Goal: Task Accomplishment & Management: Manage account settings

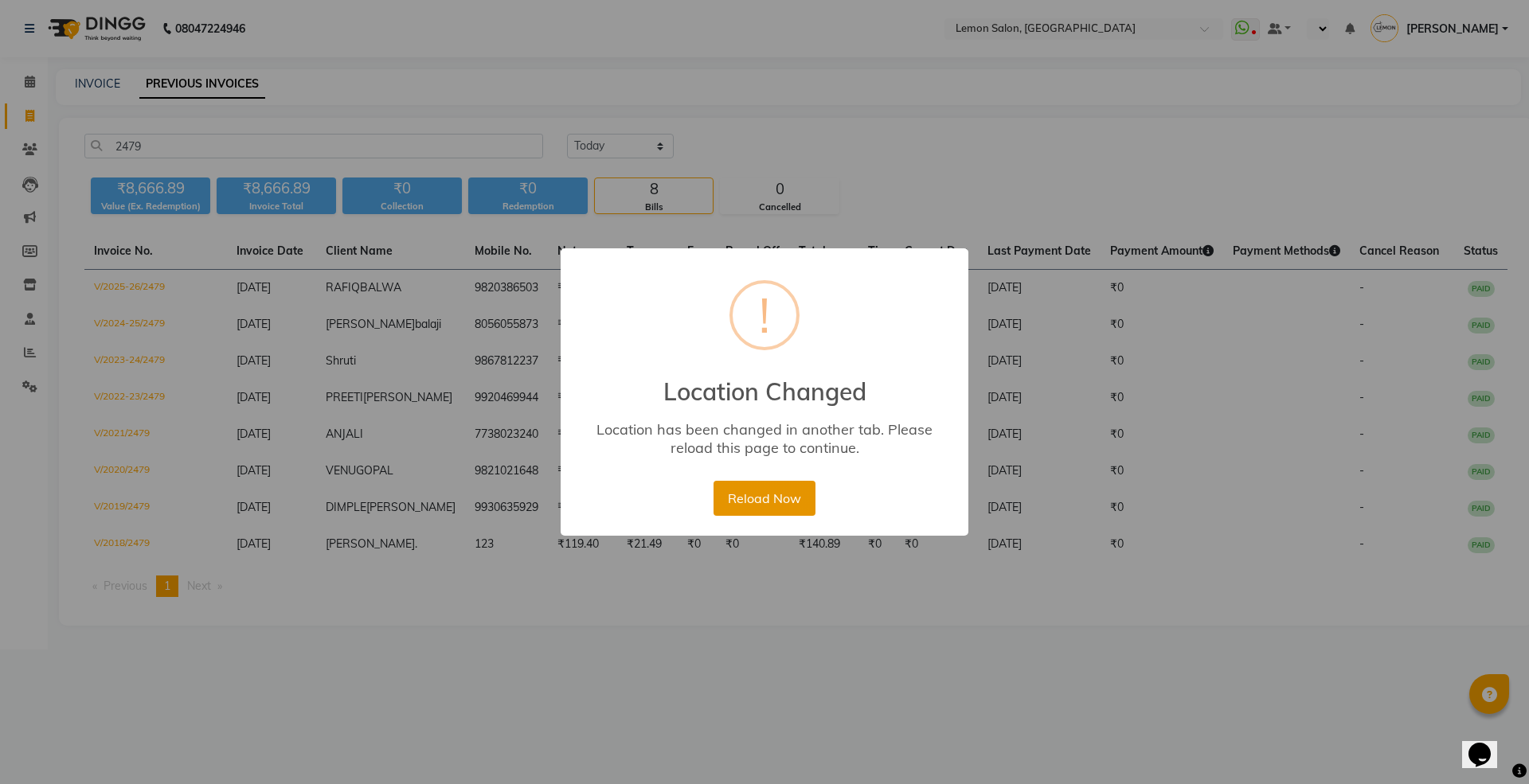
click at [774, 510] on button "Reload Now" at bounding box center [764, 498] width 101 height 35
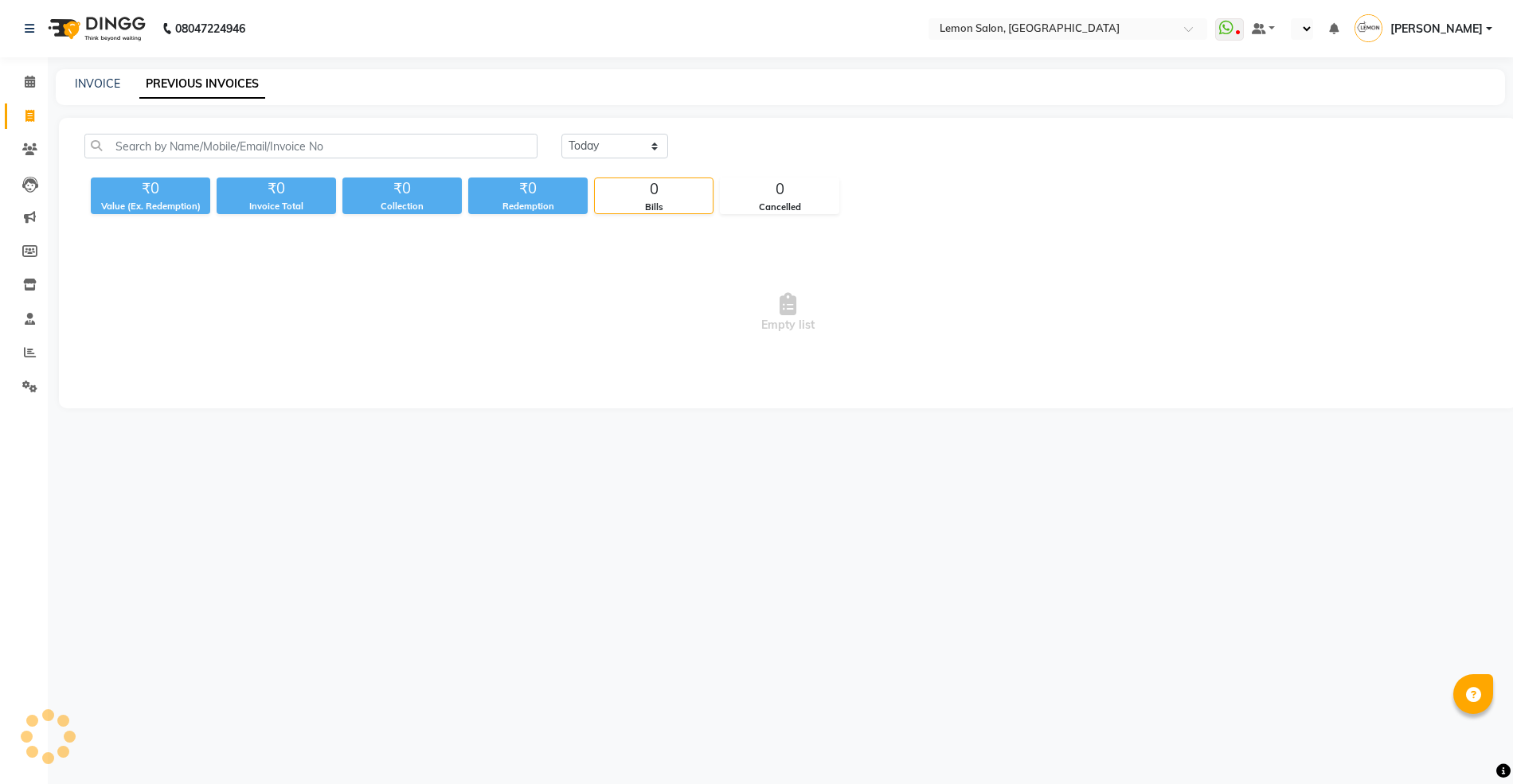
select select "en"
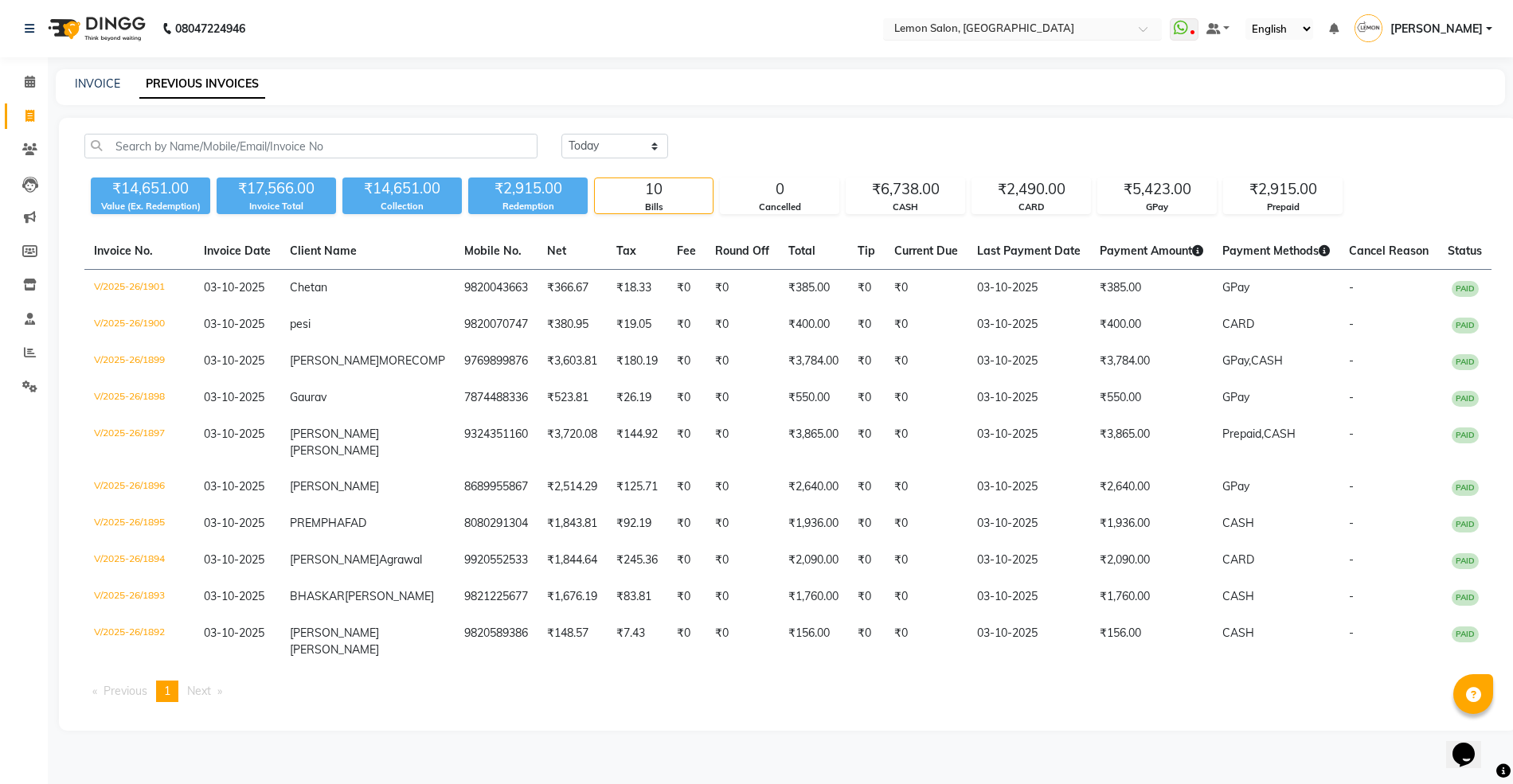
click at [975, 30] on input "text" at bounding box center [1006, 31] width 231 height 16
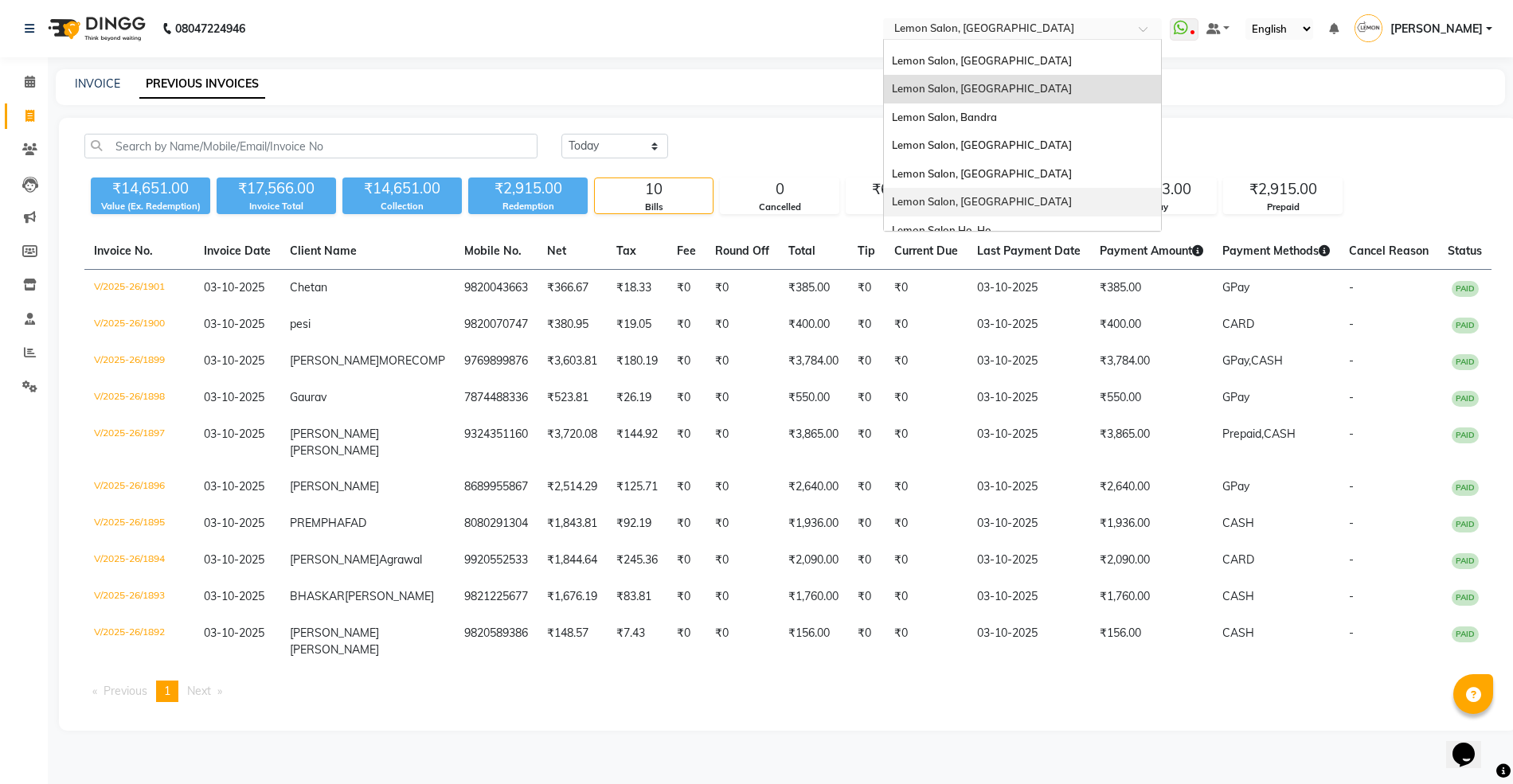
scroll to position [148, 0]
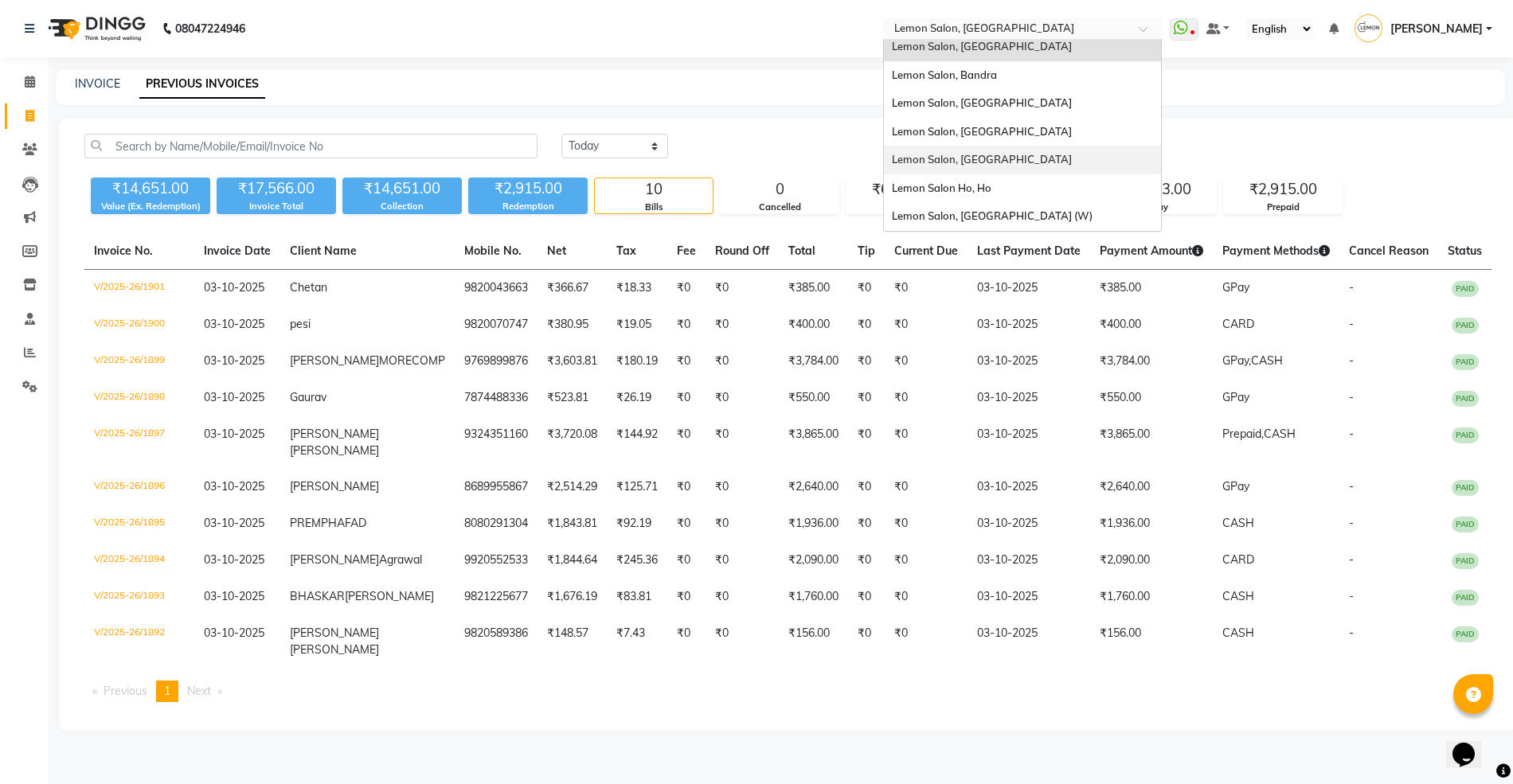
click at [1016, 205] on div "Lemon Salon, [GEOGRAPHIC_DATA] (W)" at bounding box center [1022, 217] width 277 height 29
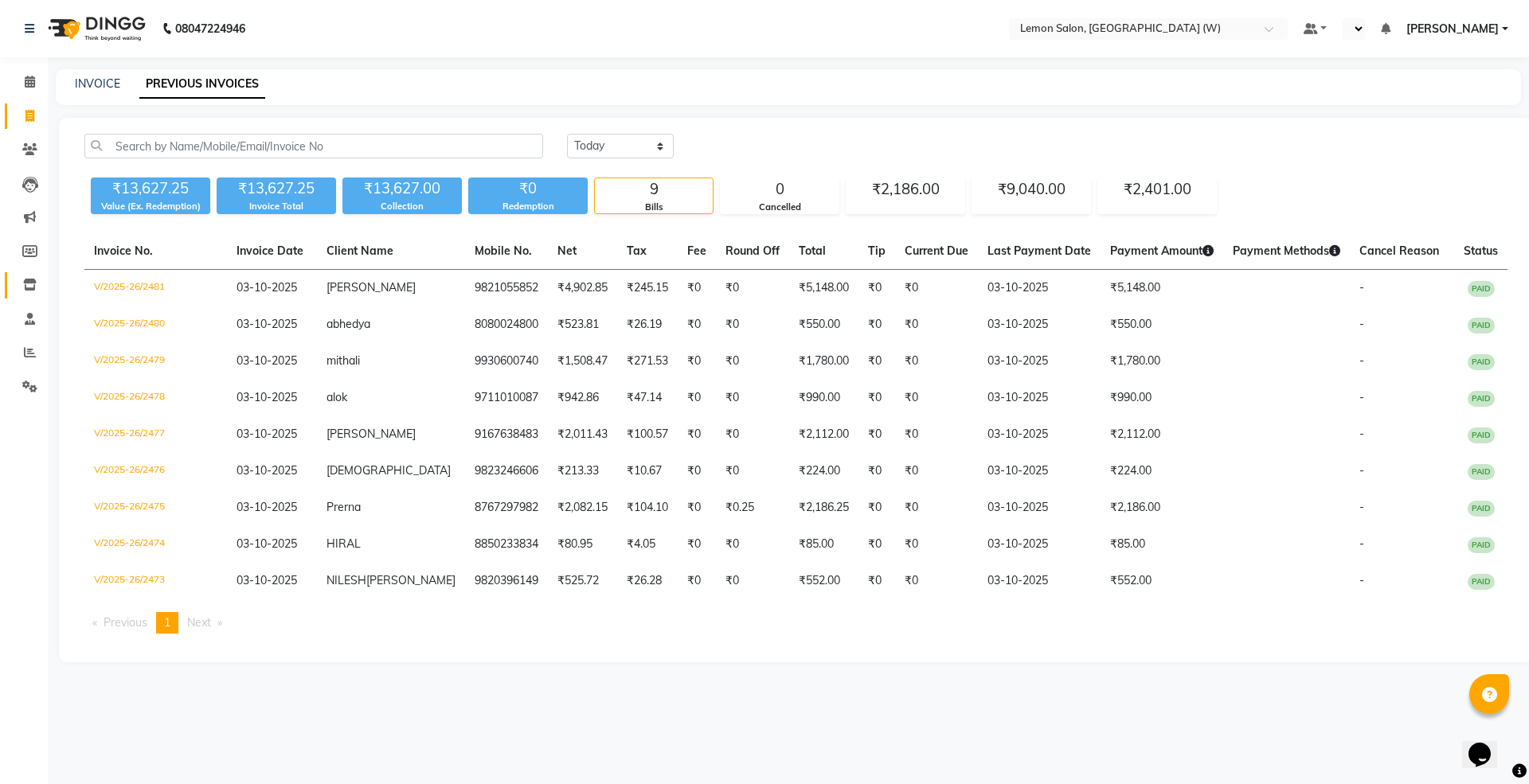
select select "en"
click at [27, 279] on icon at bounding box center [30, 284] width 14 height 12
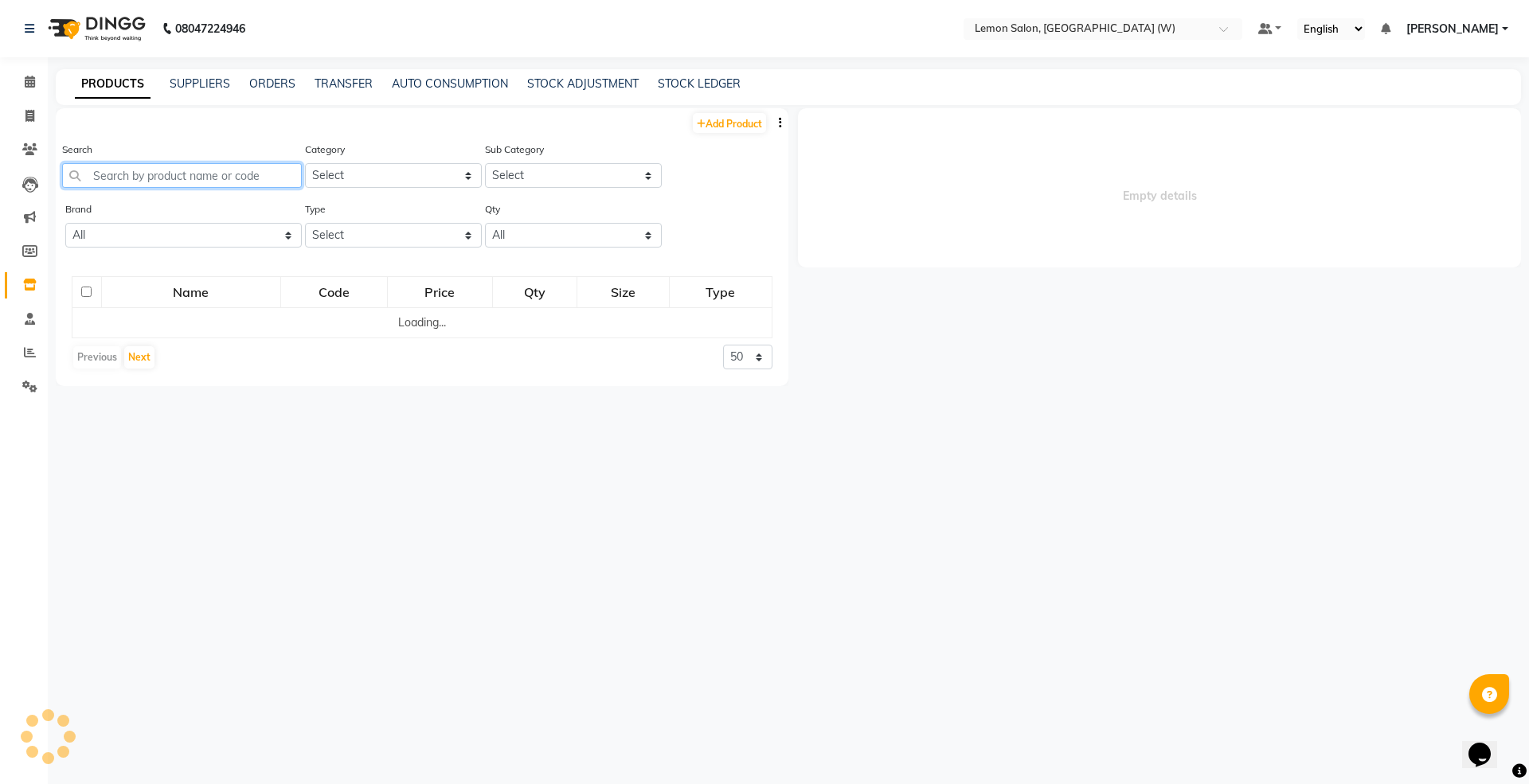
click at [232, 169] on input "text" at bounding box center [182, 175] width 239 height 25
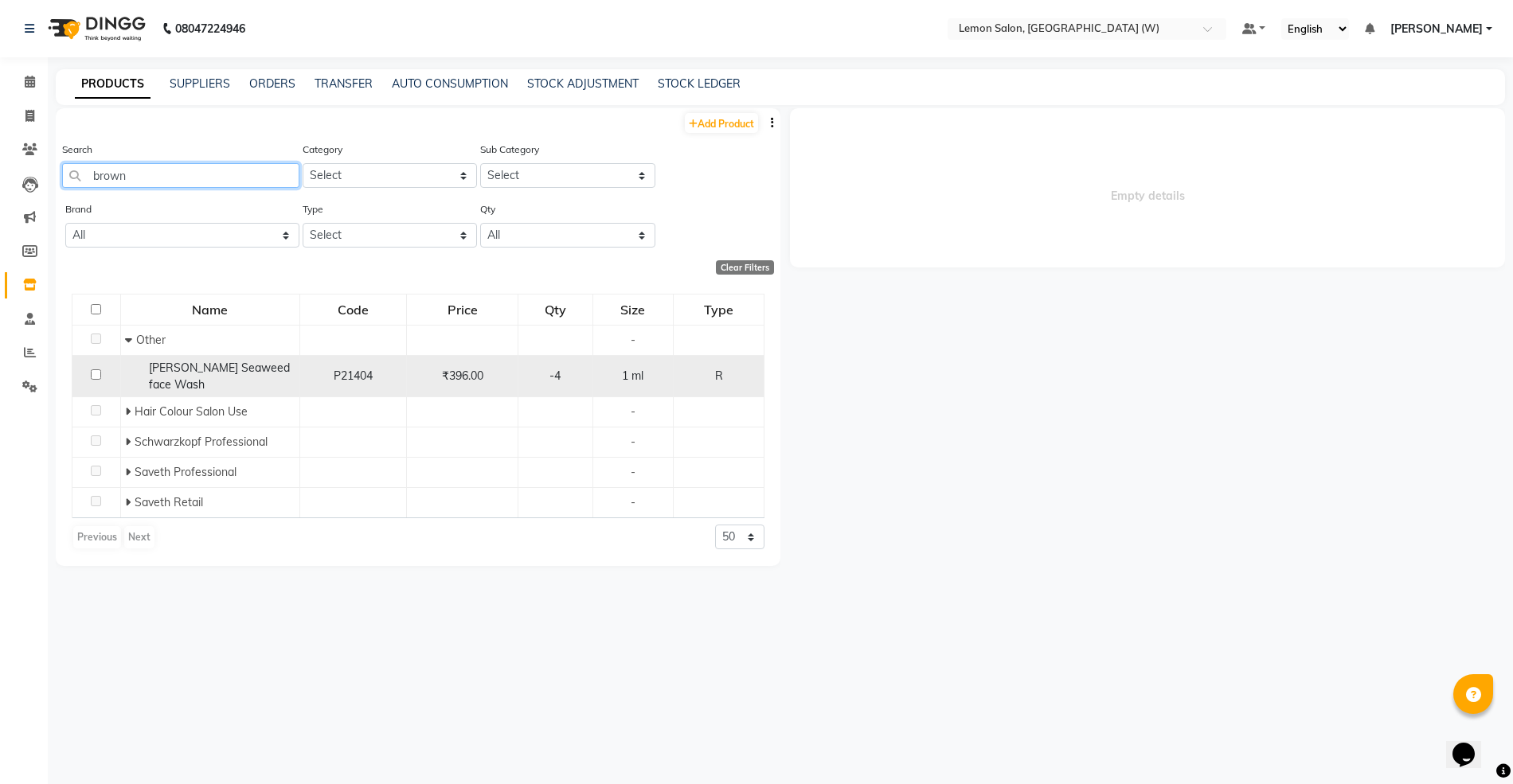
type input "brown"
click at [201, 374] on div "[PERSON_NAME] Seaweed face Wash" at bounding box center [211, 377] width 170 height 34
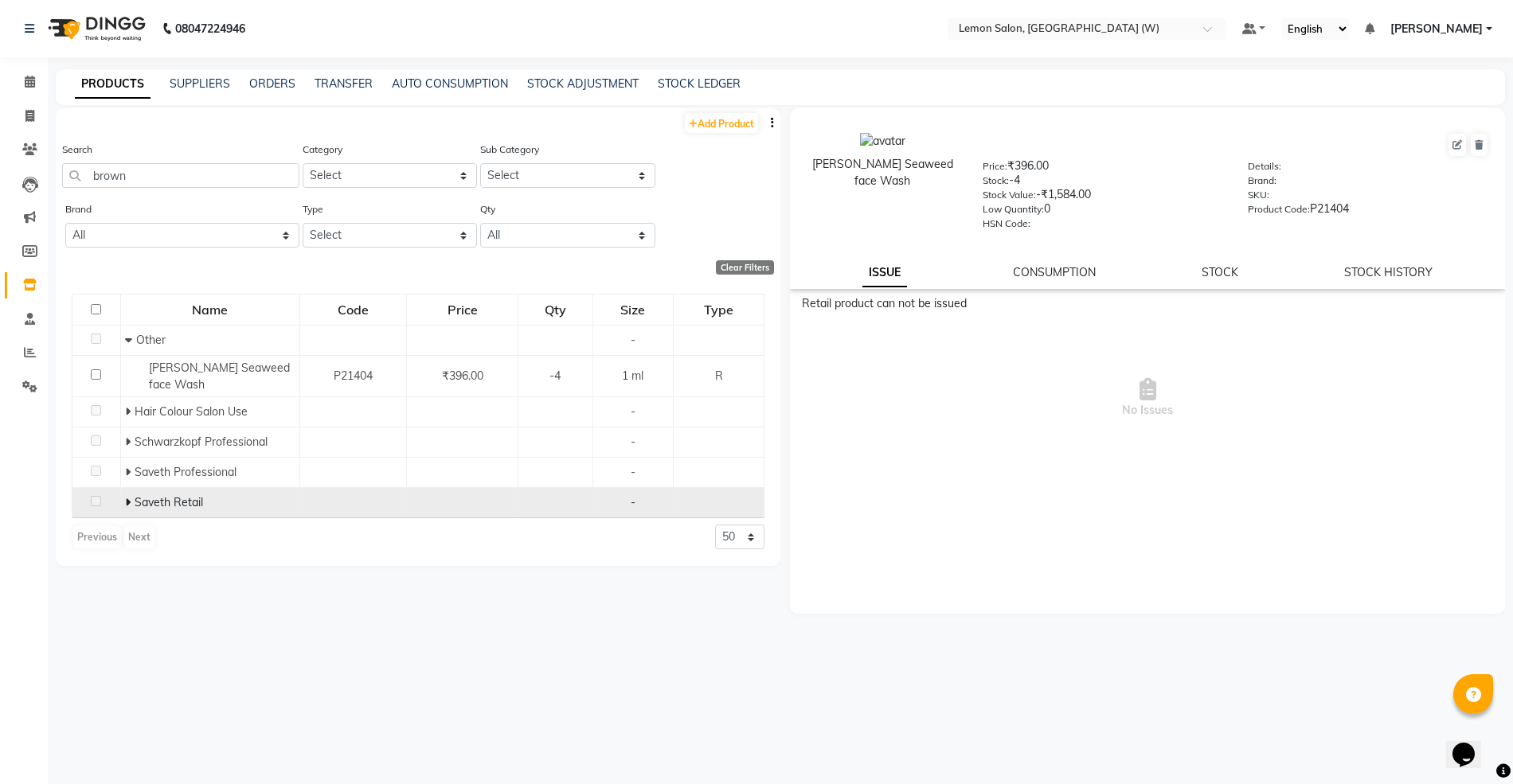
click at [131, 504] on span at bounding box center [130, 502] width 10 height 14
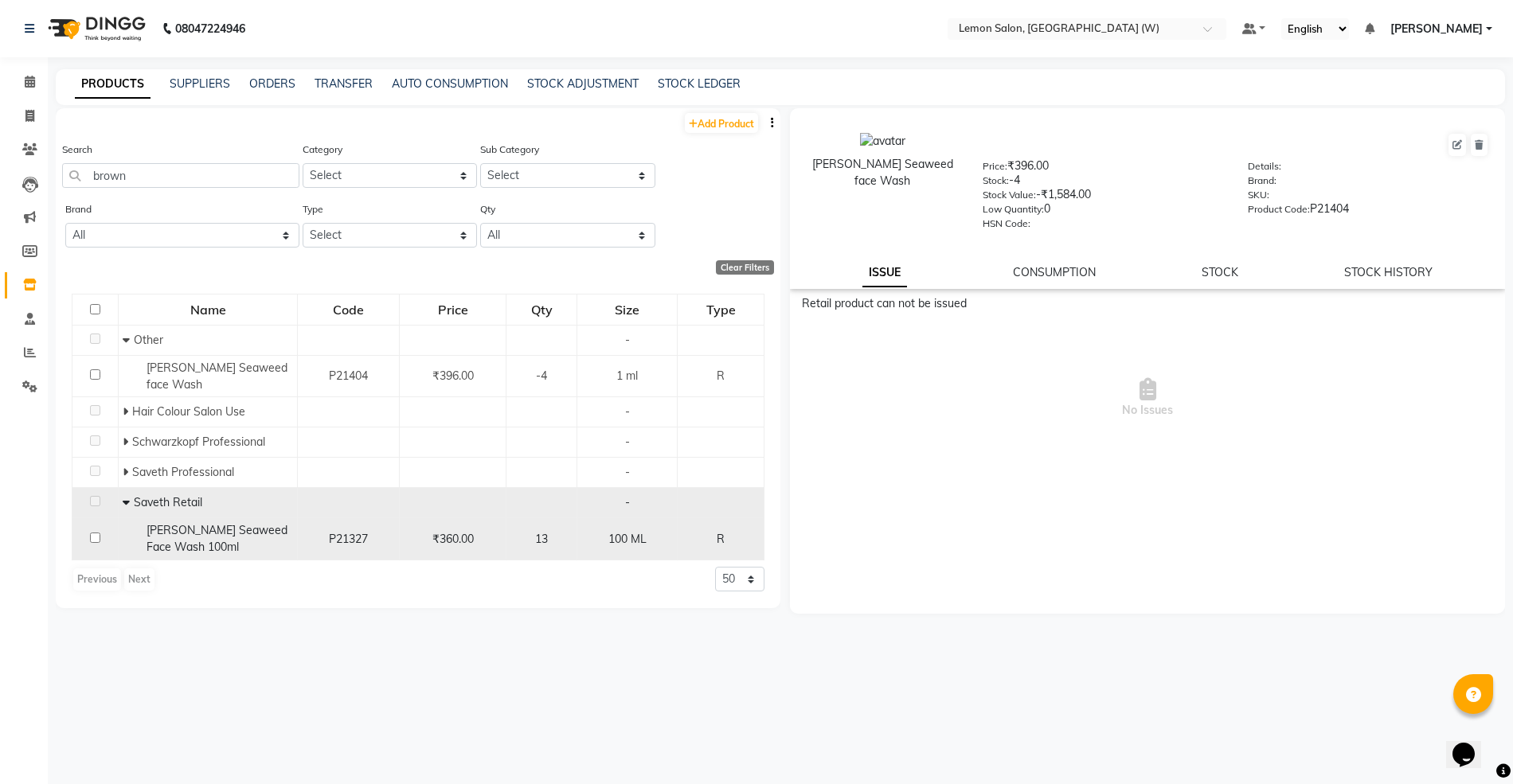
click at [224, 548] on span "Saveth Brown Seaweed Face Wash 100ml" at bounding box center [216, 538] width 141 height 31
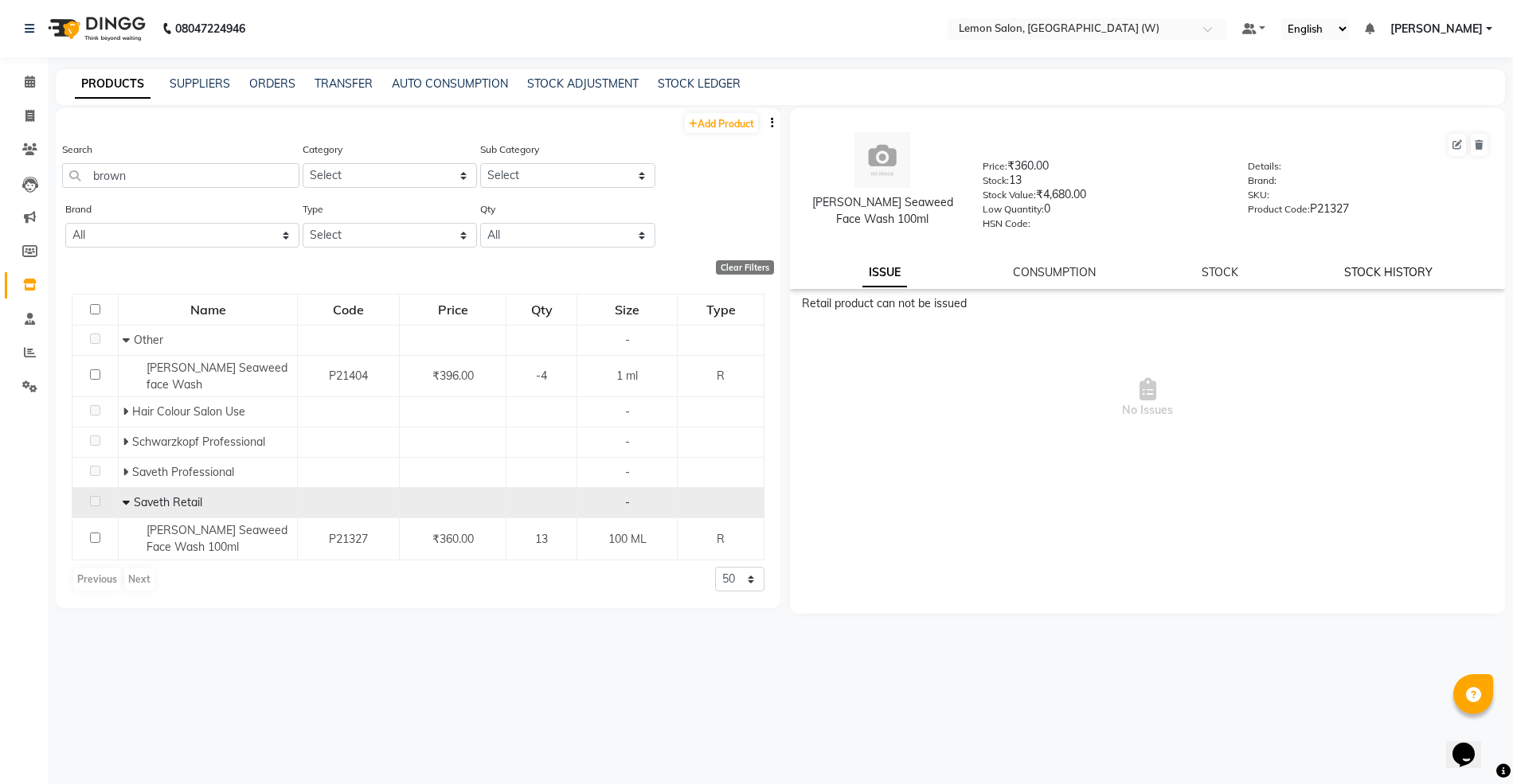
click at [1400, 272] on link "STOCK HISTORY" at bounding box center [1388, 272] width 88 height 14
select select "all"
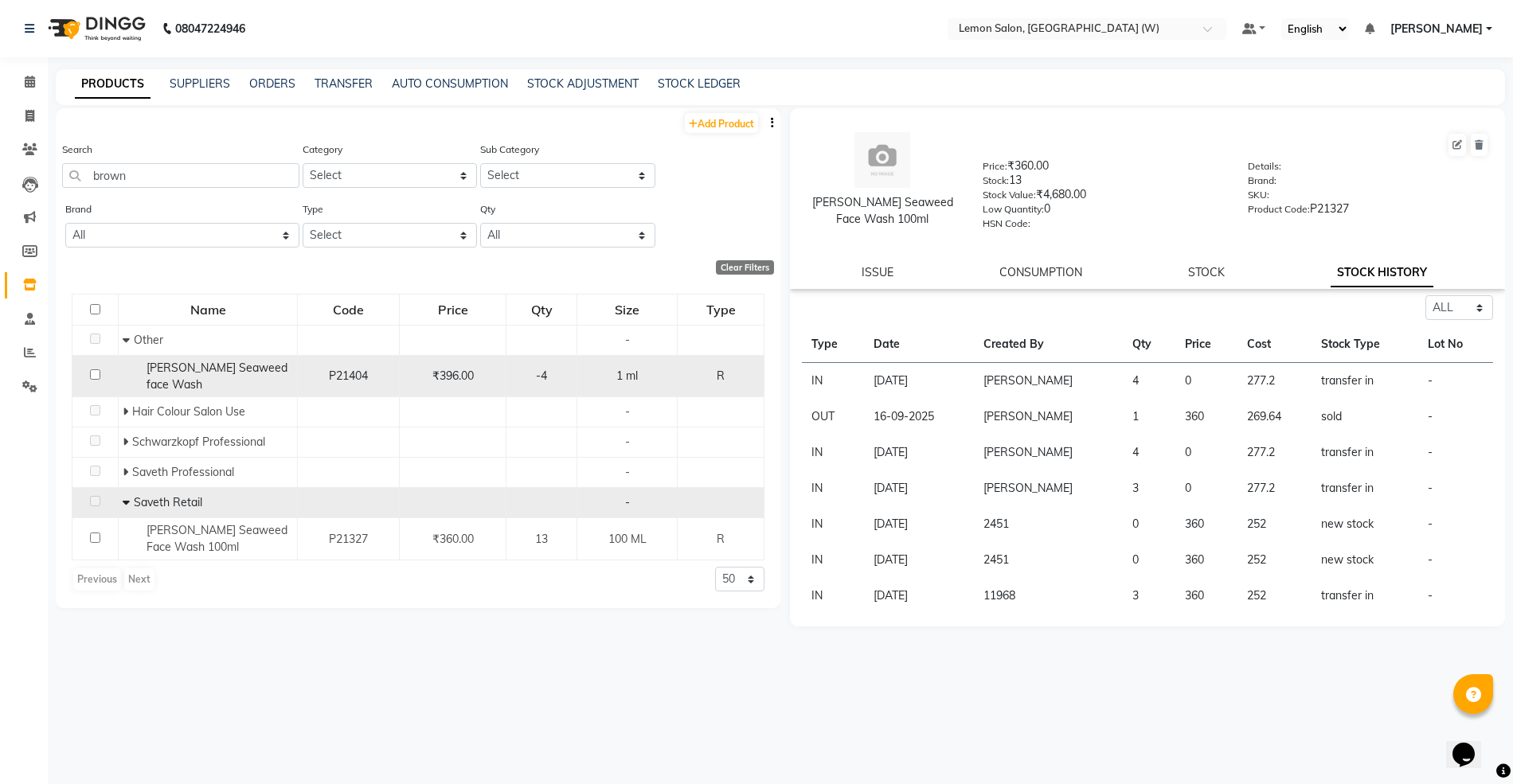
click at [292, 373] on div "[PERSON_NAME] Seaweed face Wash" at bounding box center [208, 377] width 170 height 34
select select "all"
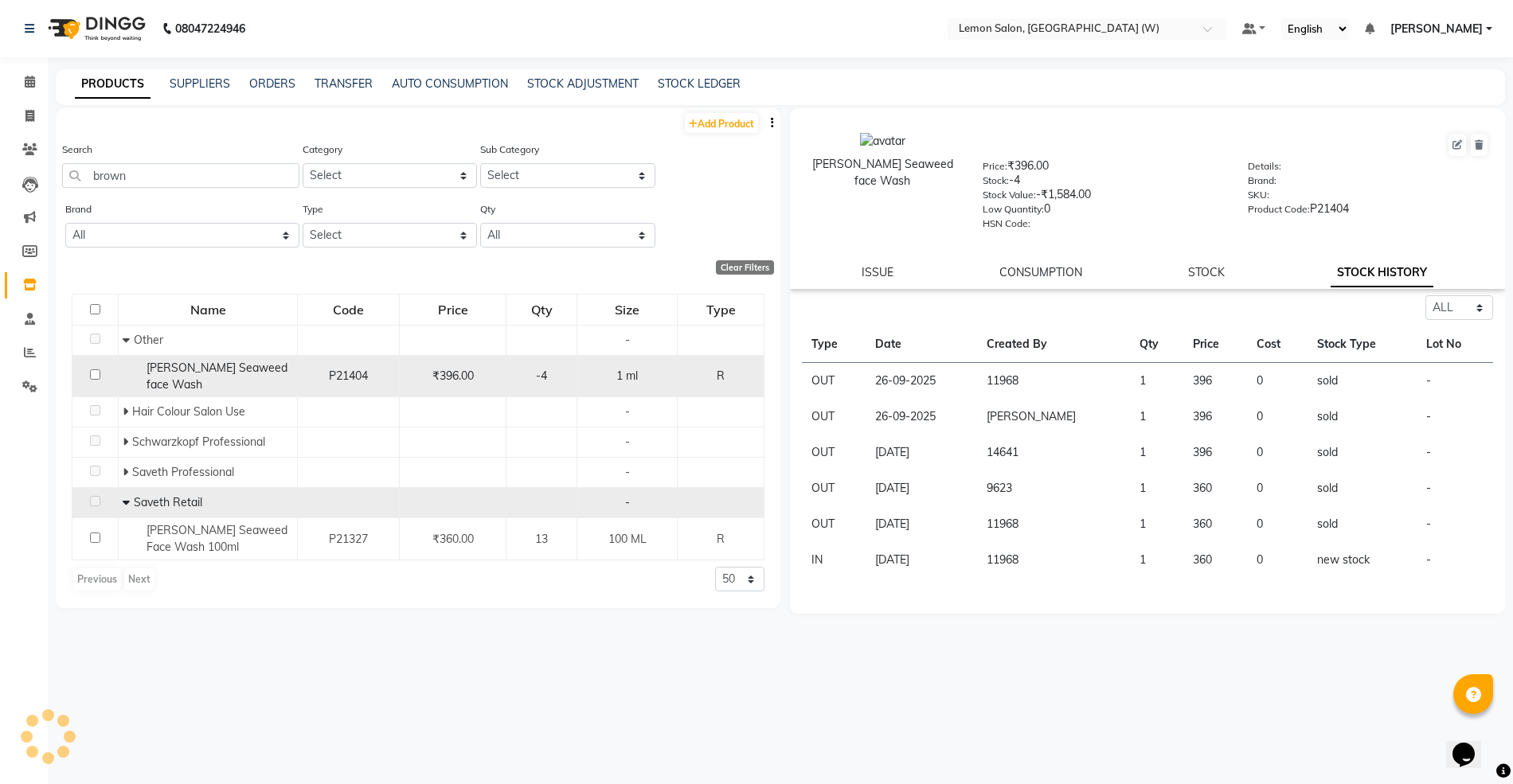
click at [292, 373] on div "[PERSON_NAME] Seaweed face Wash" at bounding box center [208, 377] width 170 height 34
click at [268, 367] on span "[PERSON_NAME] Seaweed face Wash" at bounding box center [216, 376] width 141 height 31
click at [524, 386] on td "-4" at bounding box center [542, 376] width 71 height 43
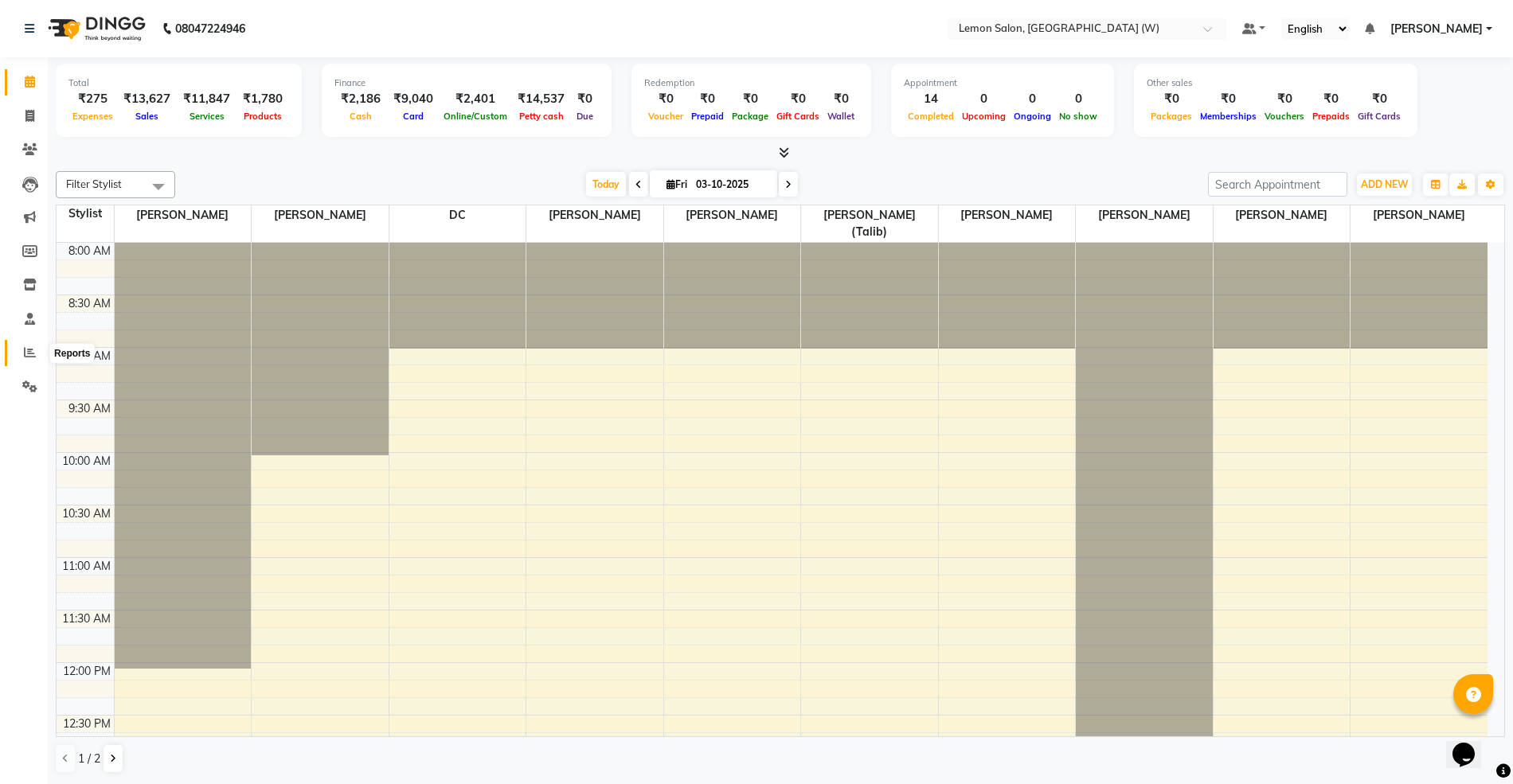
click at [27, 350] on icon at bounding box center [30, 352] width 12 height 12
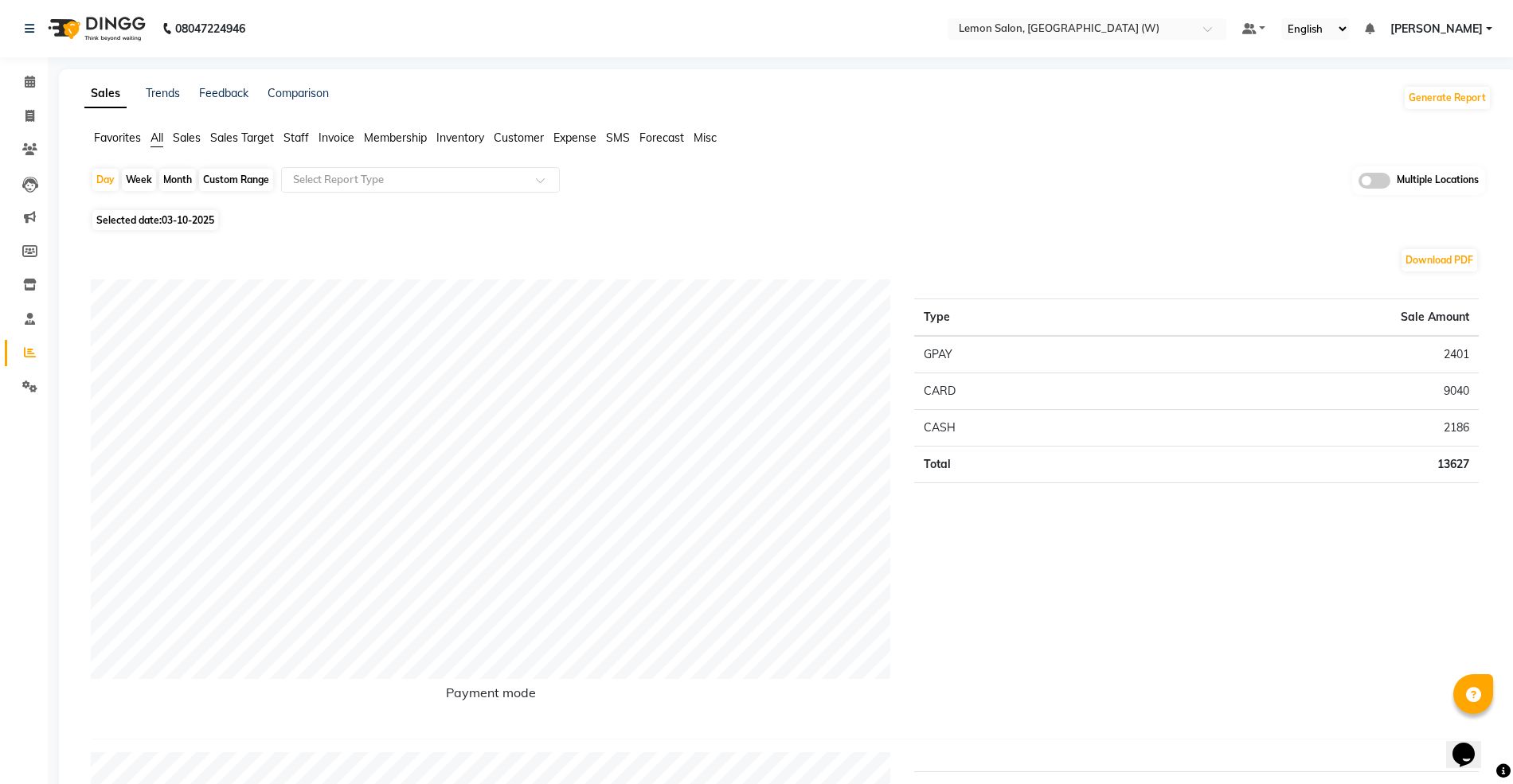
click at [170, 173] on div "Month" at bounding box center [178, 180] width 37 height 22
select select "10"
select select "2025"
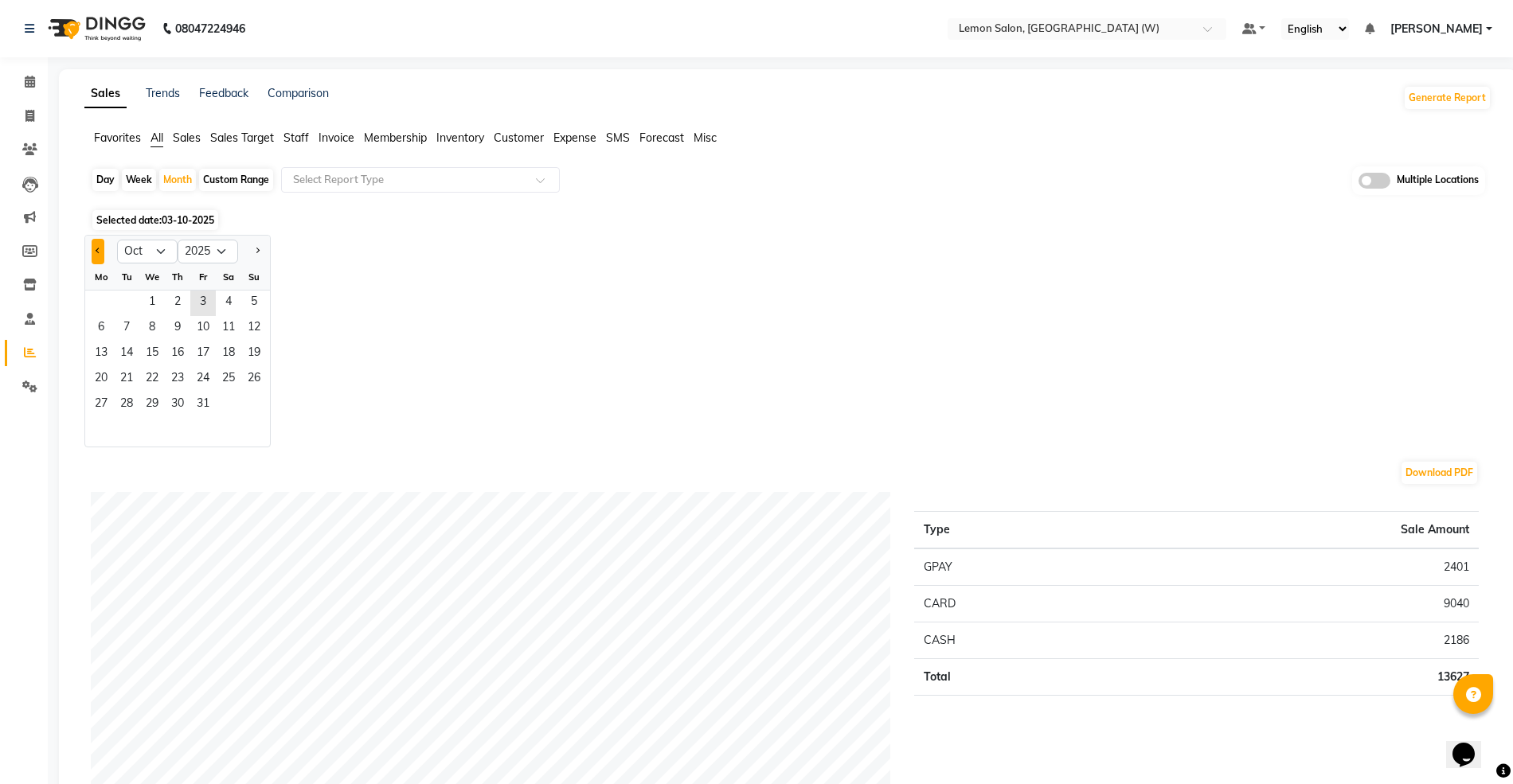
click at [92, 248] on button "Previous month" at bounding box center [98, 251] width 13 height 26
click at [96, 255] on button "Previous month" at bounding box center [98, 251] width 13 height 26
select select "8"
click at [201, 300] on span "1" at bounding box center [203, 304] width 26 height 26
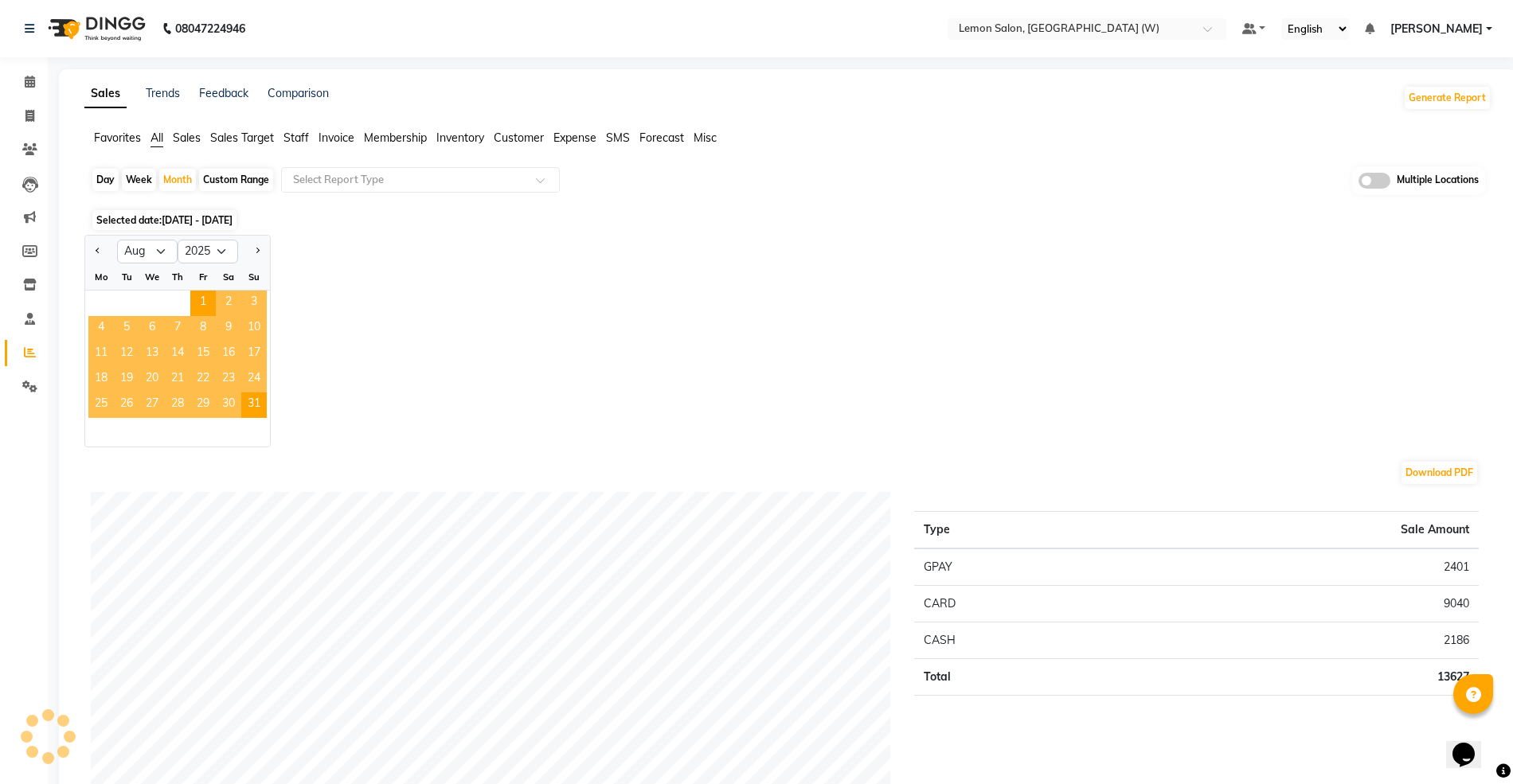
click at [291, 132] on span "Staff" at bounding box center [296, 138] width 26 height 14
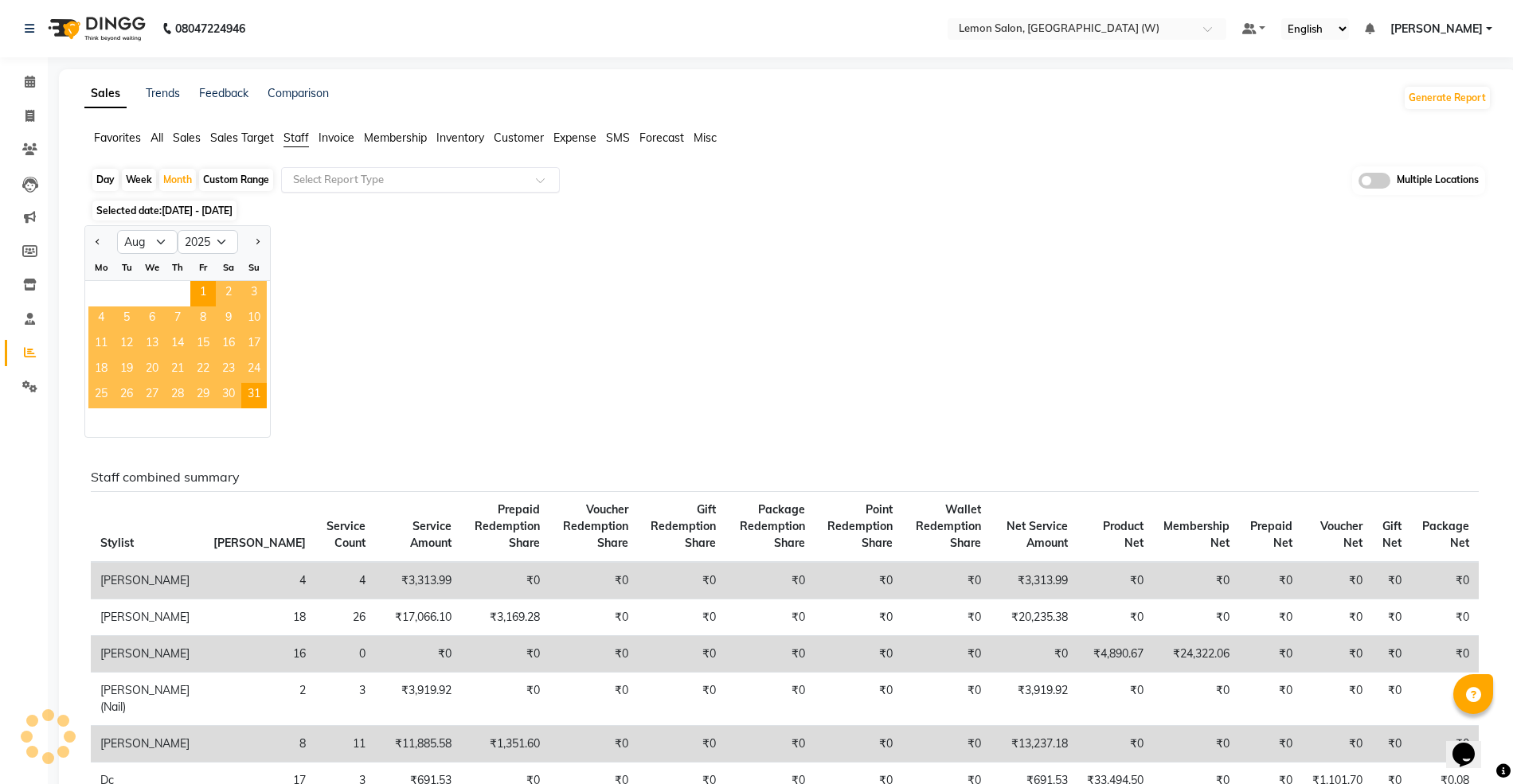
click at [332, 183] on input "text" at bounding box center [404, 180] width 229 height 16
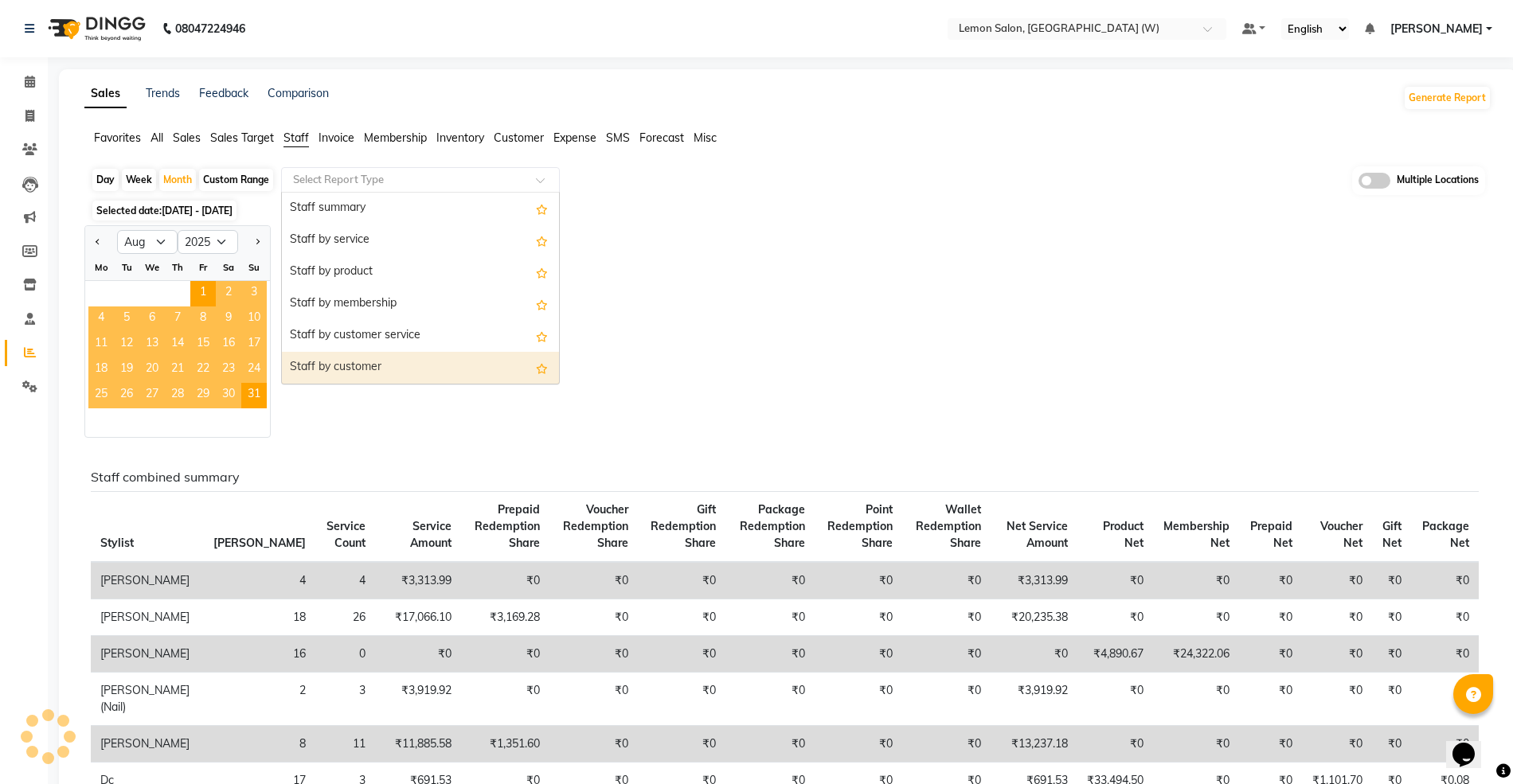
click at [368, 361] on div "Staff by customer" at bounding box center [420, 368] width 277 height 32
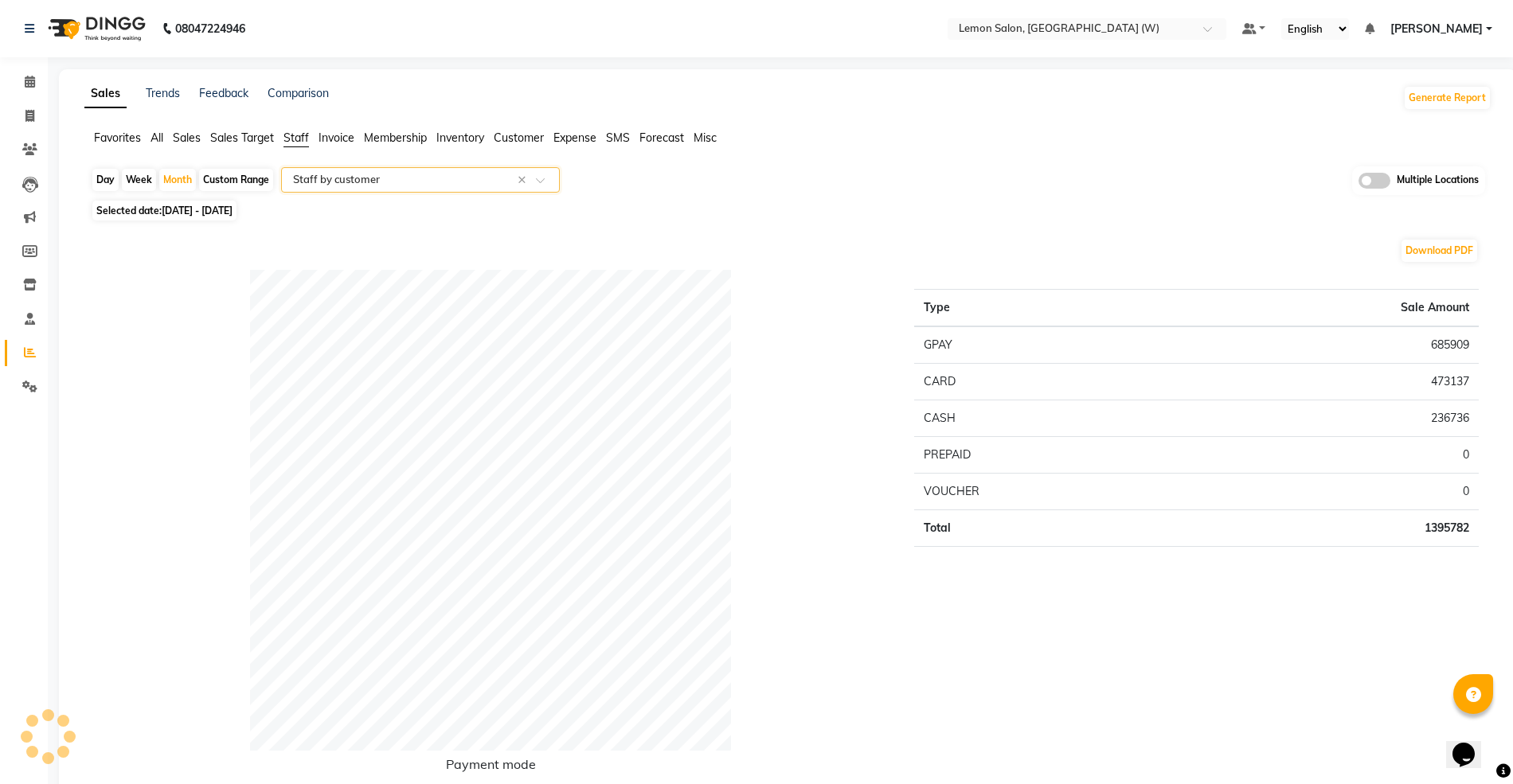
select select "full_report"
select select "csv"
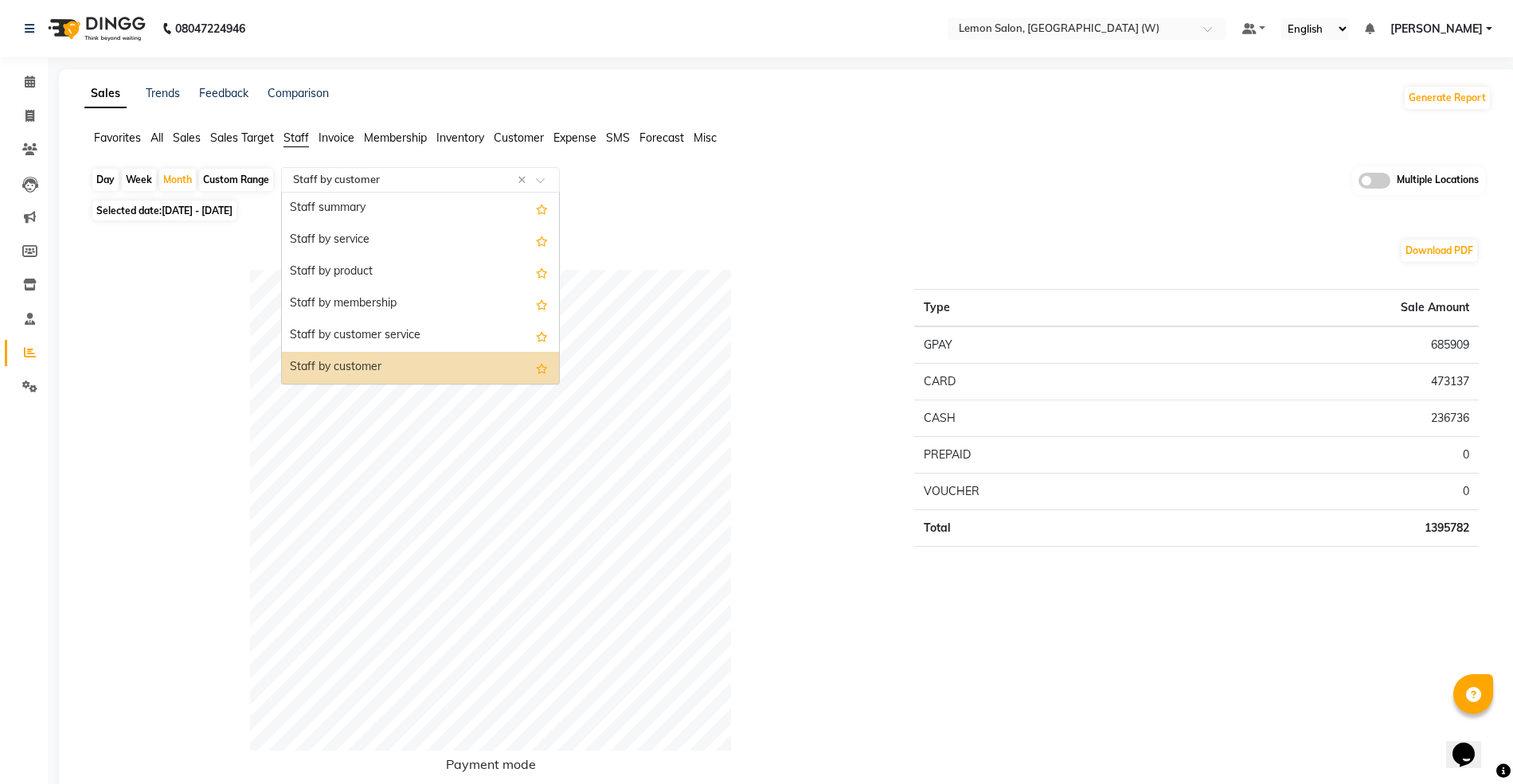
click at [320, 190] on div "Select Report Type × Staff by customer ×" at bounding box center [420, 180] width 279 height 26
click at [338, 293] on div "Staff by membership" at bounding box center [420, 304] width 277 height 32
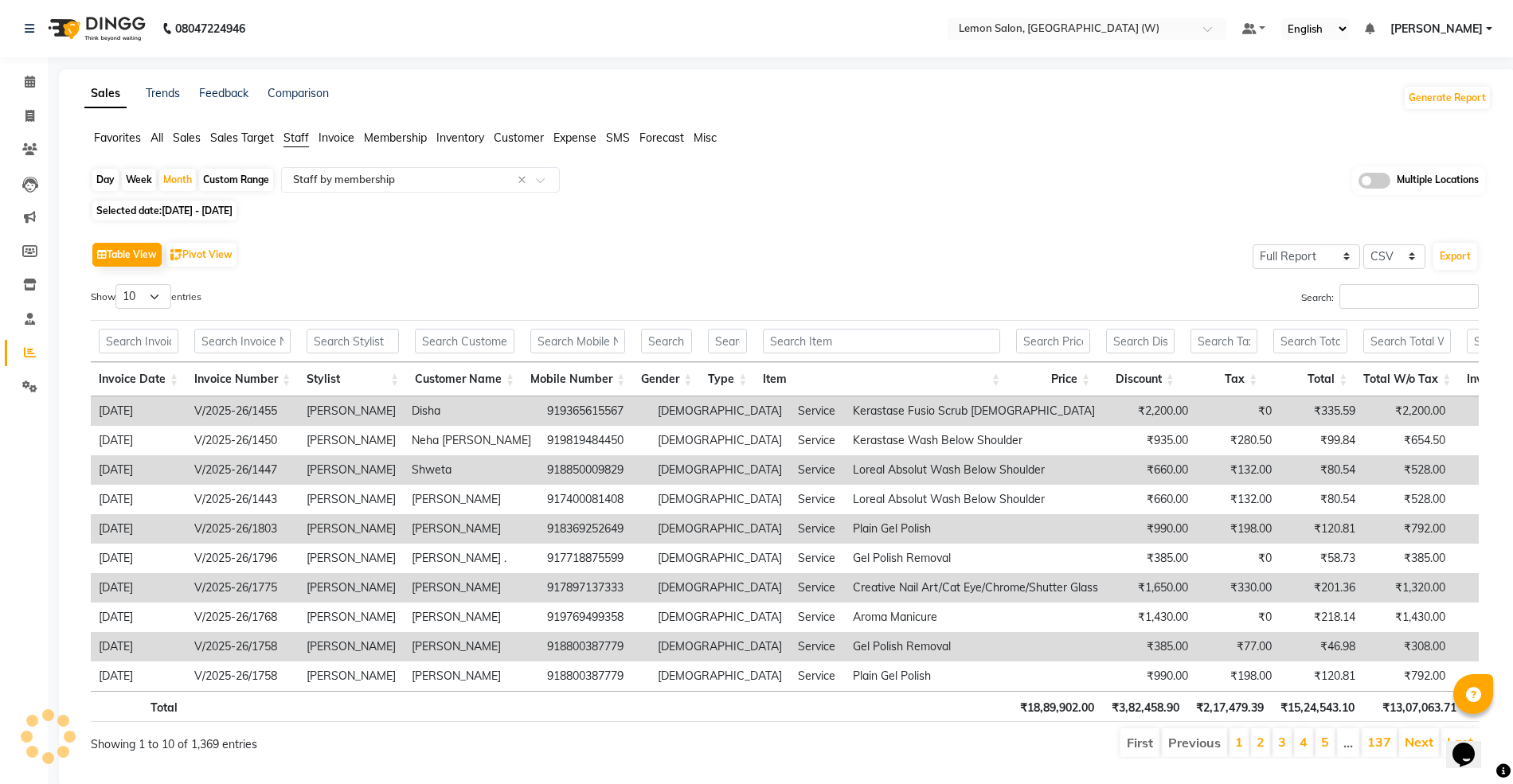
click at [301, 141] on span "Staff" at bounding box center [296, 138] width 26 height 14
click at [315, 167] on div "Select Report Type × Staff by membership ×" at bounding box center [420, 180] width 279 height 26
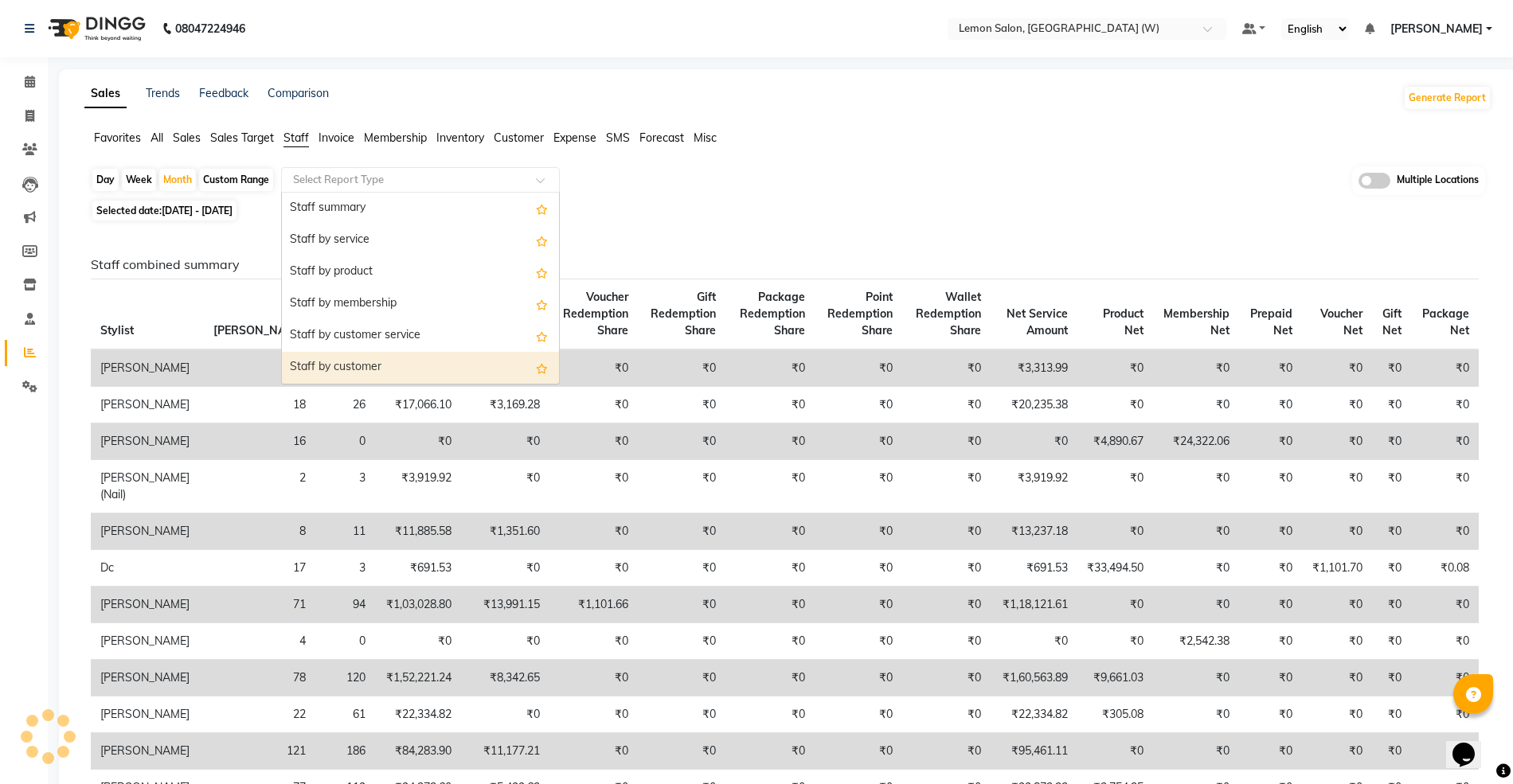
click at [346, 355] on div "Staff by customer" at bounding box center [420, 368] width 277 height 32
select select "full_report"
select select "csv"
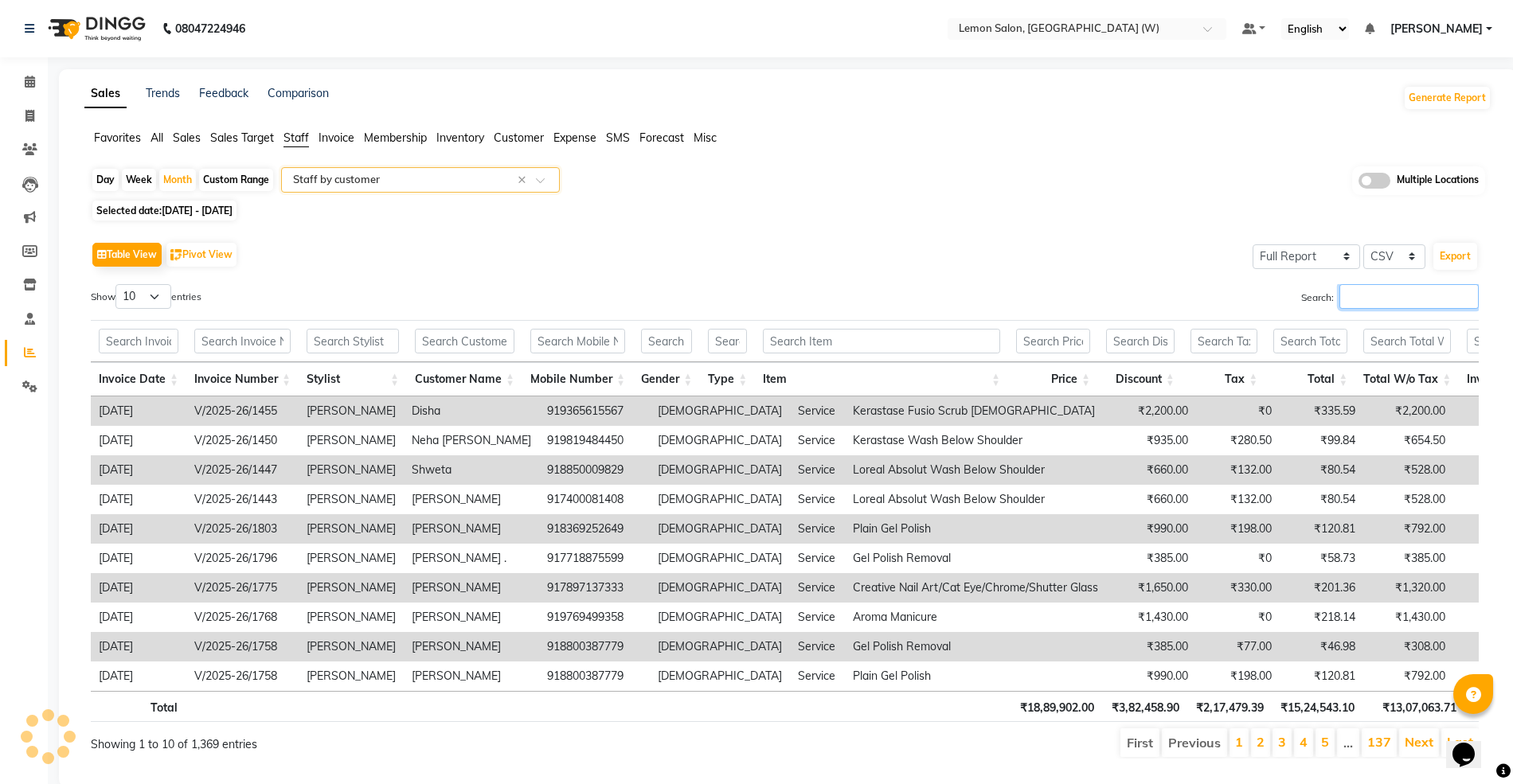
click at [1422, 297] on input "Search:" at bounding box center [1409, 296] width 139 height 25
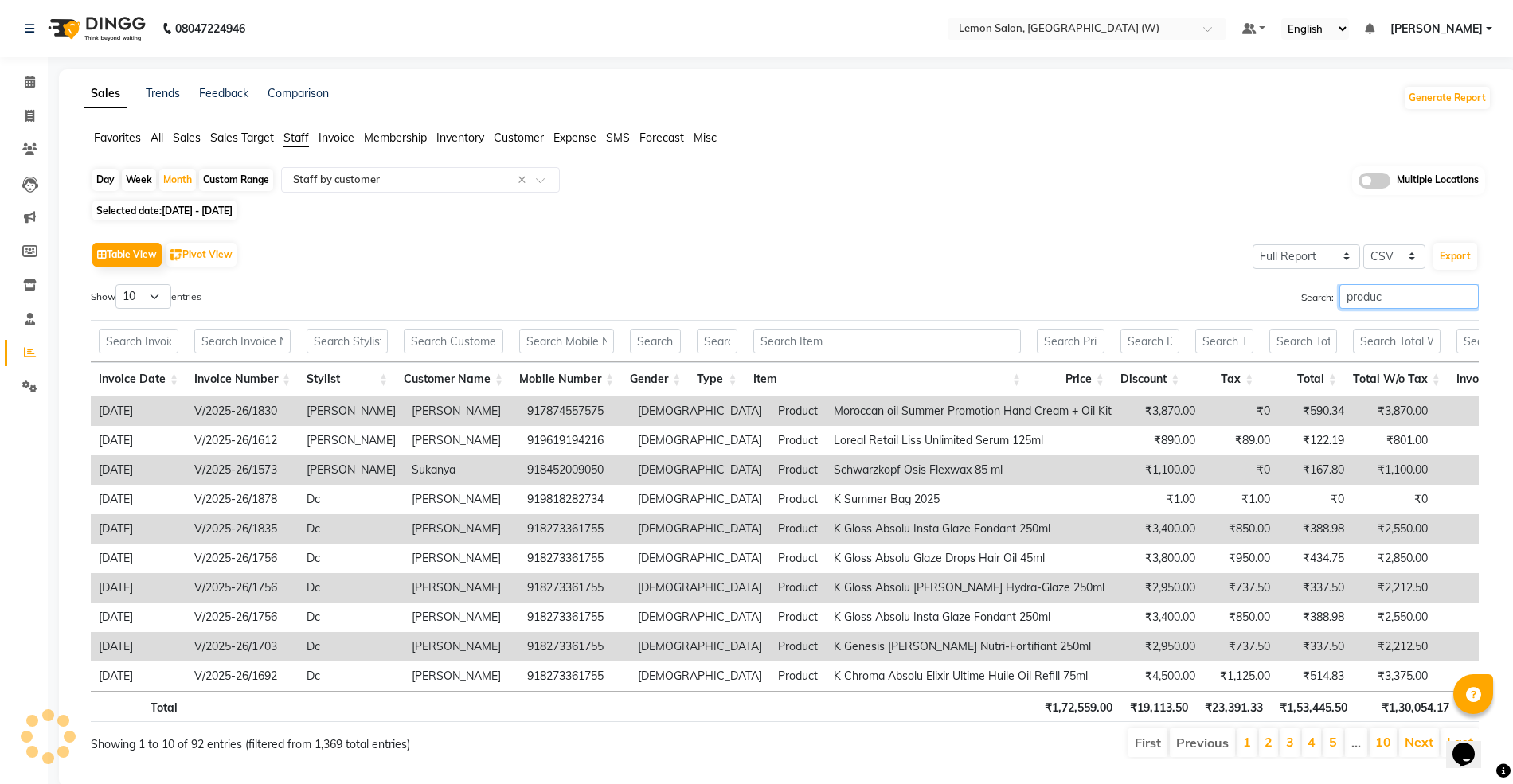
type input "product"
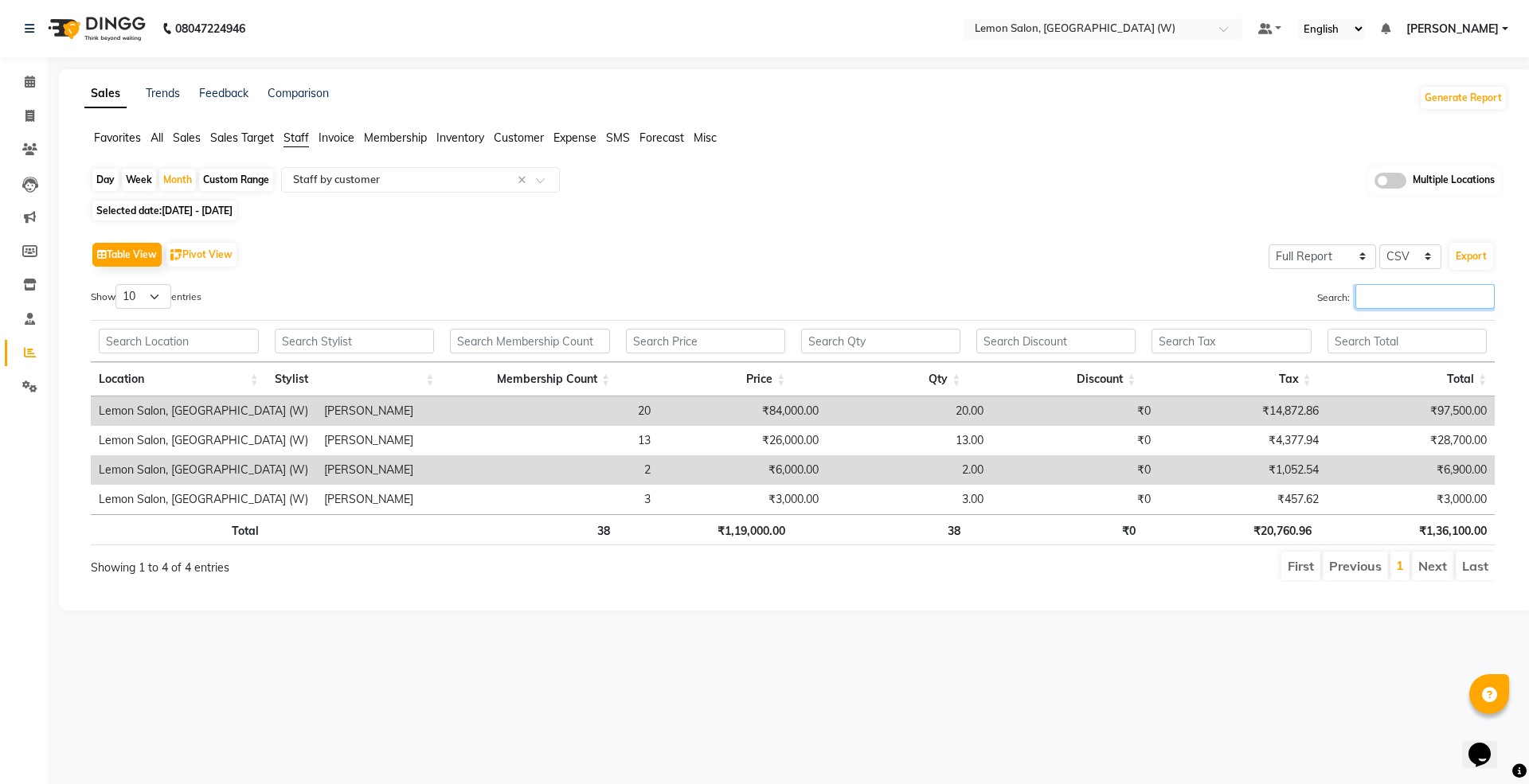
click at [1374, 297] on input "Search:" at bounding box center [1424, 296] width 139 height 25
click at [303, 141] on span "Staff" at bounding box center [296, 138] width 26 height 14
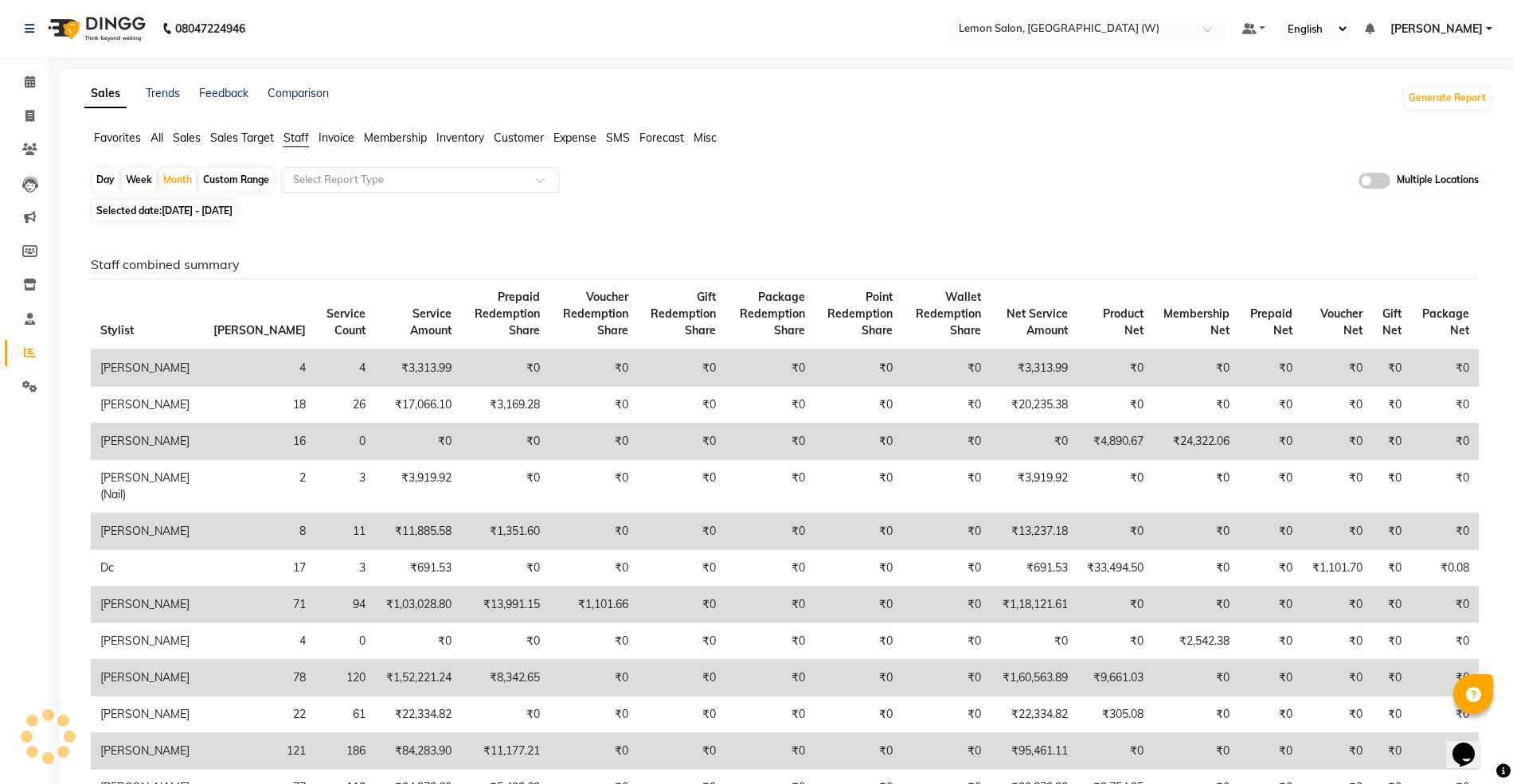
click at [323, 169] on div "Select Report Type" at bounding box center [420, 180] width 279 height 26
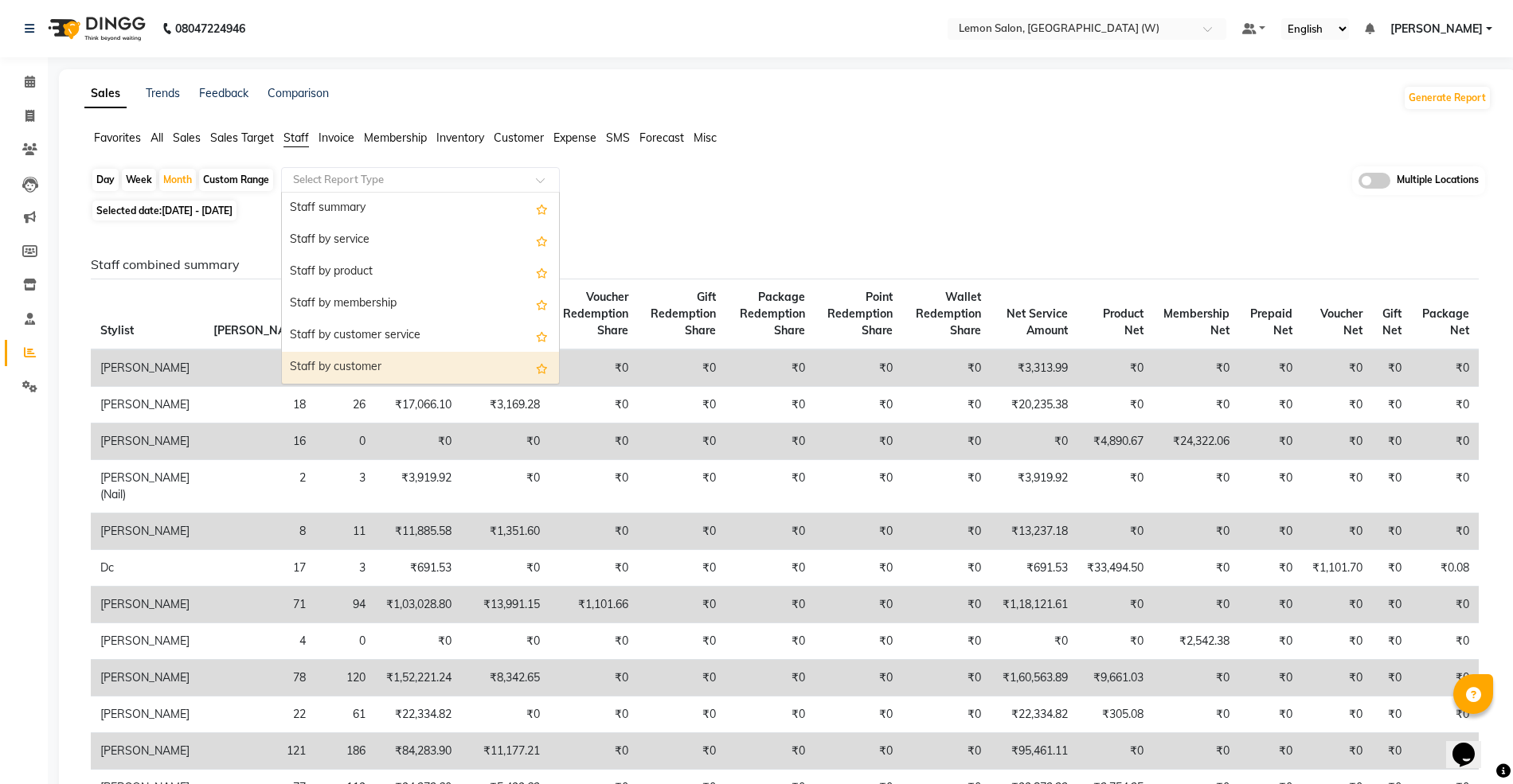
click at [365, 357] on div "Staff by customer" at bounding box center [420, 368] width 277 height 32
select select "full_report"
select select "csv"
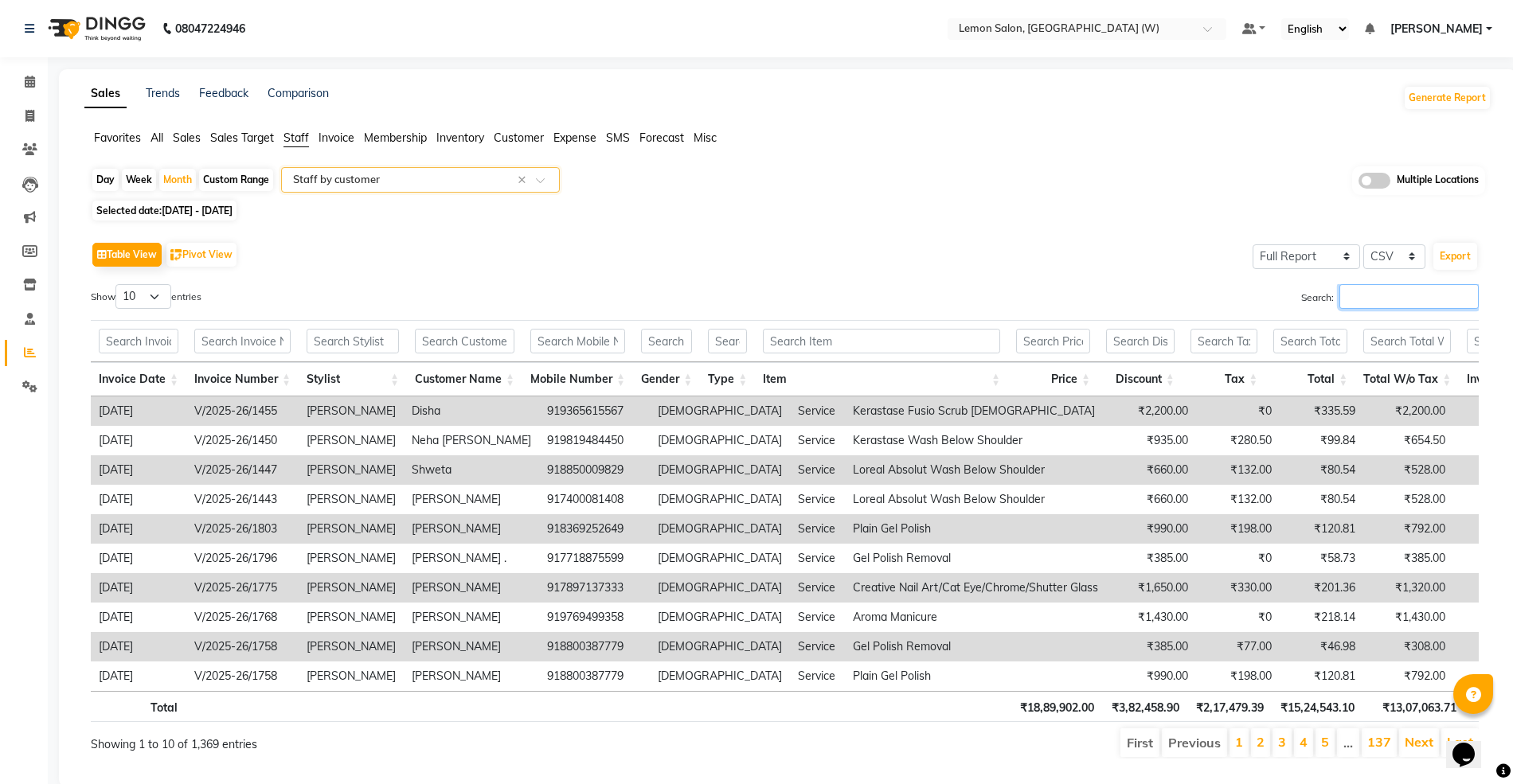
click at [1401, 304] on input "Search:" at bounding box center [1409, 296] width 139 height 25
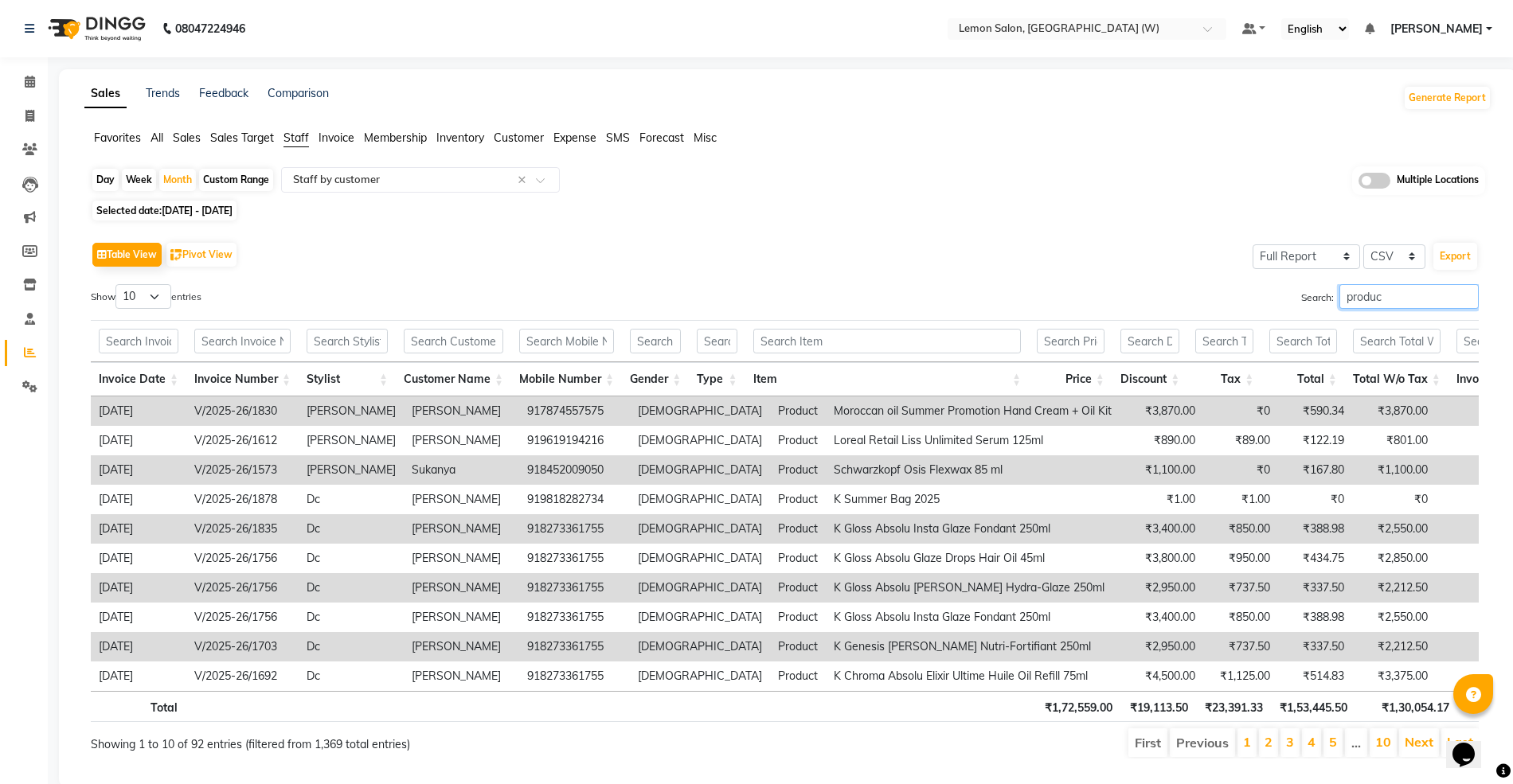
type input "produc"
click at [787, 350] on input "text" at bounding box center [887, 341] width 268 height 25
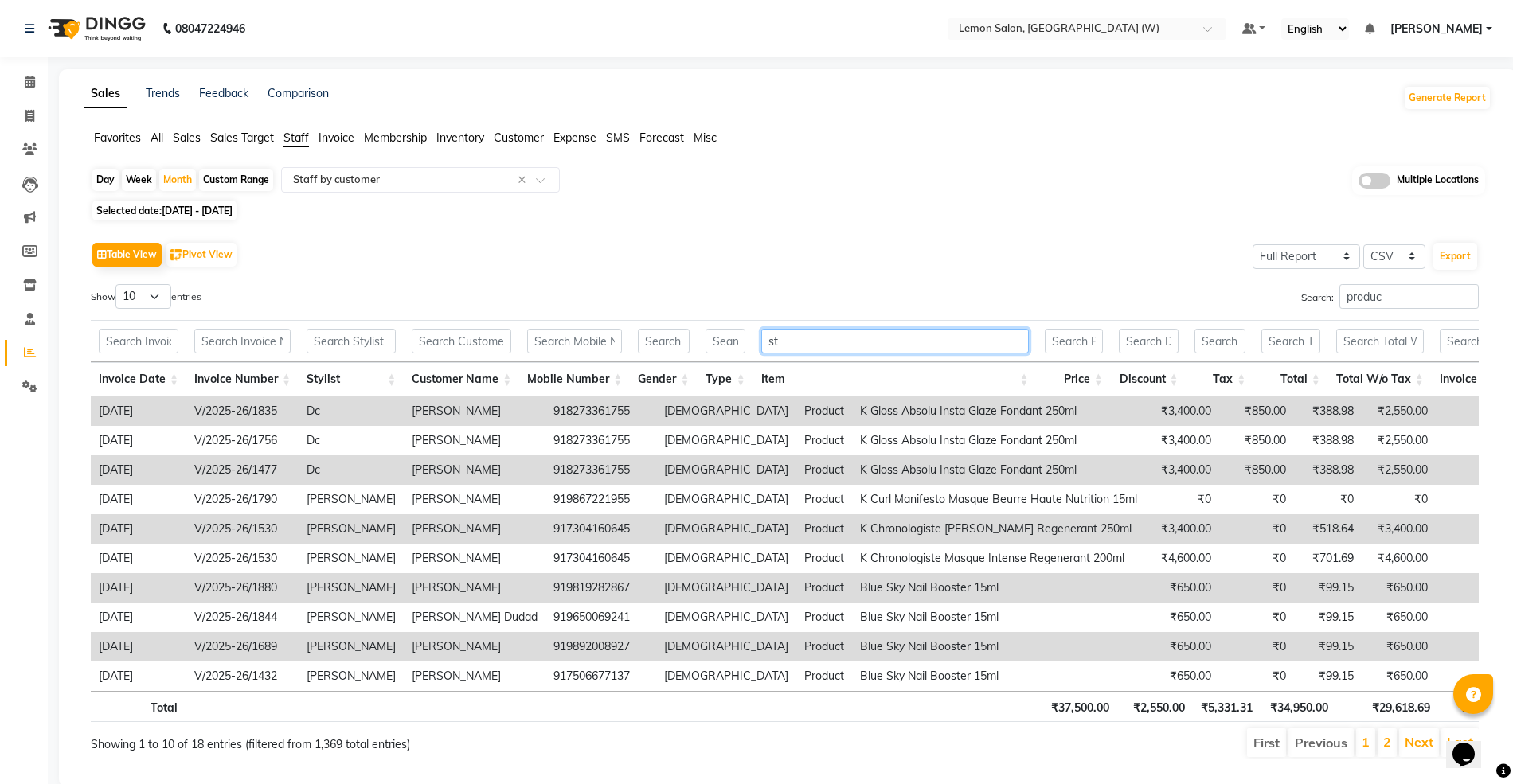
type input "s"
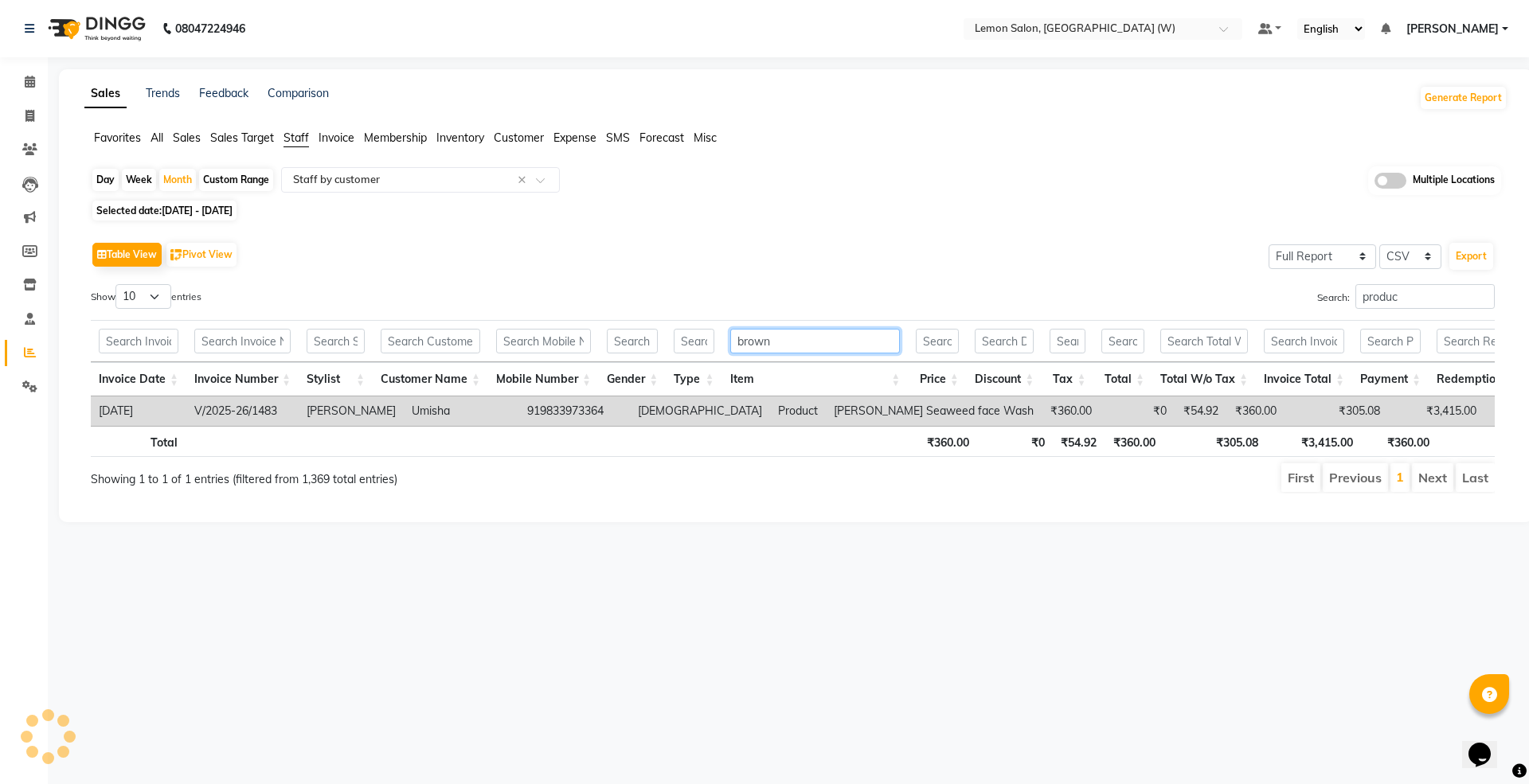
type input "brown"
click at [272, 406] on td "V/2025-26/1483" at bounding box center [243, 410] width 112 height 30
copy td "1483"
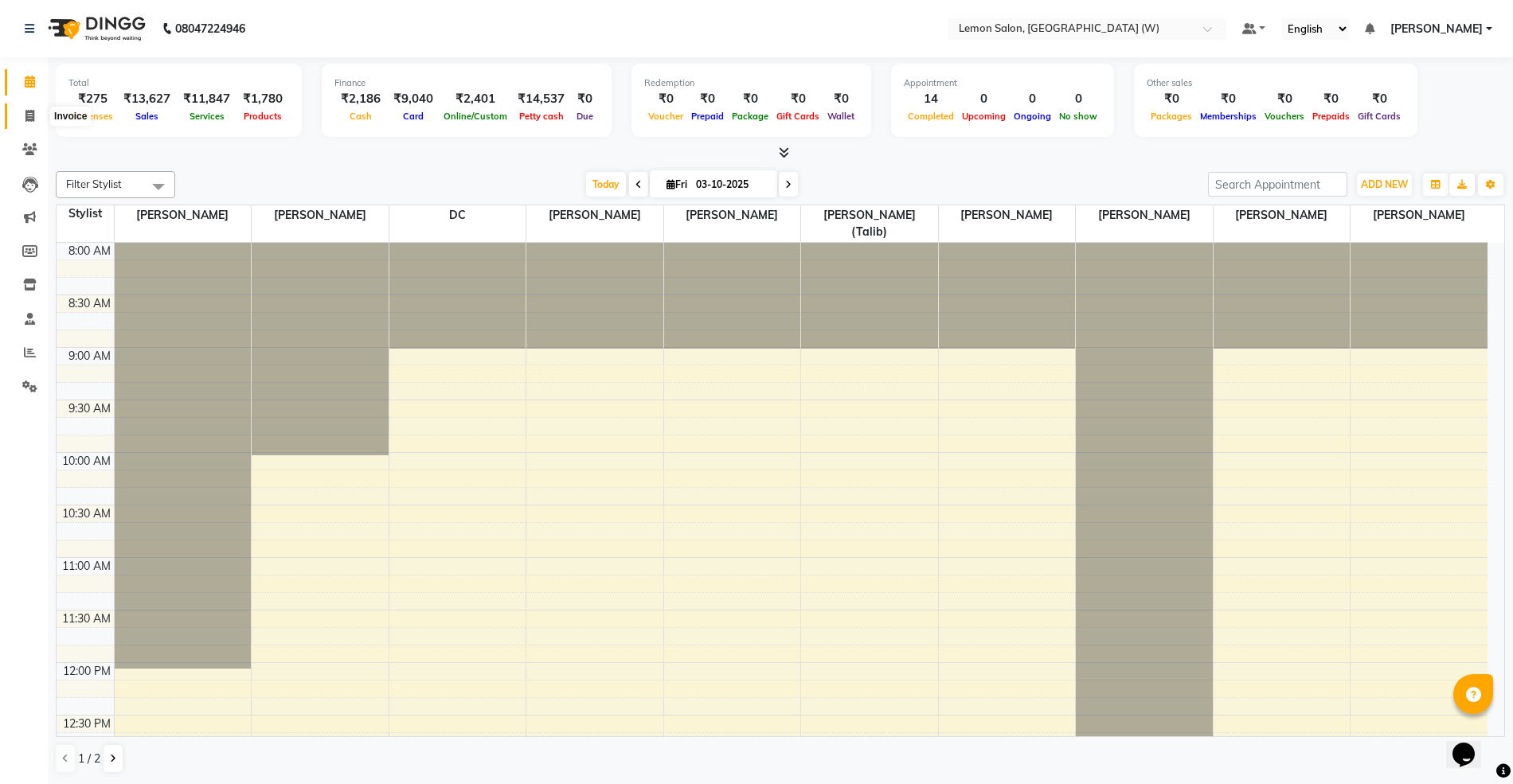
click at [27, 120] on icon at bounding box center [30, 116] width 9 height 12
select select "8053"
select select "service"
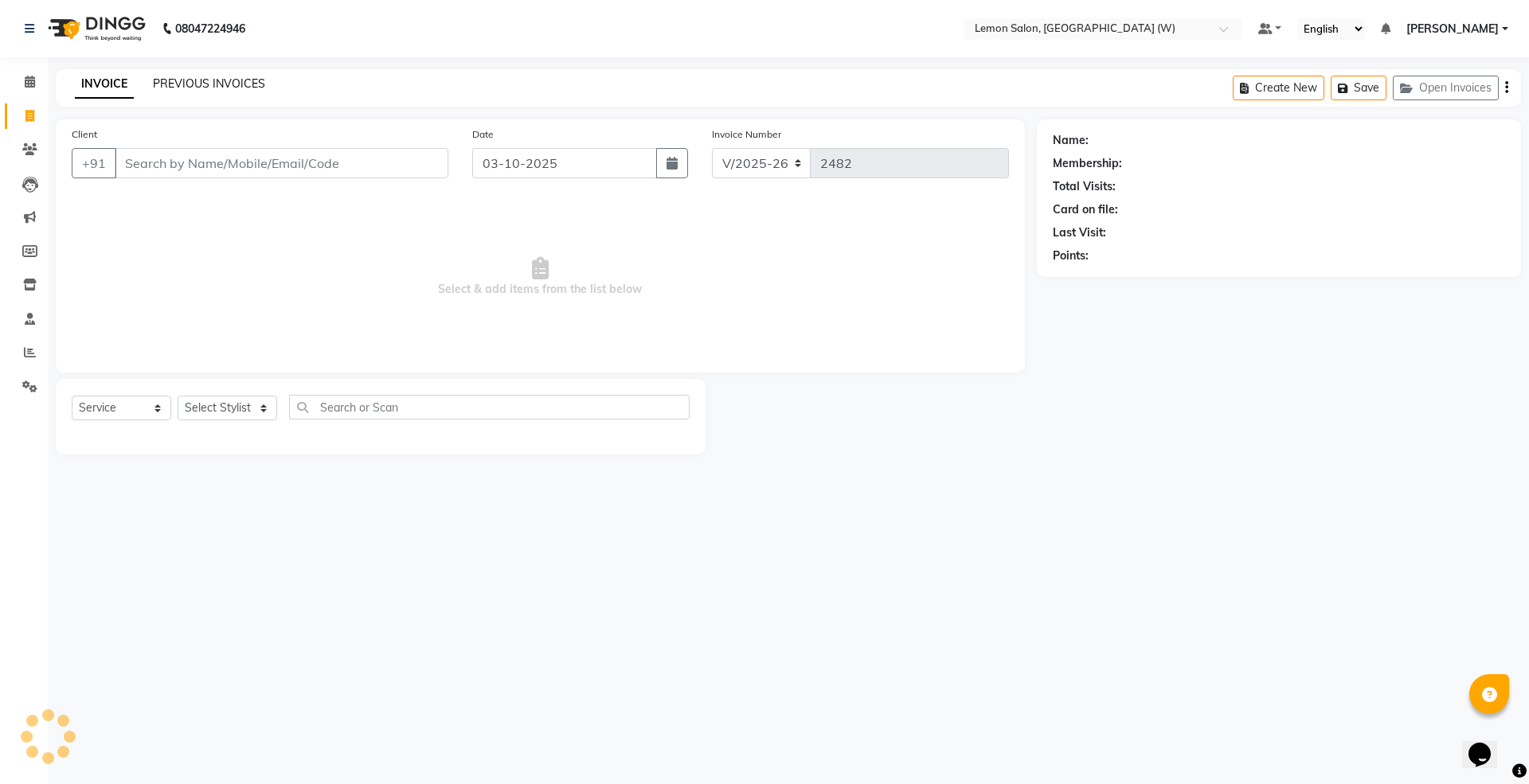
click at [211, 80] on link "PREVIOUS INVOICES" at bounding box center [209, 84] width 112 height 14
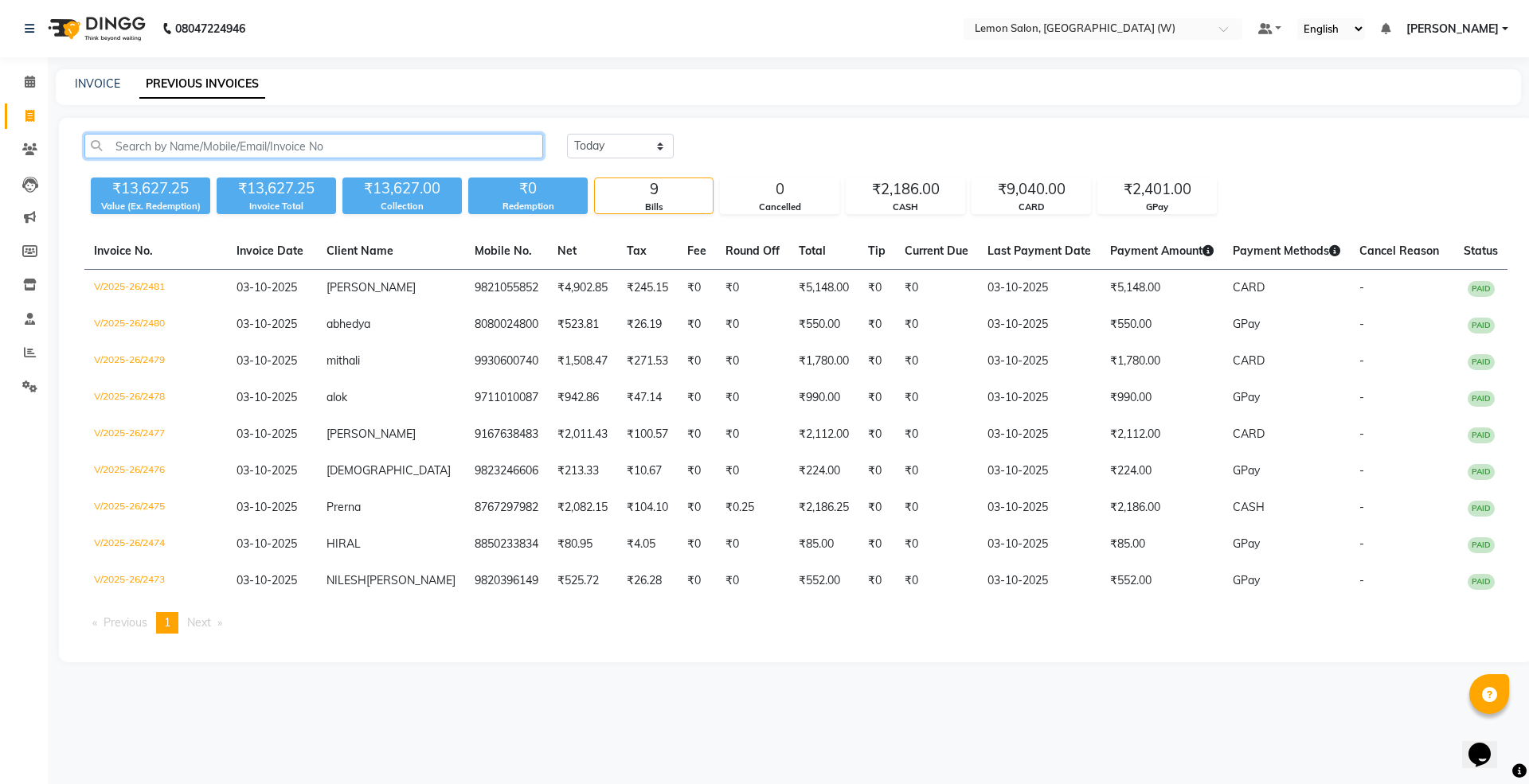
click at [288, 141] on input "text" at bounding box center [313, 145] width 459 height 25
paste input "1483"
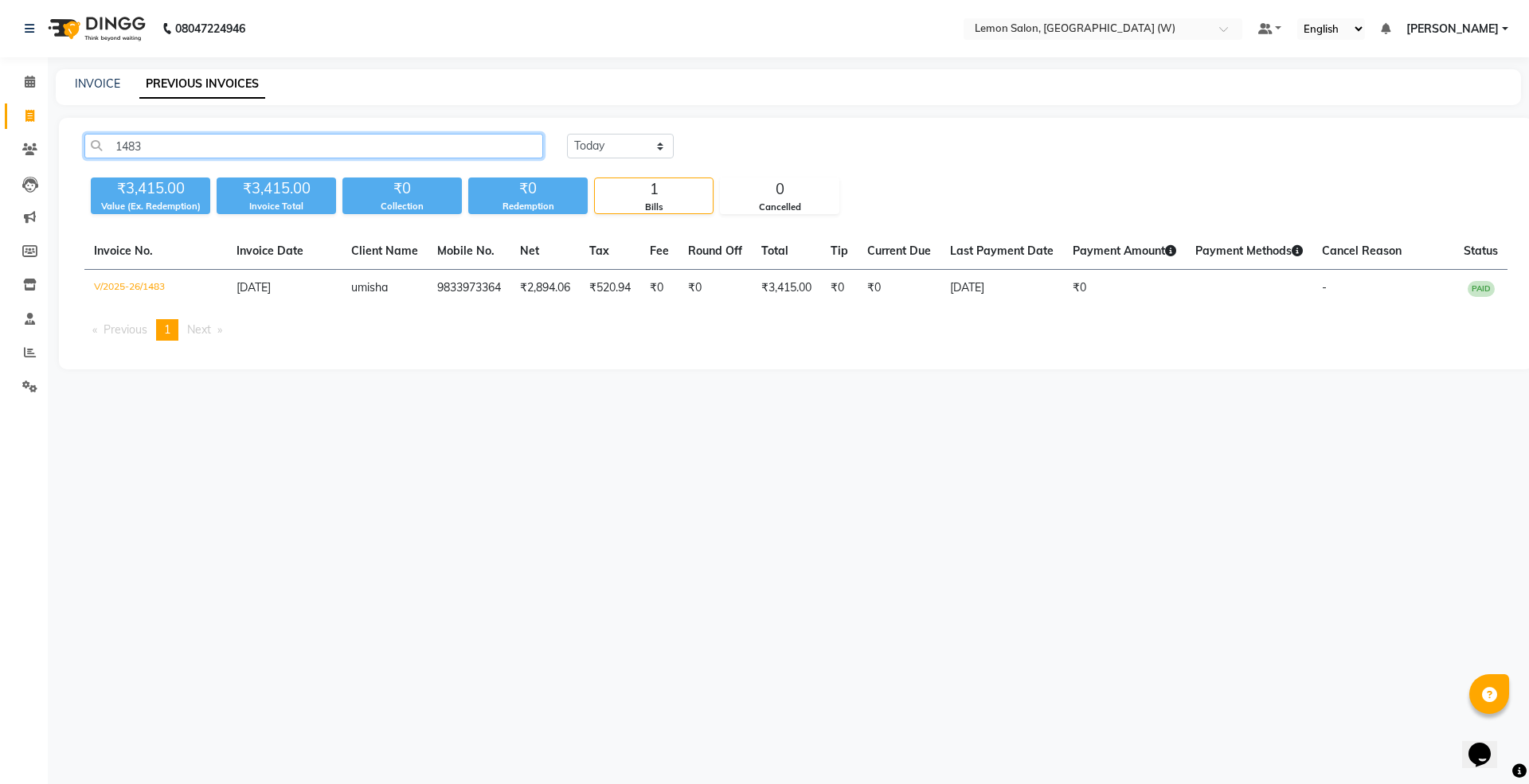
type input "1483"
click at [430, 287] on td "9833973364" at bounding box center [468, 288] width 83 height 38
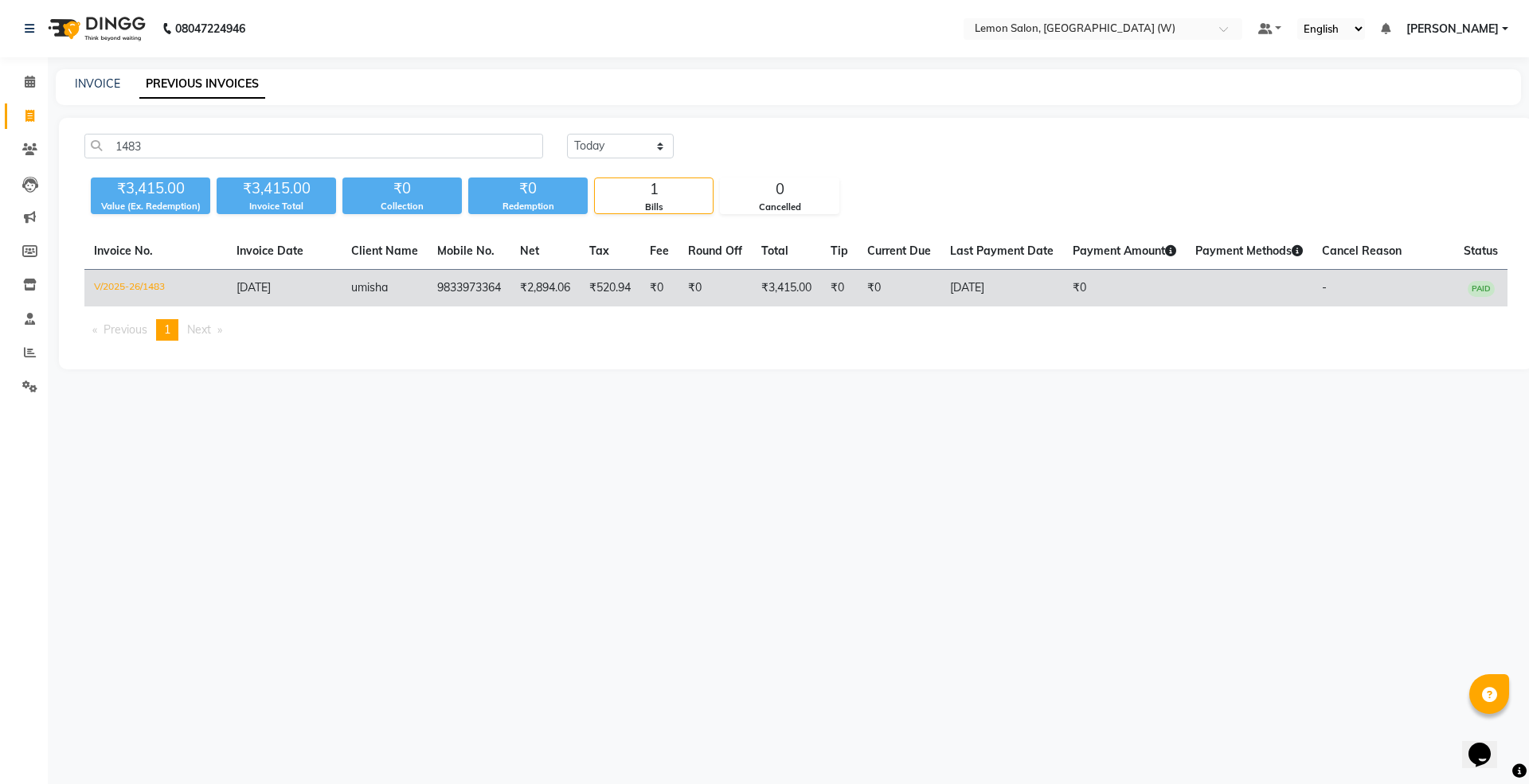
click at [979, 294] on td "[DATE]" at bounding box center [1001, 288] width 123 height 38
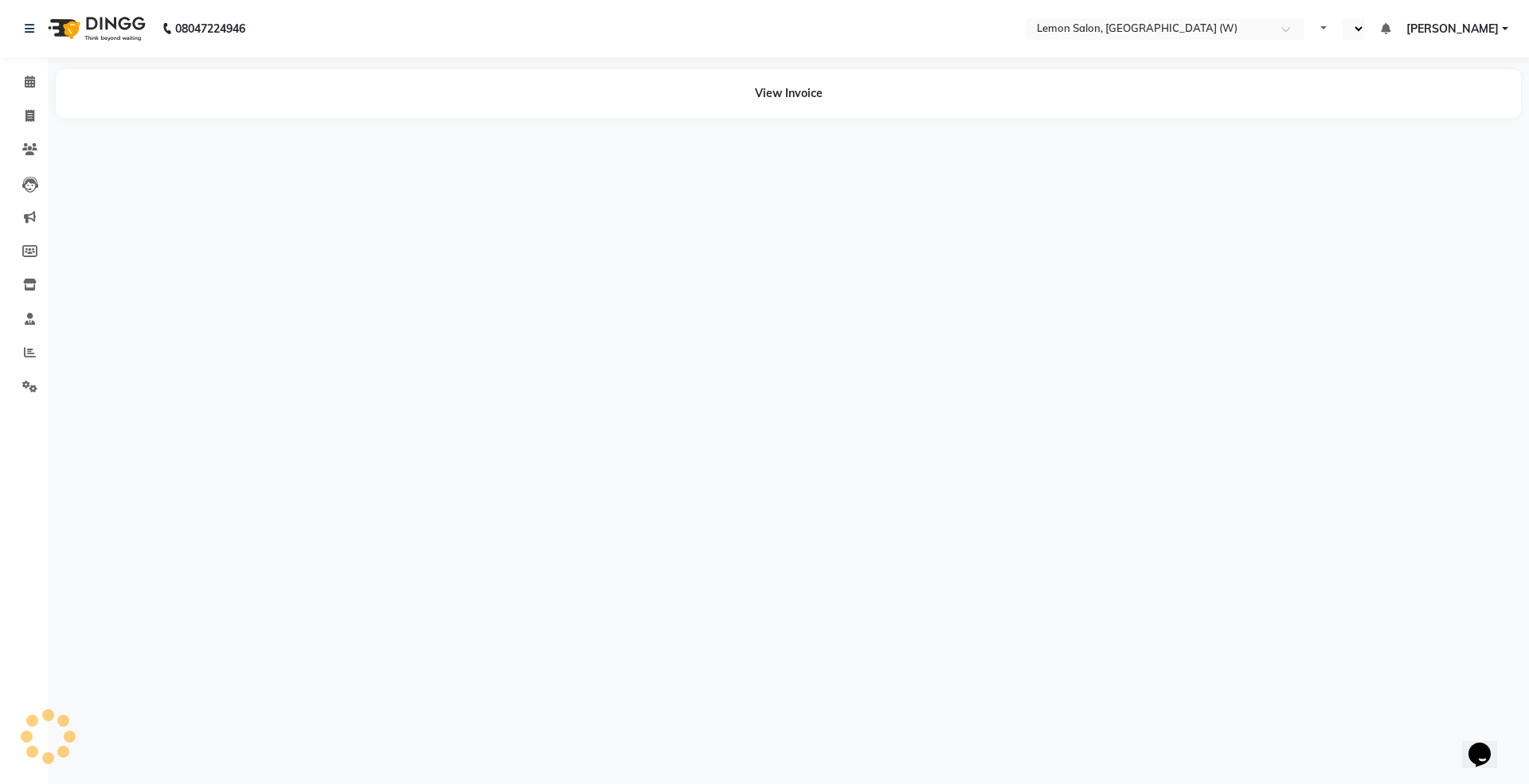
select select "en"
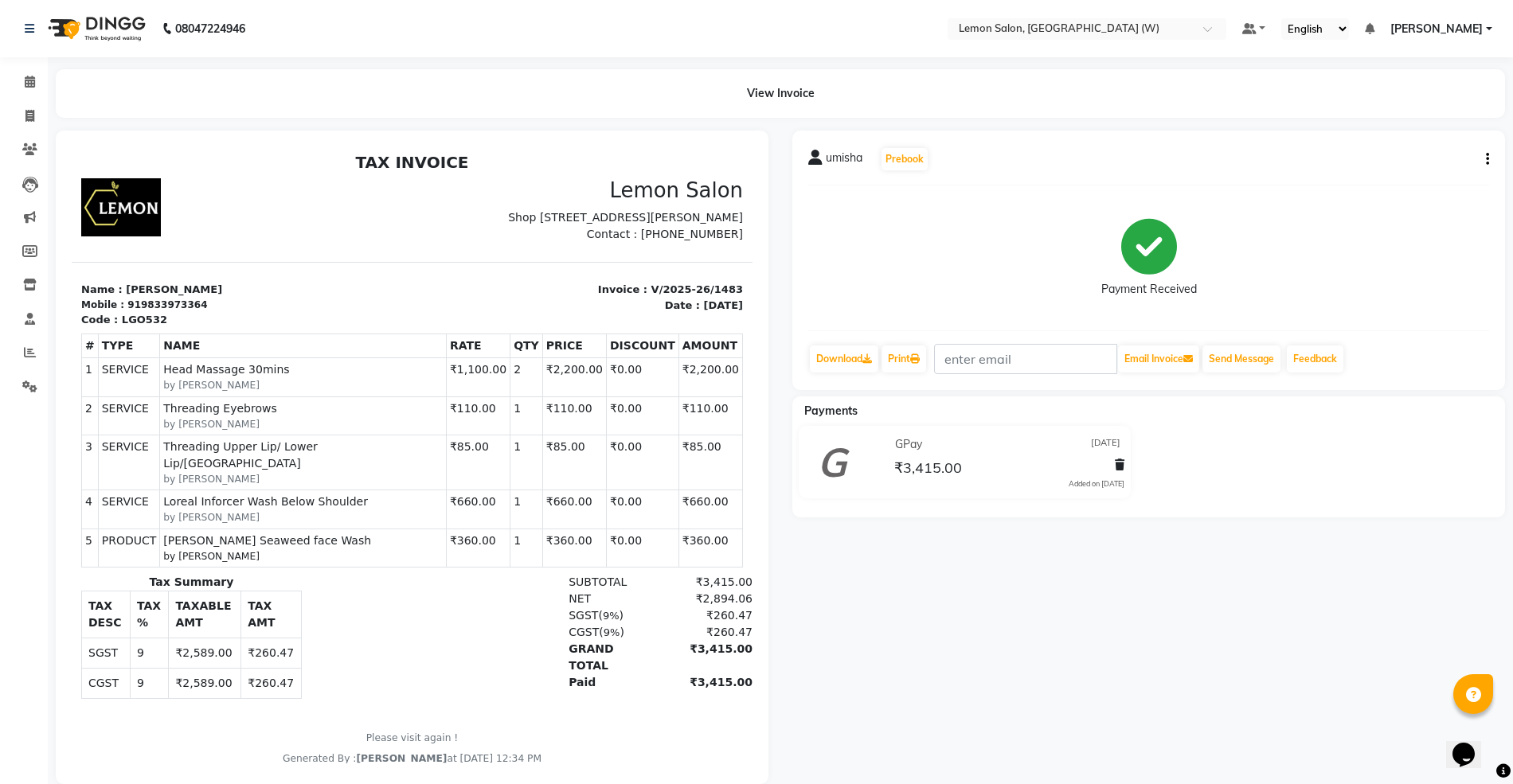
click at [1481, 157] on button "button" at bounding box center [1484, 159] width 10 height 17
click at [1402, 182] on div "Edit Invoice" at bounding box center [1408, 178] width 109 height 20
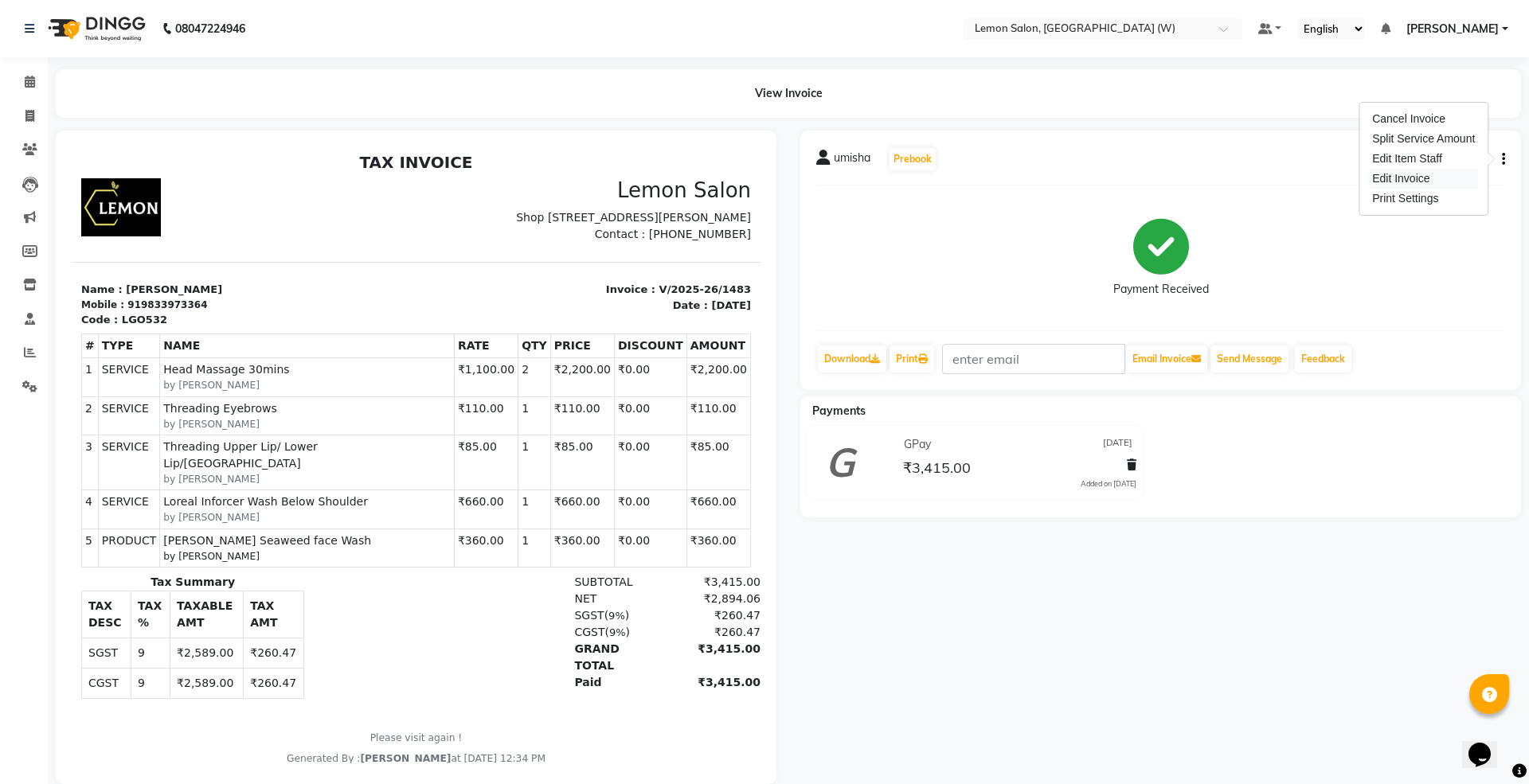
select select "service"
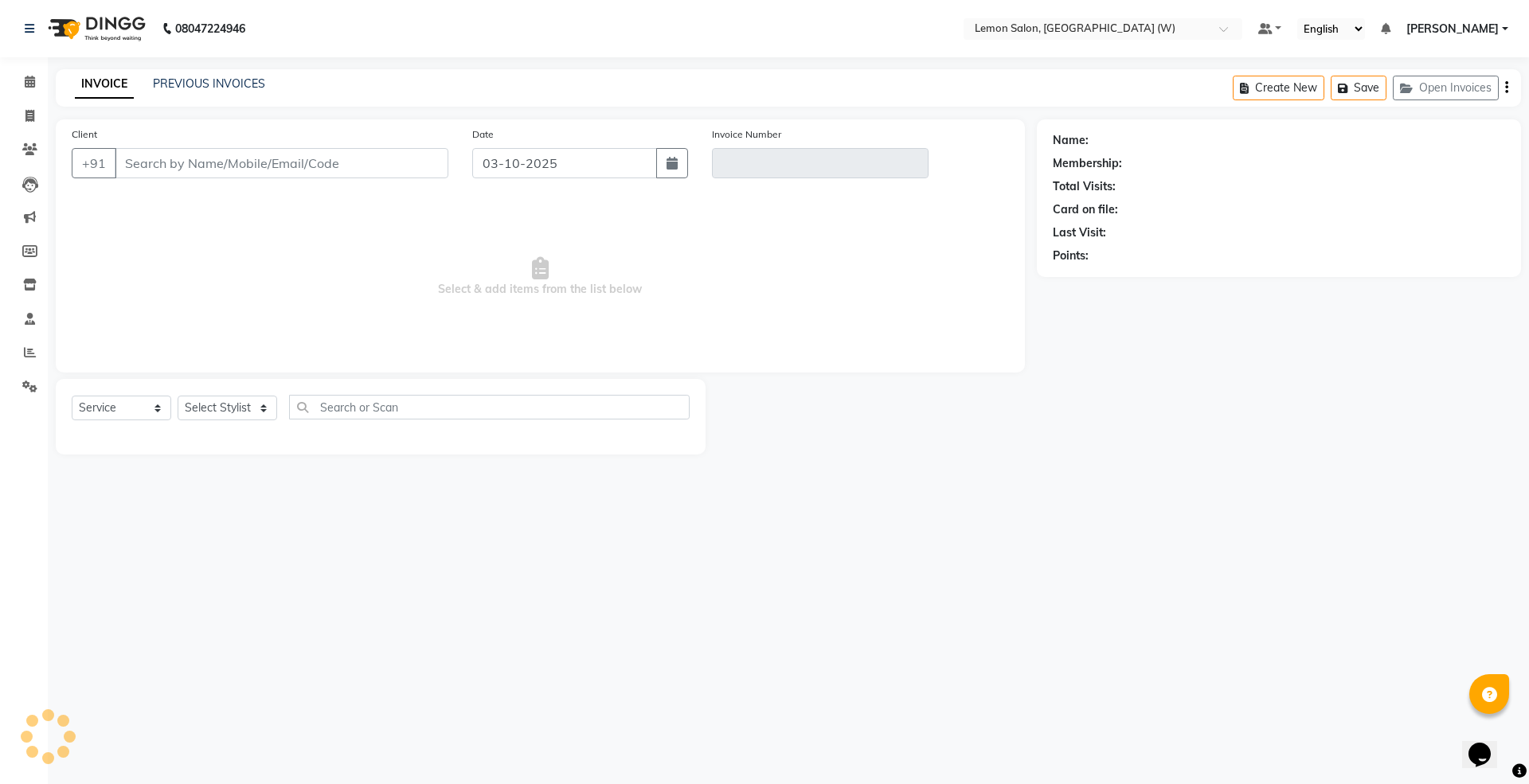
type input "9833973364"
type input "V/2025-26/1483"
type input "[DATE]"
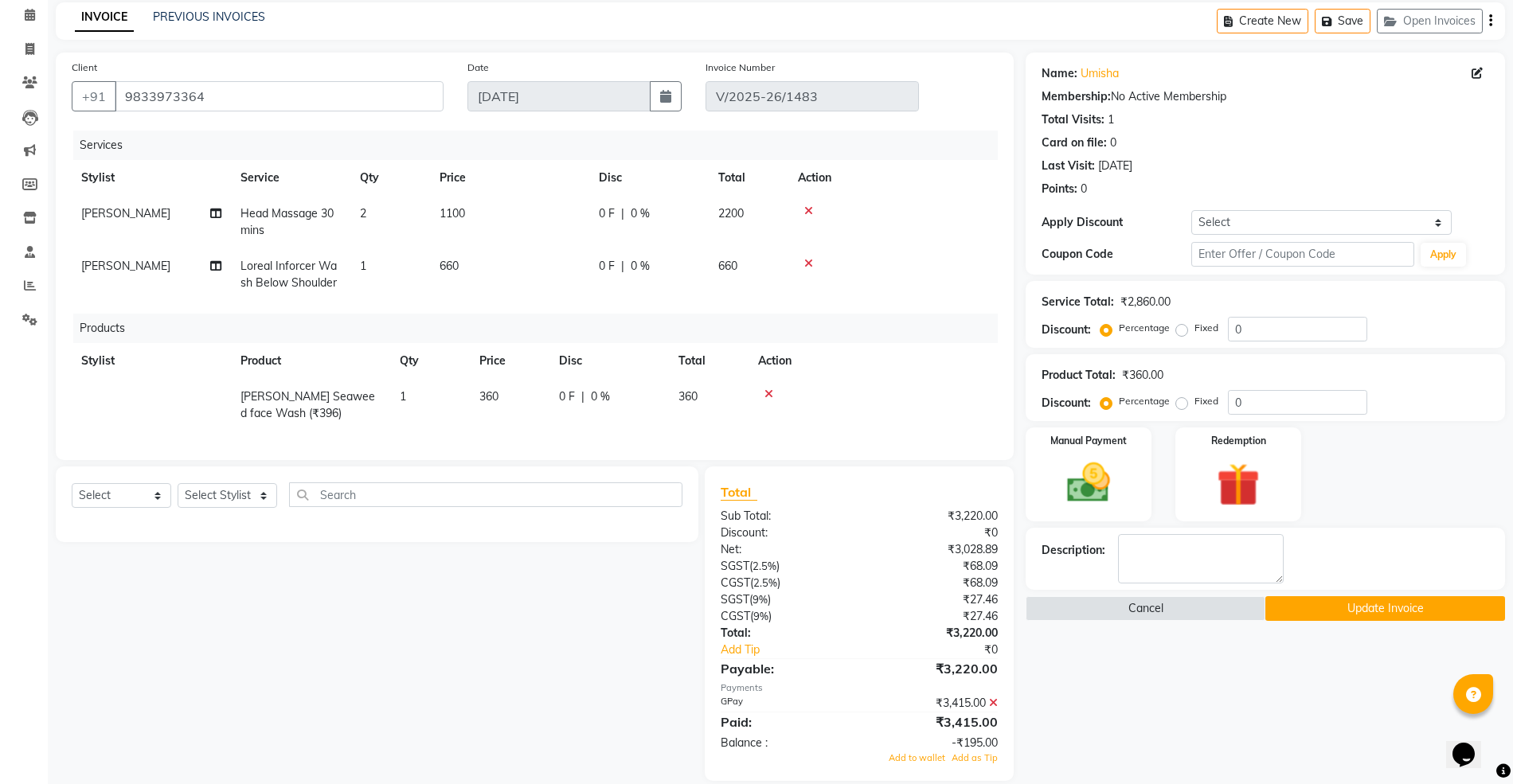
scroll to position [103, 0]
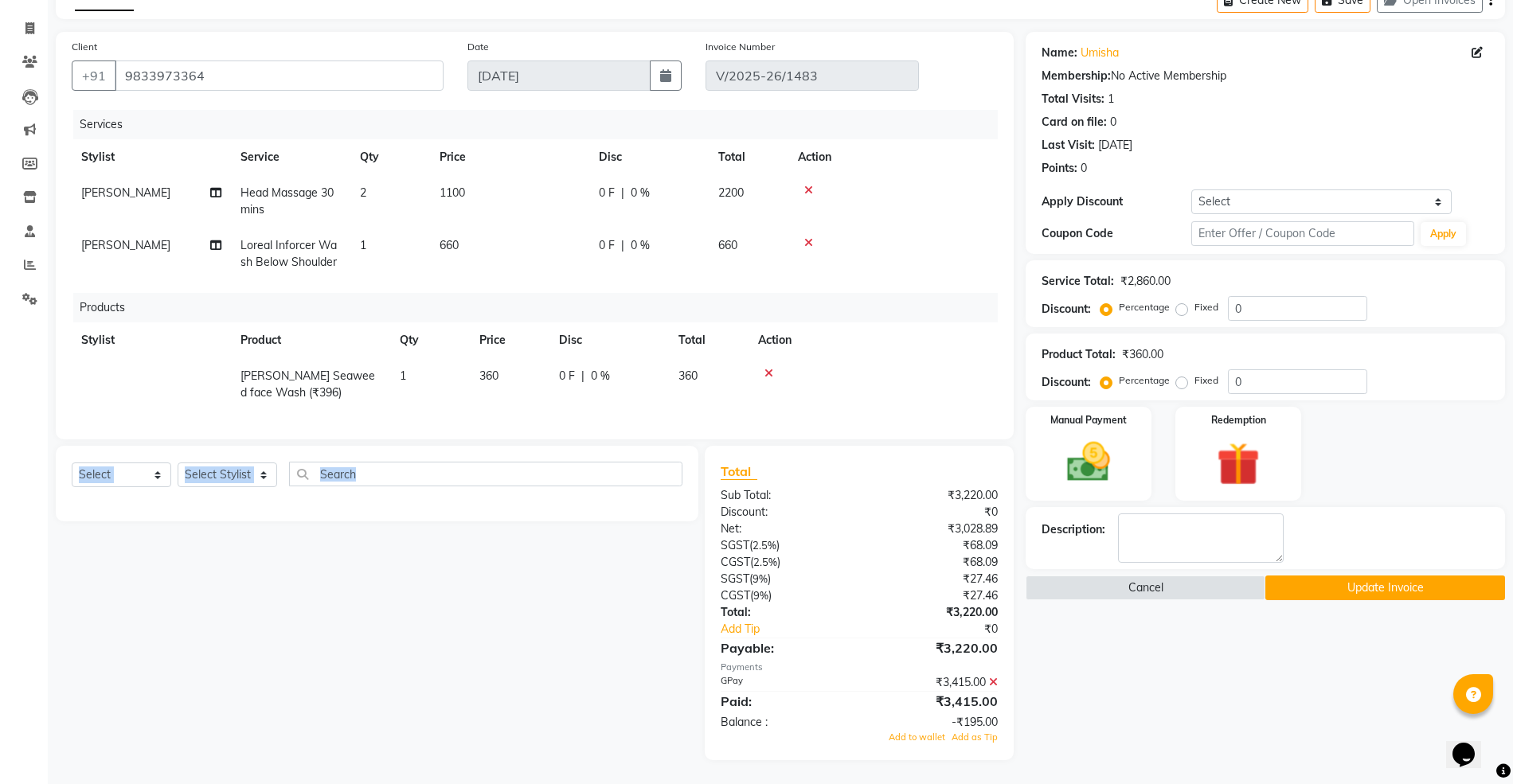
drag, startPoint x: 768, startPoint y: 353, endPoint x: 473, endPoint y: 590, distance: 378.4
click at [473, 590] on div "Client [PHONE_NUMBER] Date [DATE] Invoice Number V/2025-26/1483 Services Stylis…" at bounding box center [534, 396] width 982 height 729
click at [119, 468] on select "Select Service Product Membership Package Voucher Prepaid Gift Card" at bounding box center [121, 475] width 100 height 25
select select "service"
click at [72, 463] on select "Select Service Product Membership Package Voucher Prepaid Gift Card" at bounding box center [121, 475] width 100 height 25
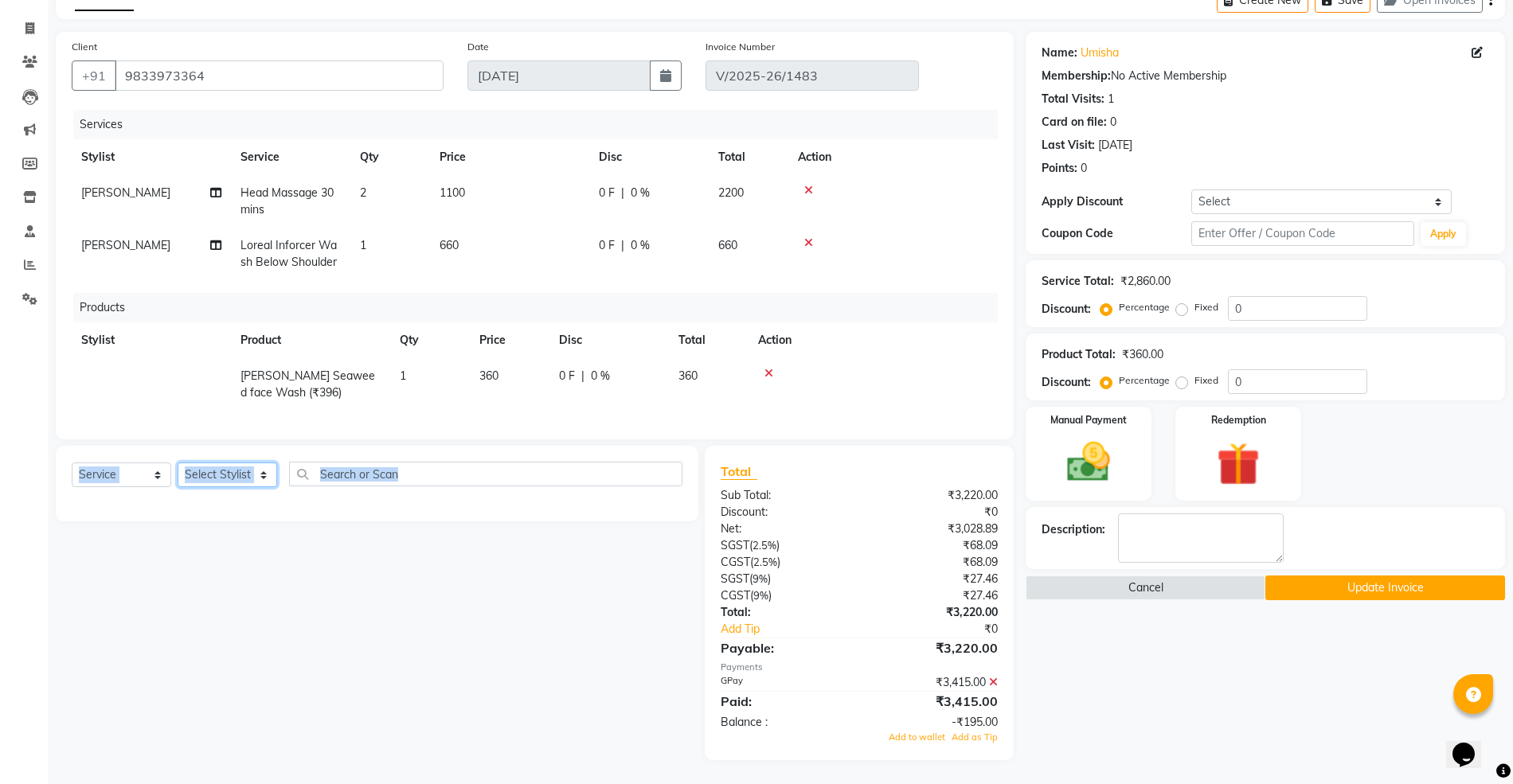
click at [219, 473] on select "Select Stylist Akancha Subba Amreen Shaikh Anamta Sayyed Ayesha Khan DC Faheem …" at bounding box center [227, 475] width 100 height 25
select select "75738"
click at [178, 463] on select "Select Stylist Akancha Subba Amreen Shaikh Anamta Sayyed Ayesha Khan DC Faheem …" at bounding box center [227, 475] width 100 height 25
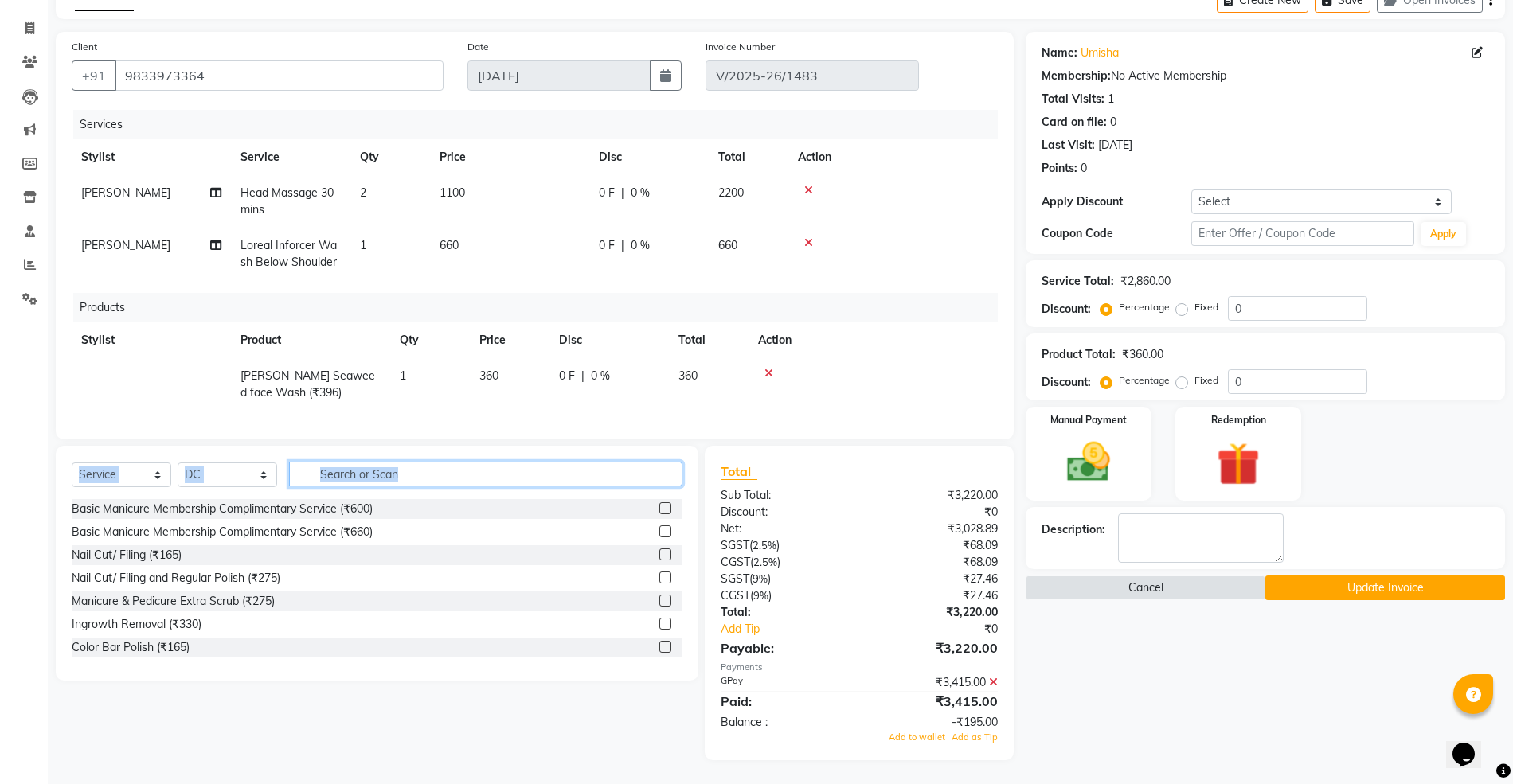
click at [386, 473] on input "text" at bounding box center [485, 474] width 393 height 25
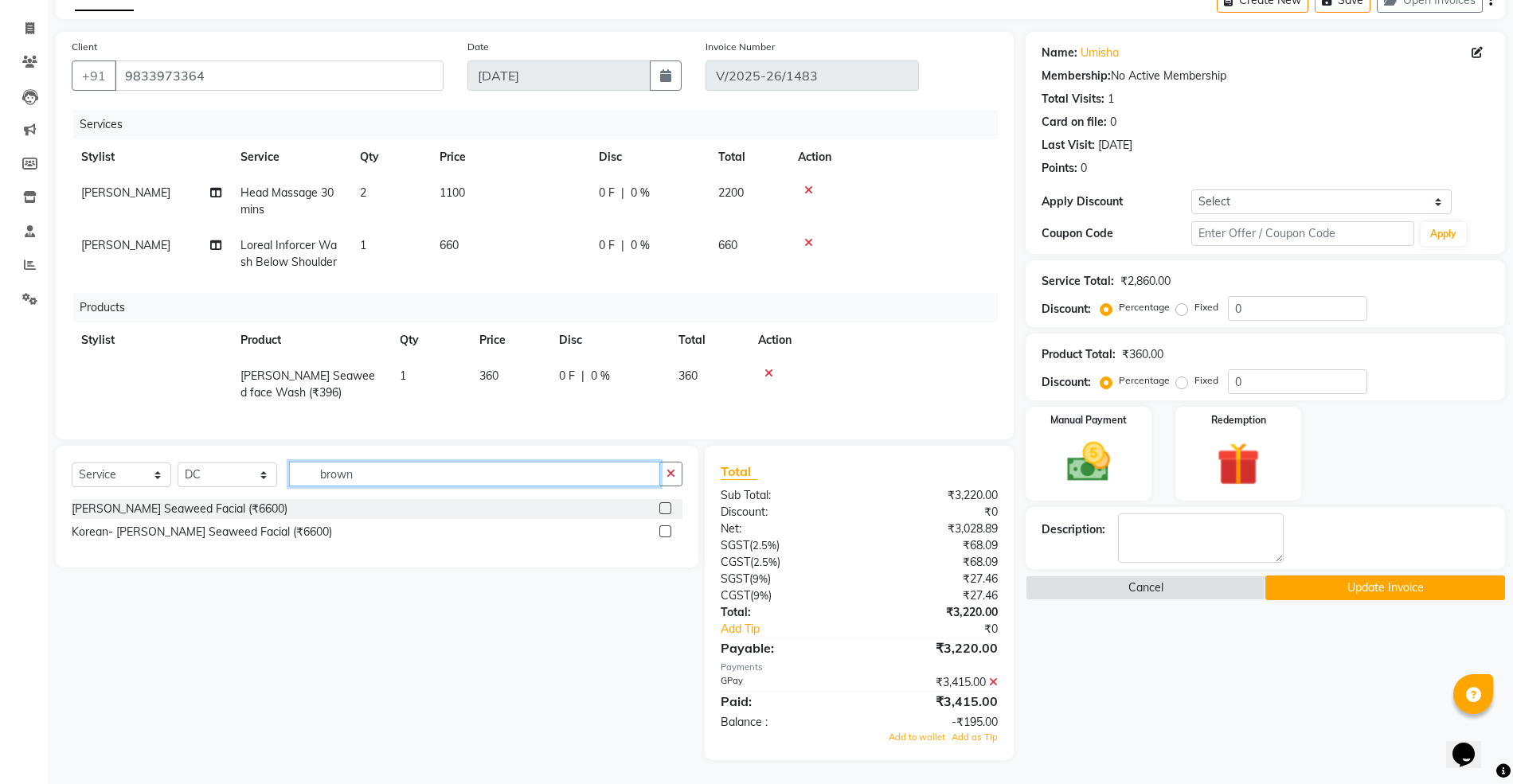
click at [354, 476] on input "brown" at bounding box center [475, 474] width 371 height 25
type input "brown"
click at [117, 473] on select "Select Service Product Membership Package Voucher Prepaid Gift Card" at bounding box center [121, 475] width 100 height 25
select select "product"
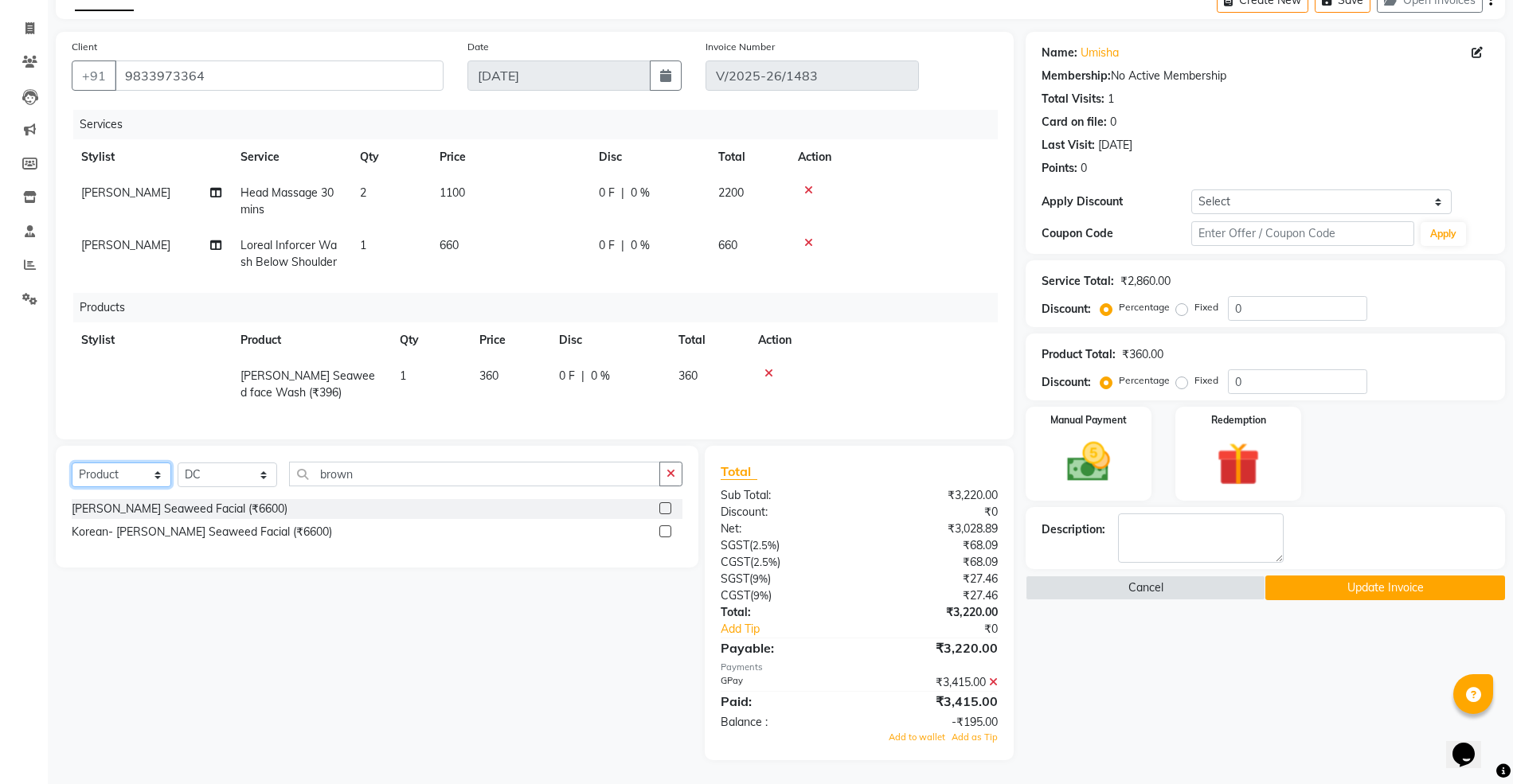
click at [72, 463] on select "Select Service Product Membership Package Voucher Prepaid Gift Card" at bounding box center [121, 475] width 100 height 25
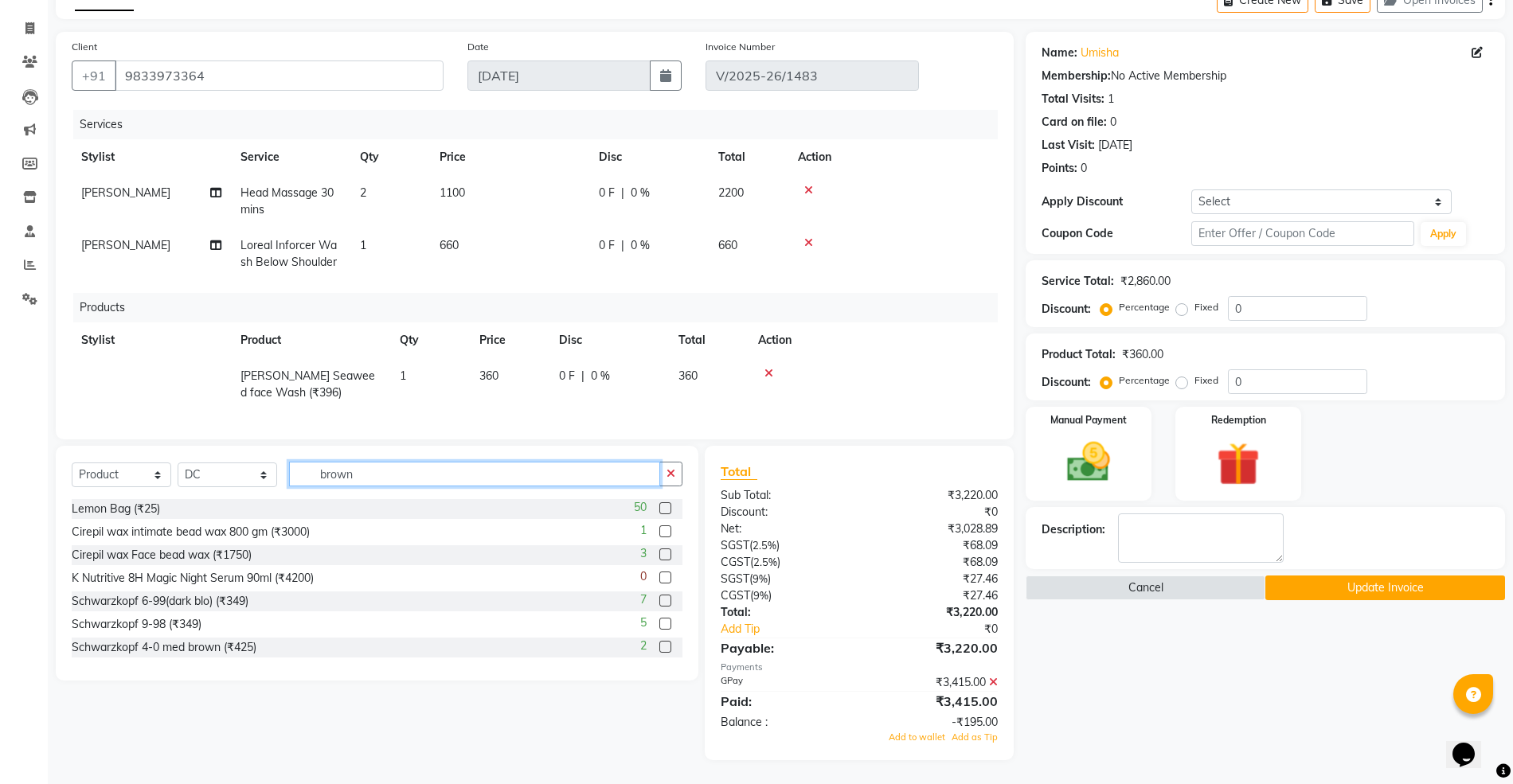
click at [364, 467] on input "brown" at bounding box center [475, 474] width 371 height 25
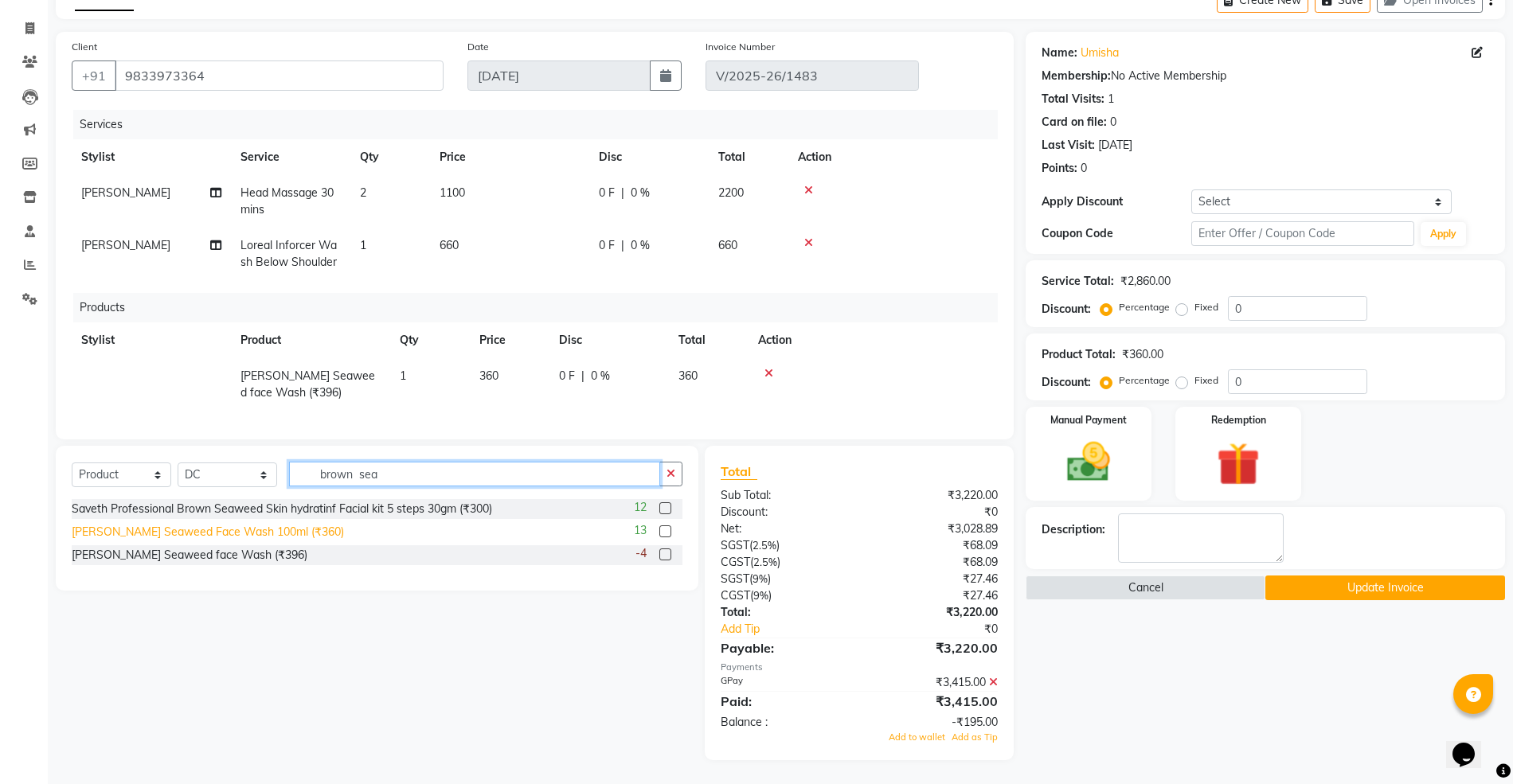
type input "brown sea"
click at [251, 533] on div "Saveth Brown Seaweed Face Wash 100ml (₹360)" at bounding box center [207, 532] width 272 height 17
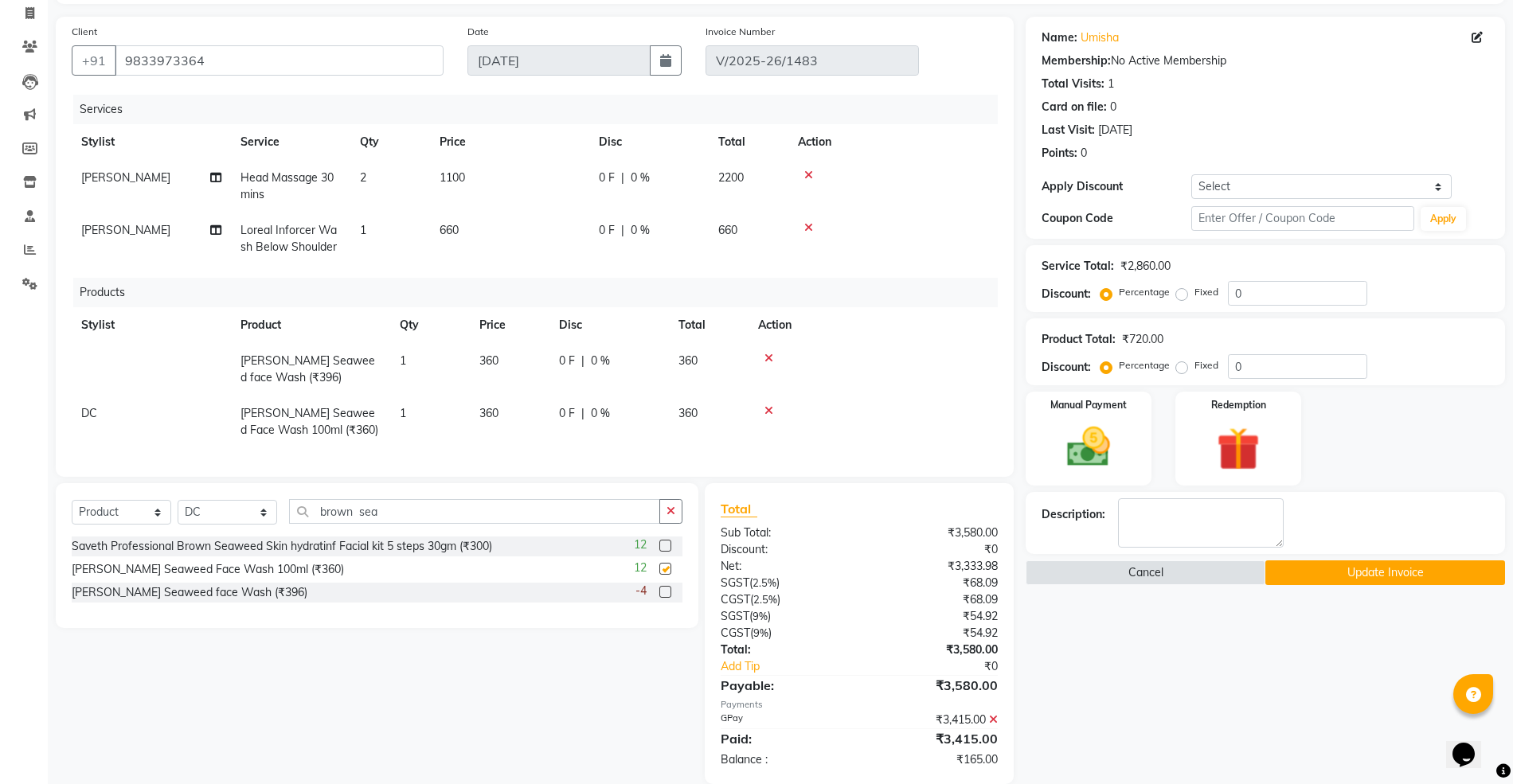
checkbox input "false"
click at [769, 355] on icon at bounding box center [768, 358] width 9 height 11
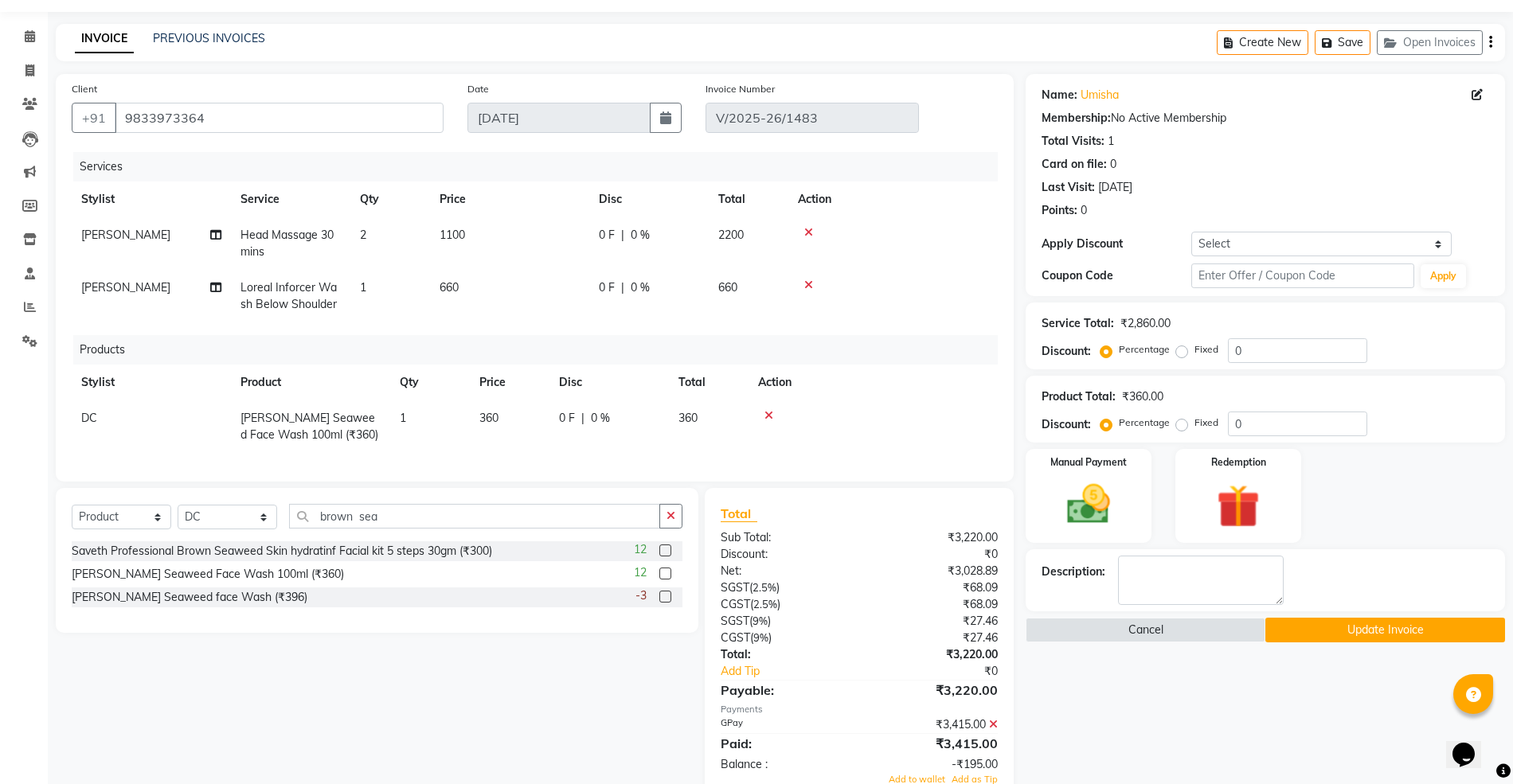
scroll to position [0, 0]
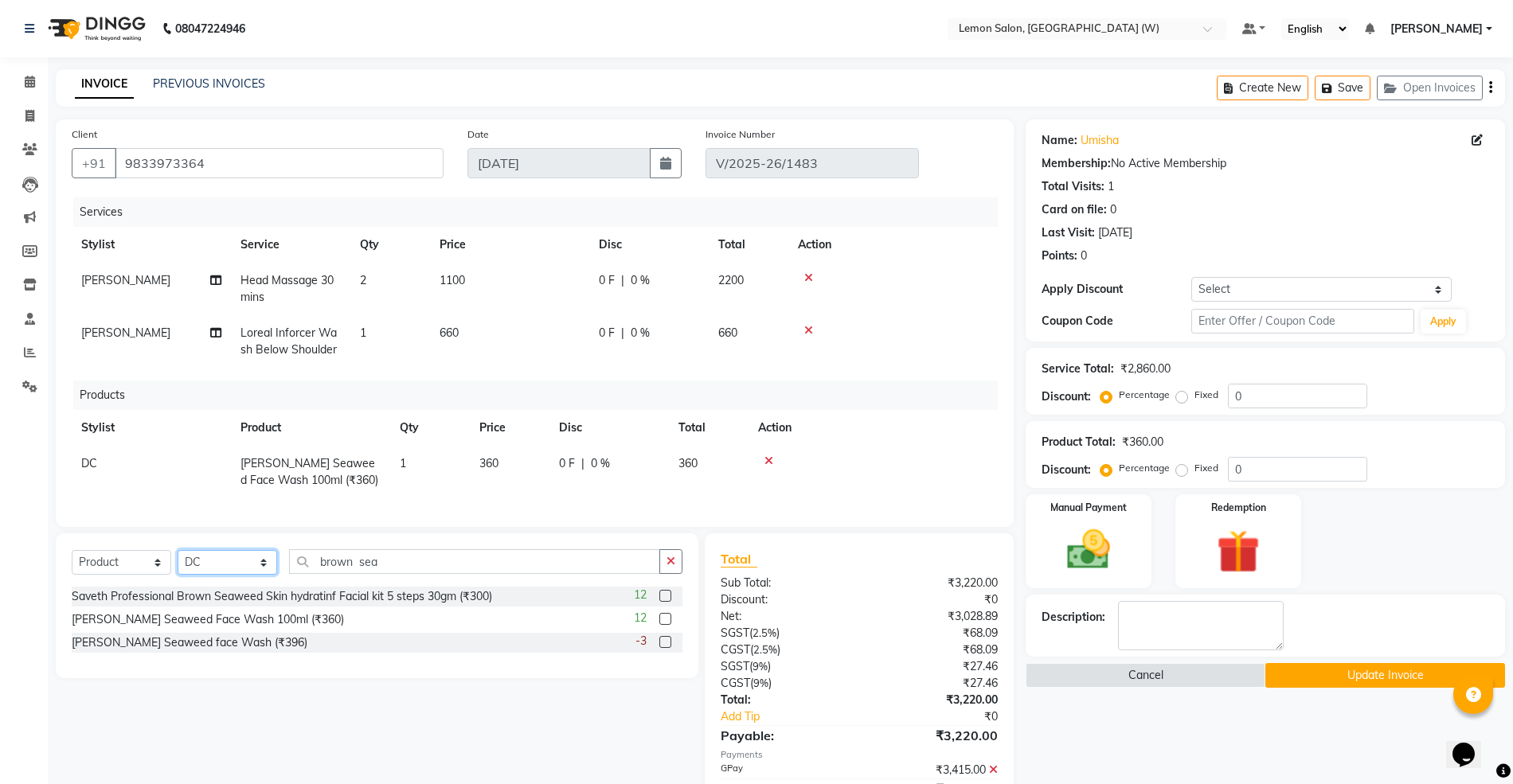
click at [245, 574] on select "Select Stylist Akancha Subba Amreen Shaikh Anamta Sayyed Ayesha Khan DC Faheem …" at bounding box center [227, 562] width 100 height 25
click at [178, 566] on select "Select Stylist Akancha Subba Amreen Shaikh Anamta Sayyed Ayesha Khan DC Faheem …" at bounding box center [227, 562] width 100 height 25
click at [194, 574] on select "Select Stylist Akancha Subba Amreen Shaikh Anamta Sayyed Ayesha Khan DC Faheem …" at bounding box center [227, 562] width 100 height 25
select select "48089"
click at [178, 566] on select "Select Stylist Akancha Subba Amreen Shaikh Anamta Sayyed Ayesha Khan DC Faheem …" at bounding box center [227, 562] width 100 height 25
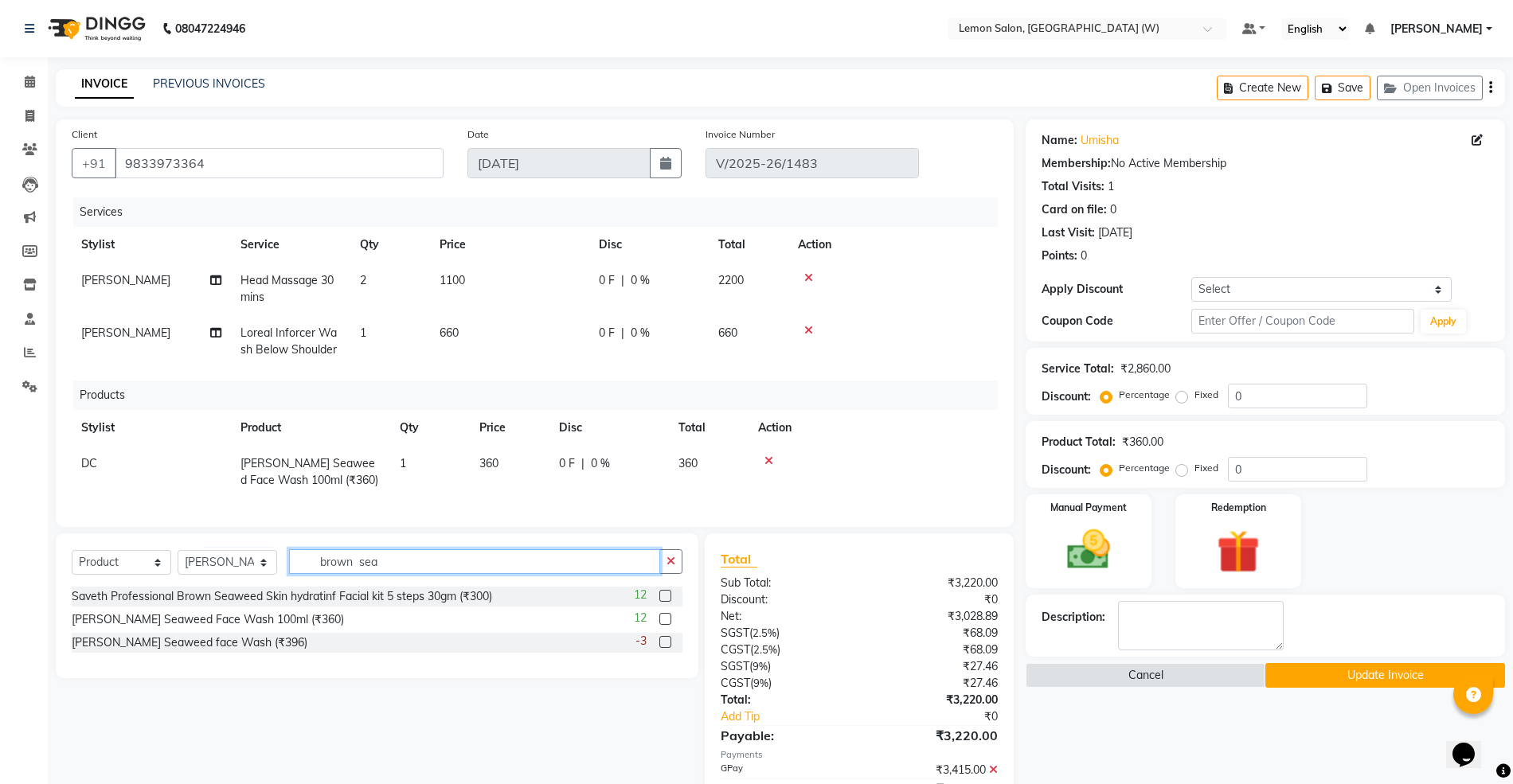
click at [389, 574] on input "brown sea" at bounding box center [475, 561] width 371 height 25
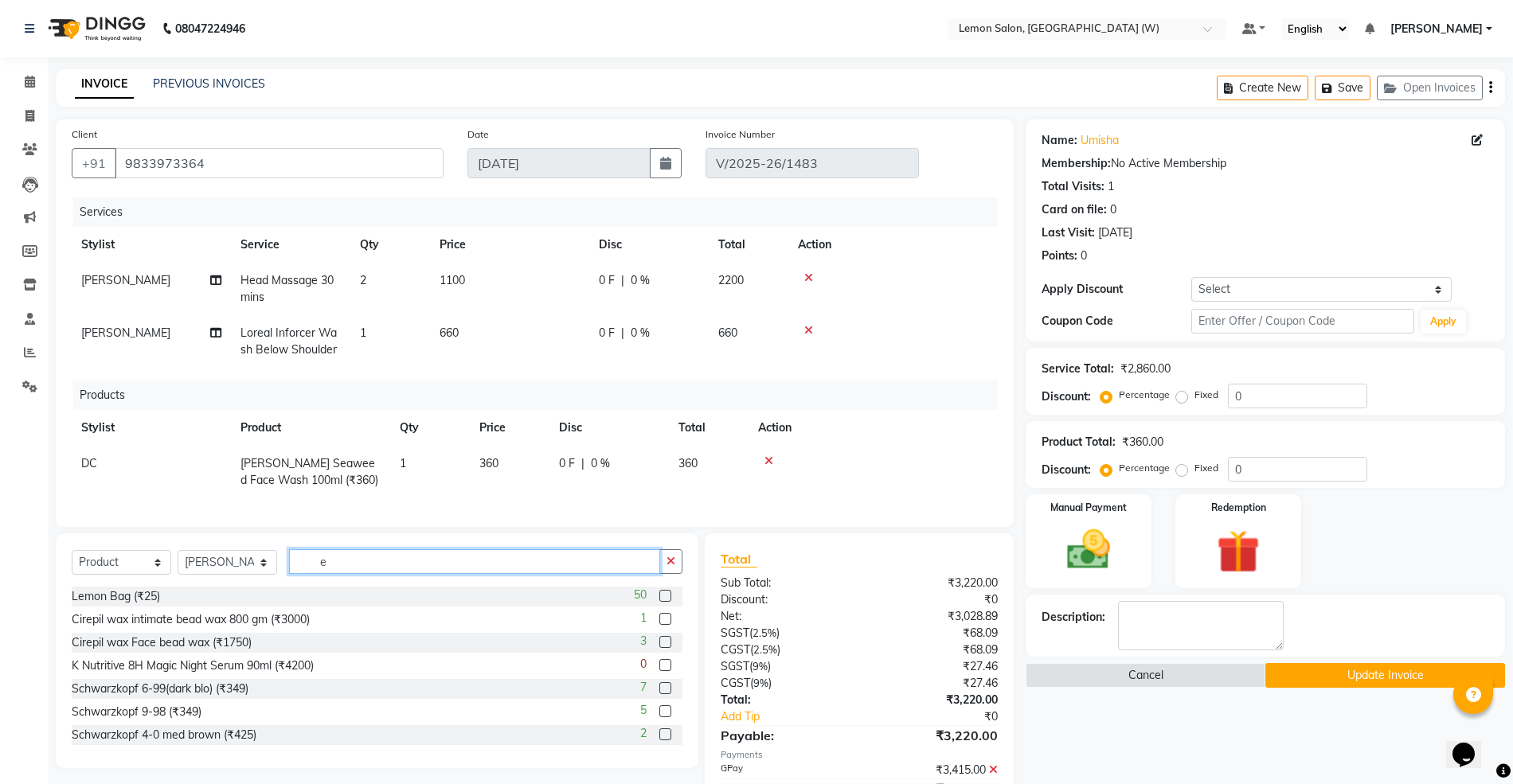
click at [389, 574] on input "e" at bounding box center [475, 561] width 371 height 25
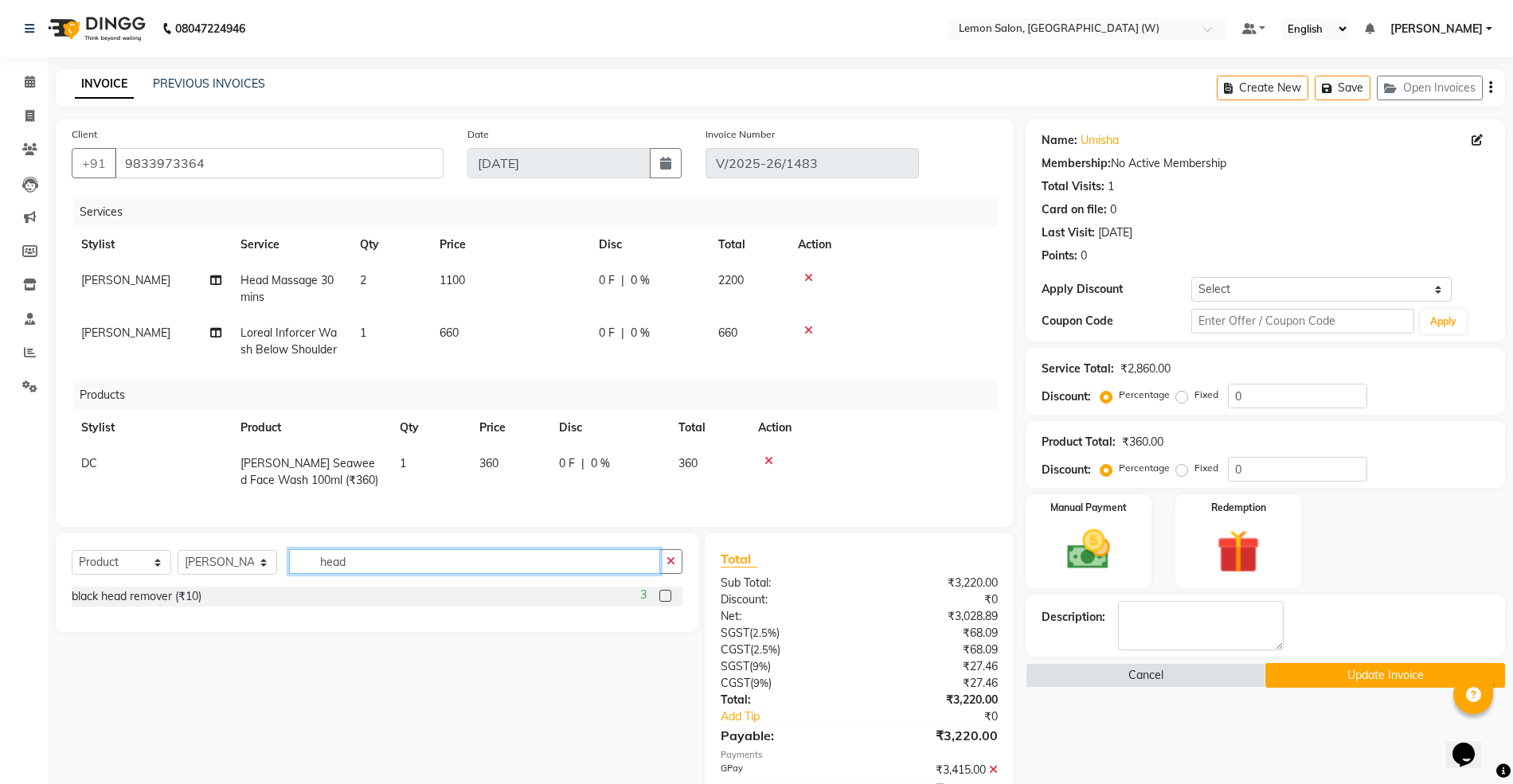
click at [329, 574] on input "head" at bounding box center [475, 561] width 371 height 25
type input "head"
click at [123, 574] on select "Select Service Product Membership Package Voucher Prepaid Gift Card" at bounding box center [121, 562] width 100 height 25
select select "service"
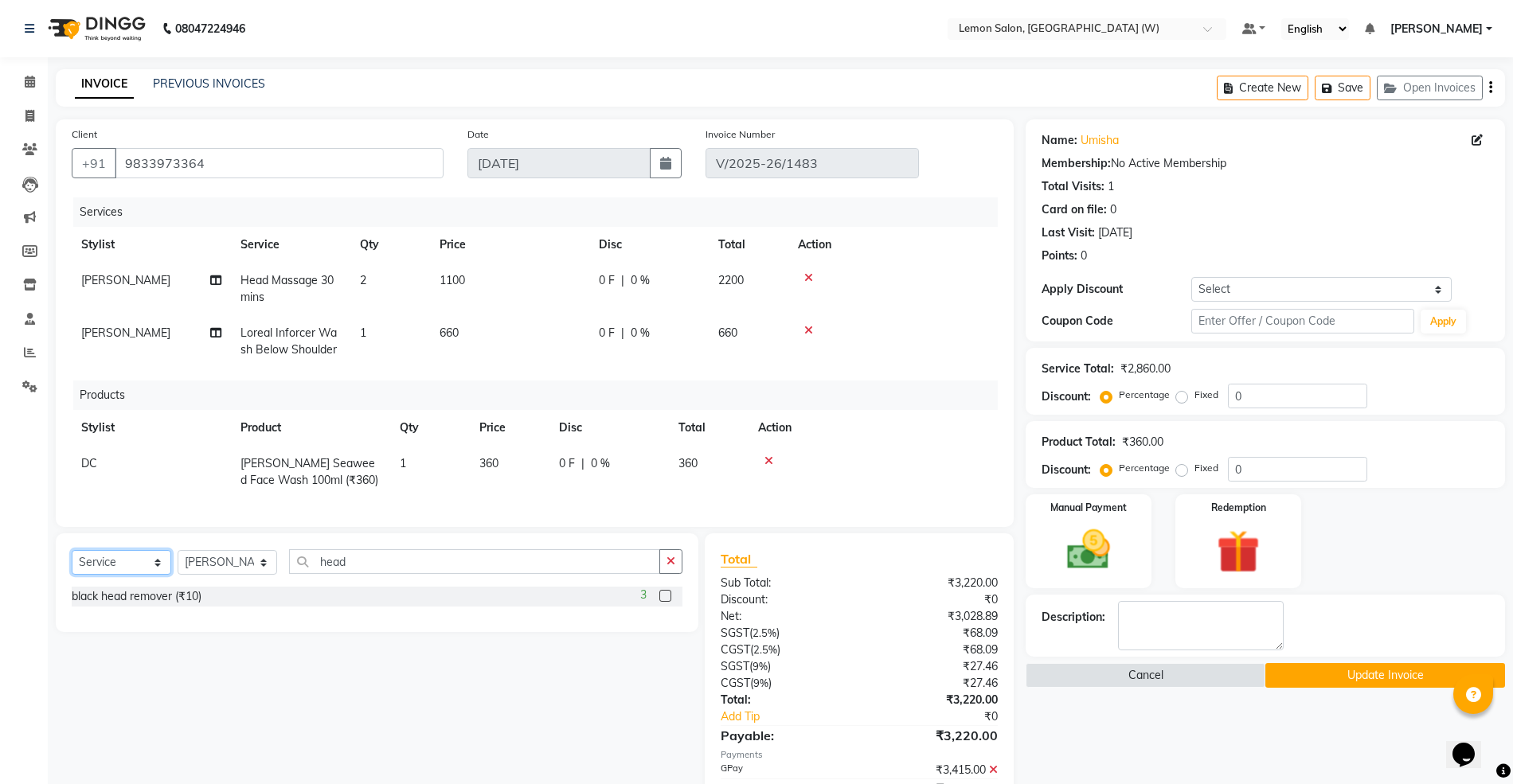
click at [72, 566] on select "Select Service Product Membership Package Voucher Prepaid Gift Card" at bounding box center [121, 562] width 100 height 25
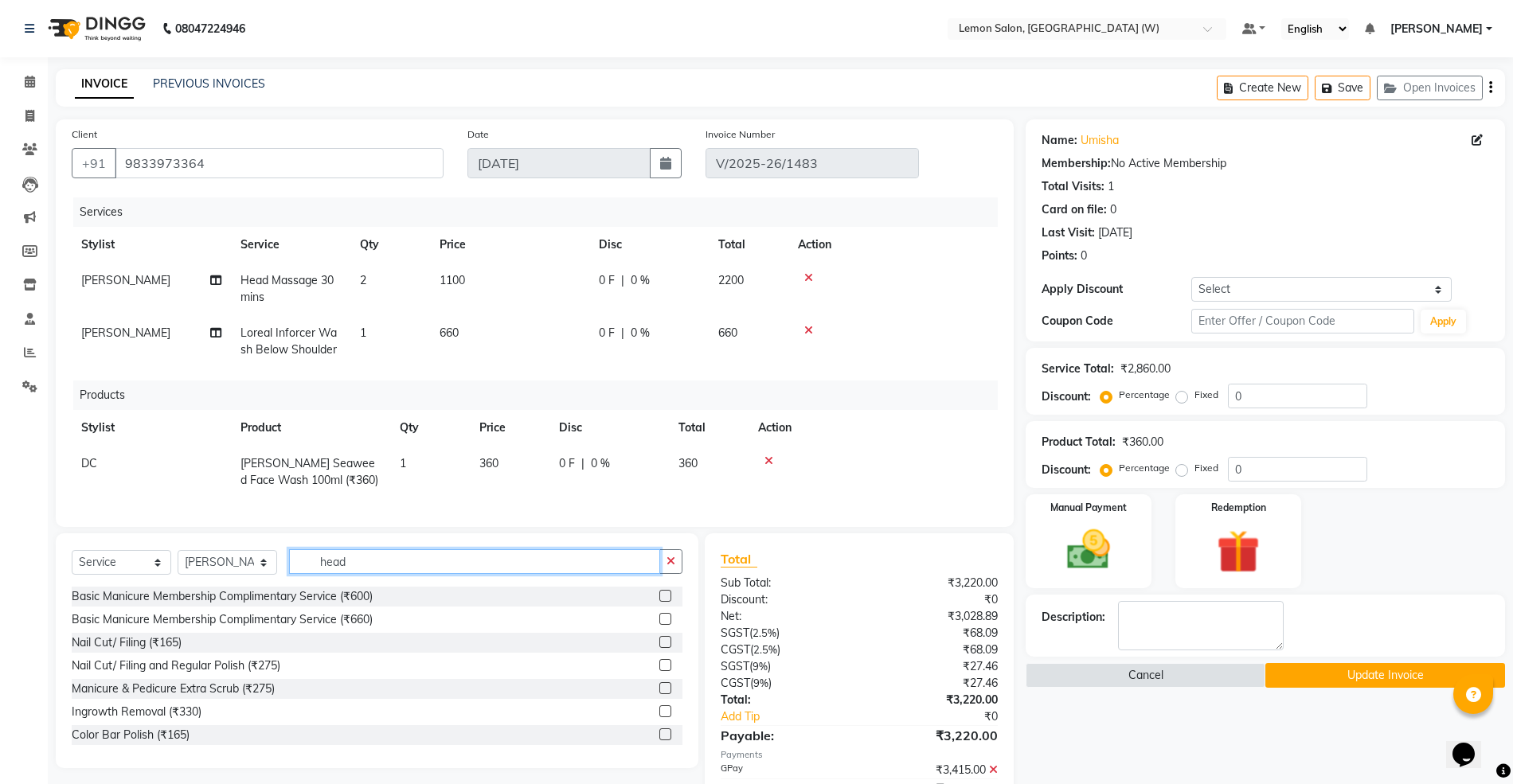
click at [398, 574] on input "head" at bounding box center [475, 561] width 371 height 25
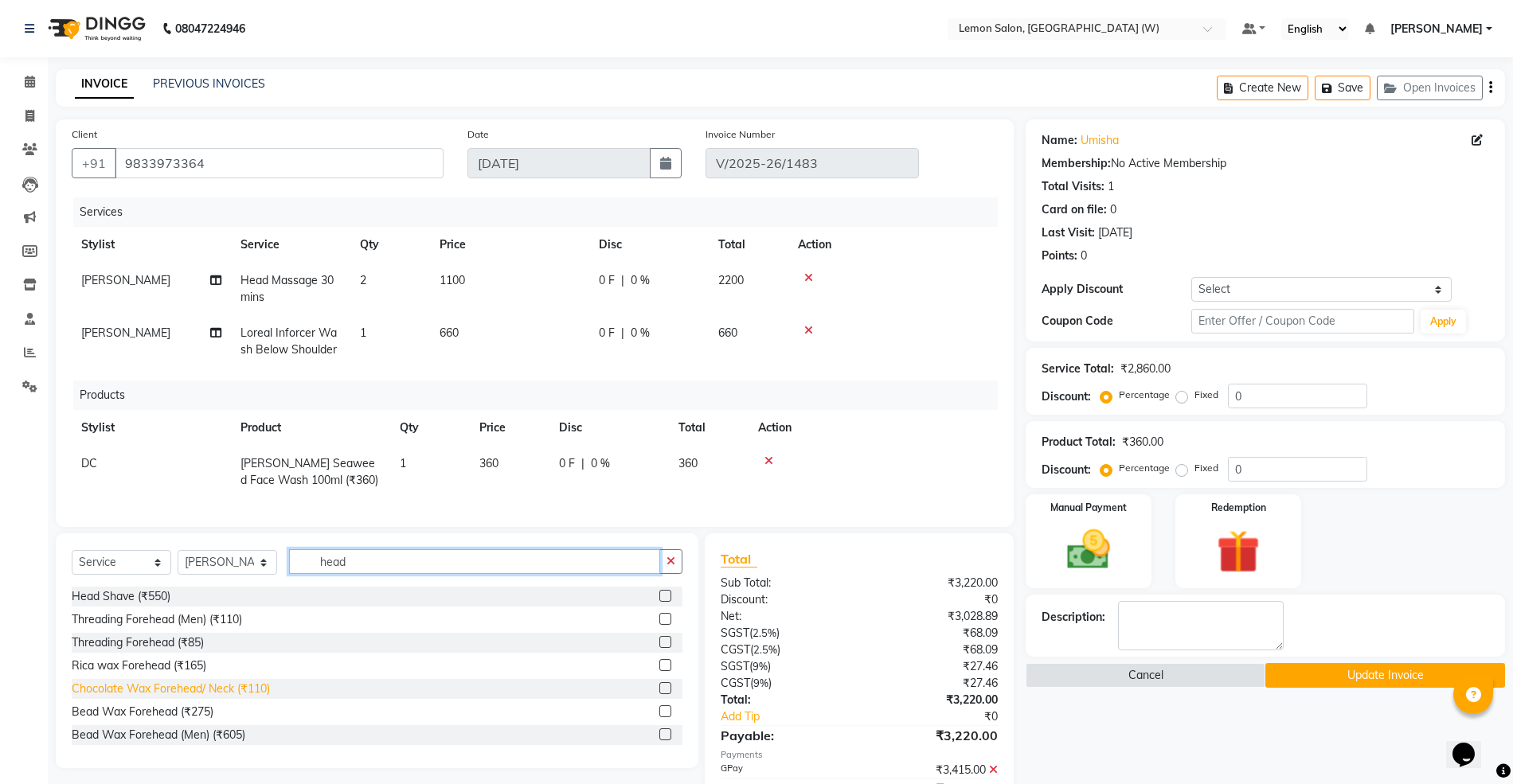
scroll to position [106, 0]
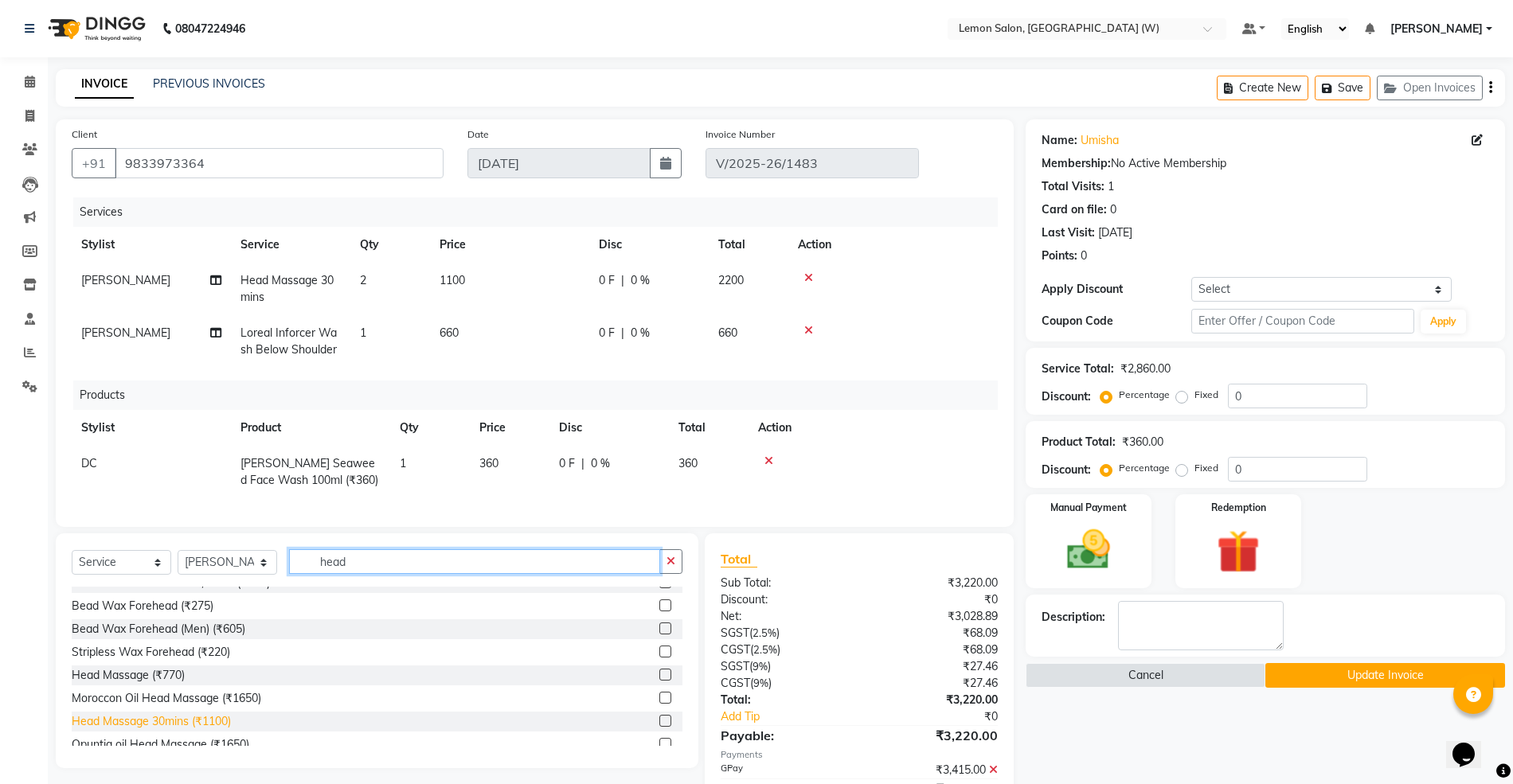
type input "head"
drag, startPoint x: 194, startPoint y: 736, endPoint x: 272, endPoint y: 635, distance: 127.6
click at [196, 730] on div "Head Massage 30mins (₹1100)" at bounding box center [151, 721] width 159 height 17
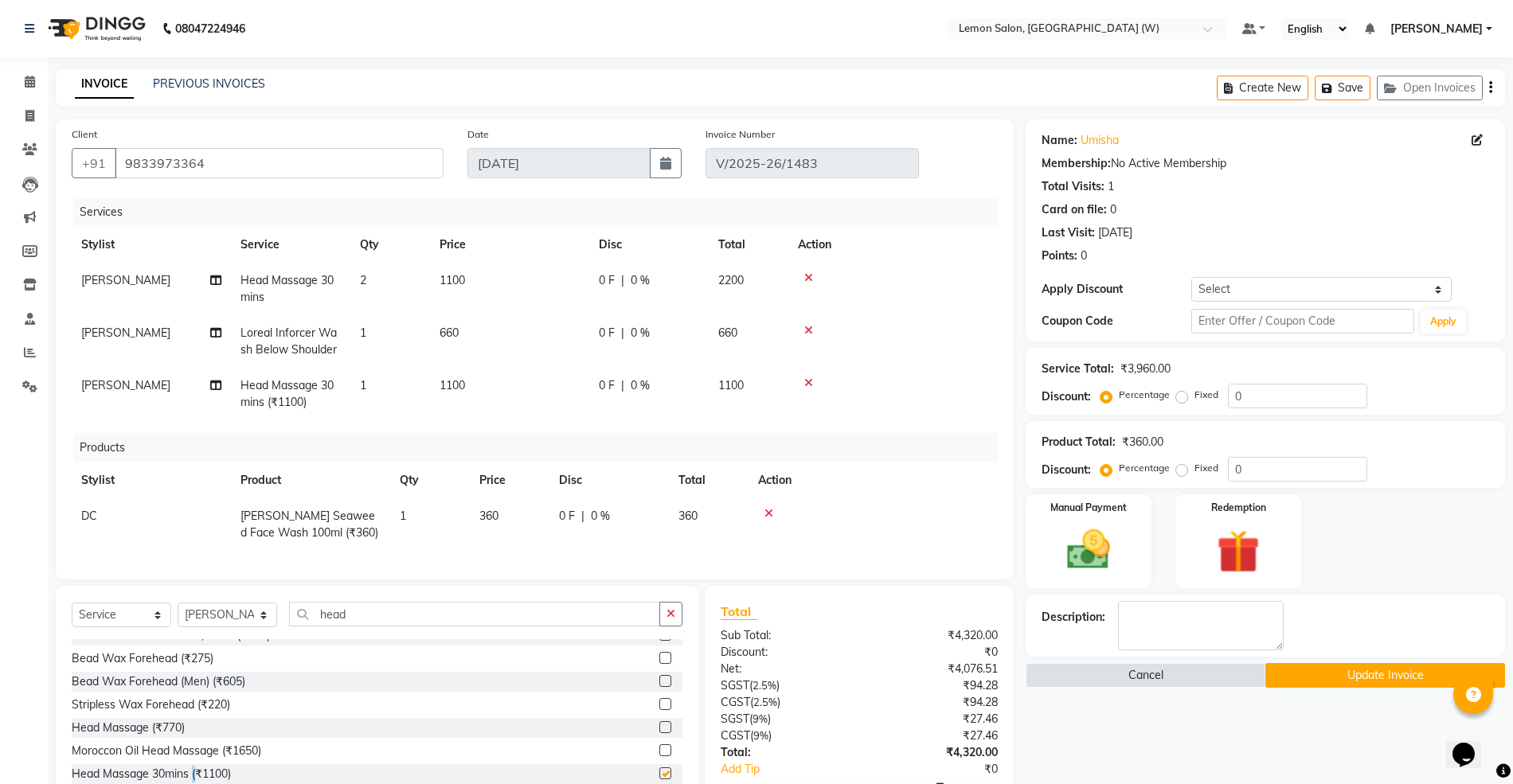
checkbox input "false"
click at [342, 627] on input "head" at bounding box center [475, 614] width 371 height 25
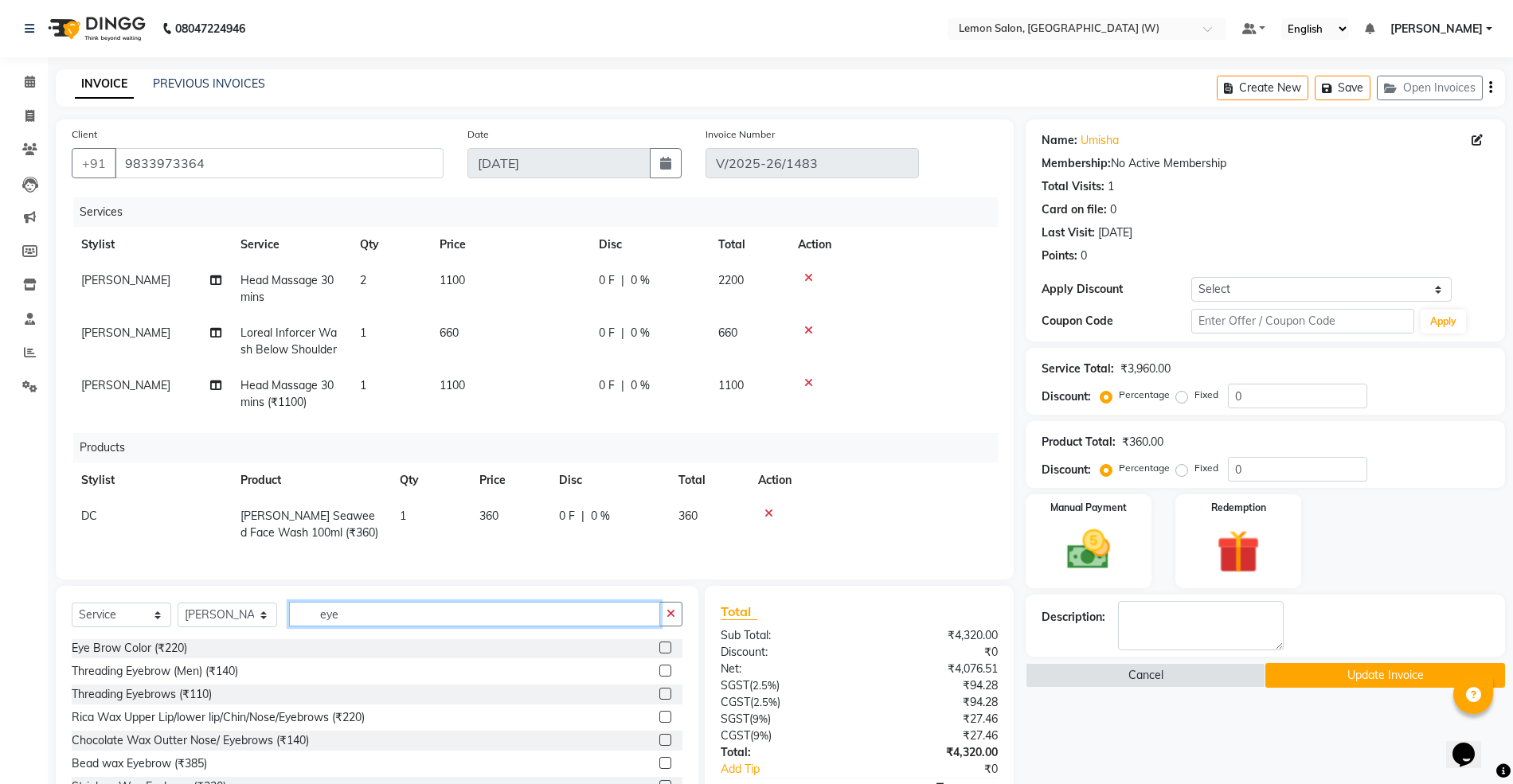
scroll to position [0, 0]
type input "eye"
click at [194, 704] on div "Threading Eyebrows (₹110)" at bounding box center [141, 695] width 140 height 17
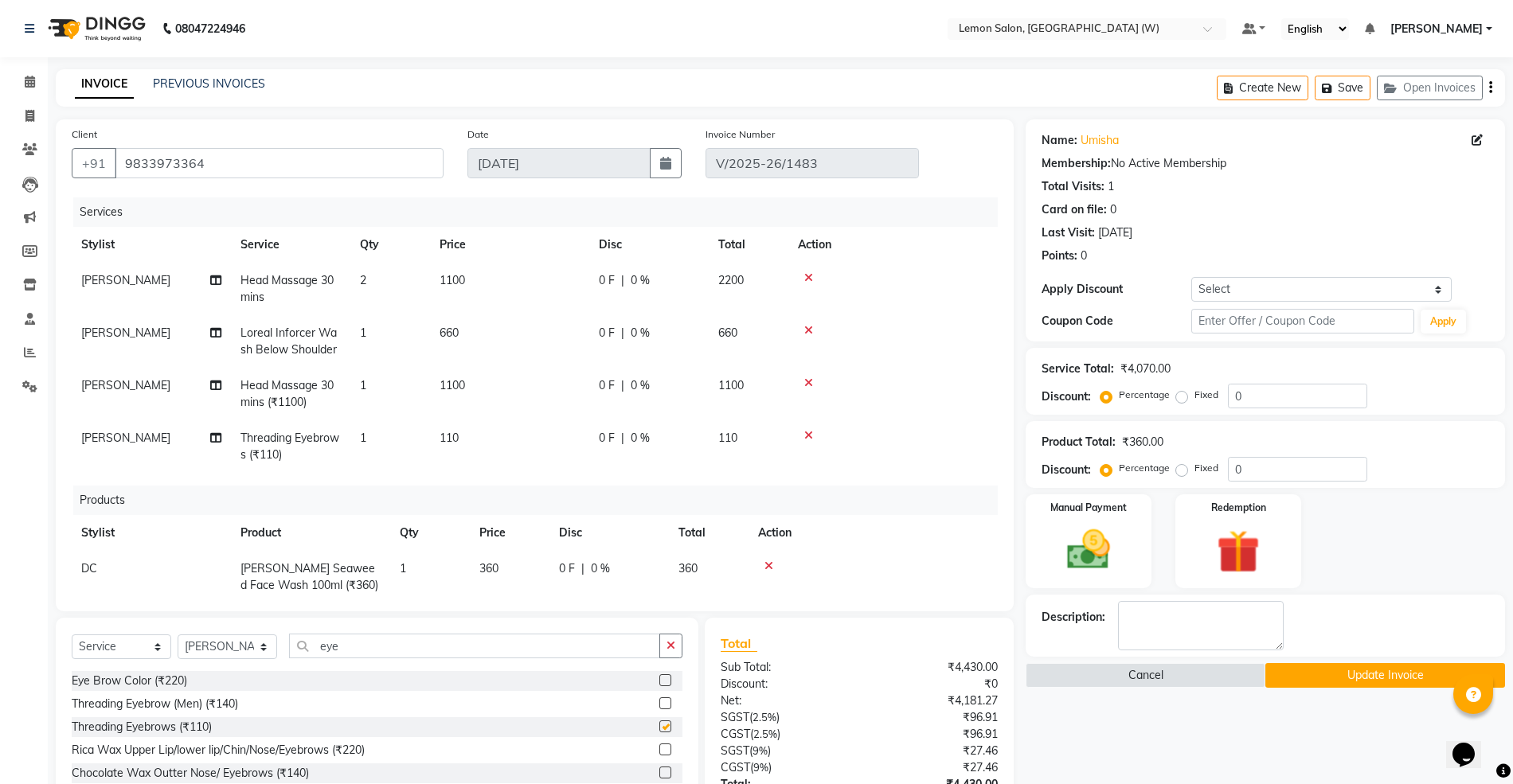
checkbox input "false"
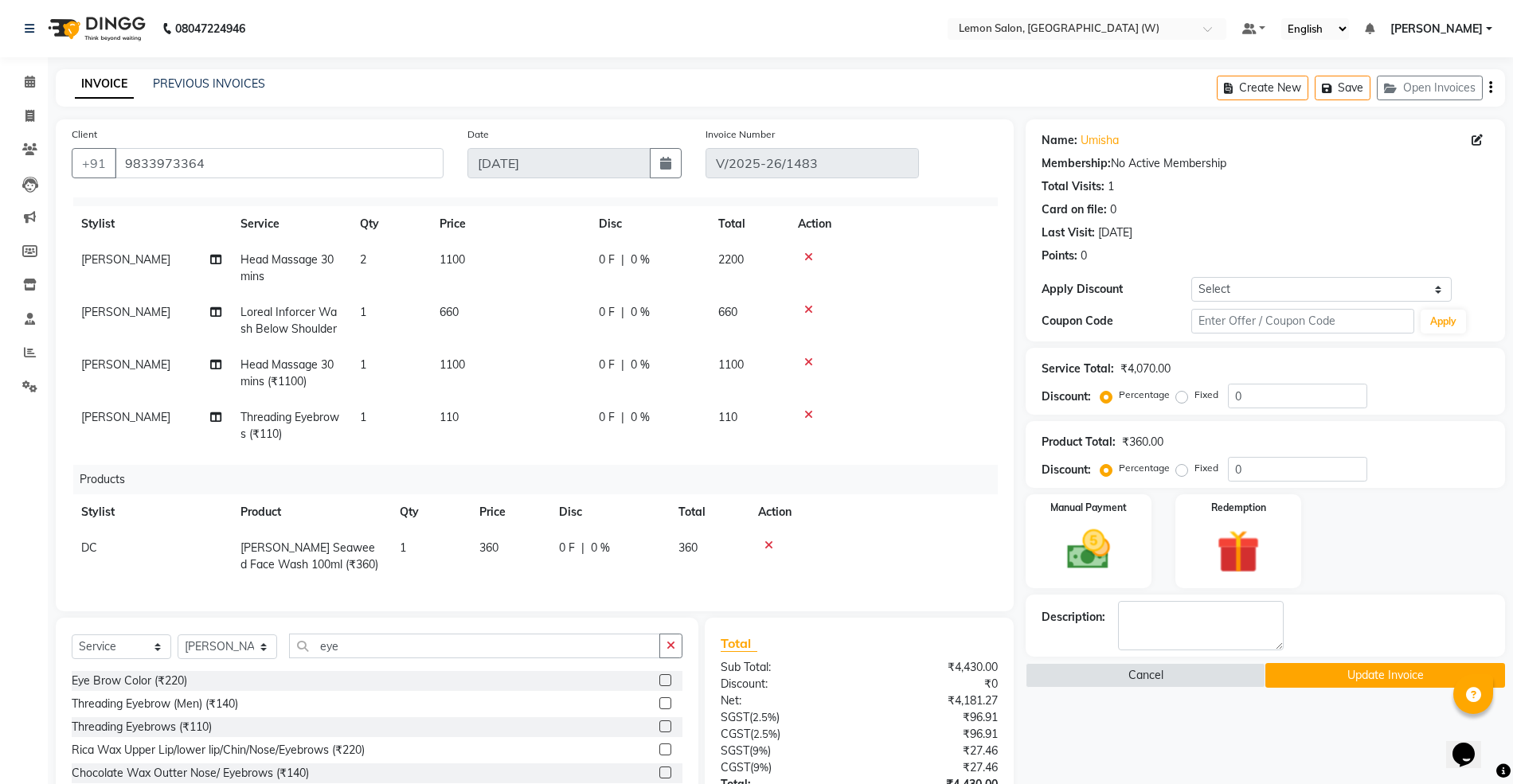
click at [398, 347] on td "1" at bounding box center [390, 373] width 80 height 52
select select "48089"
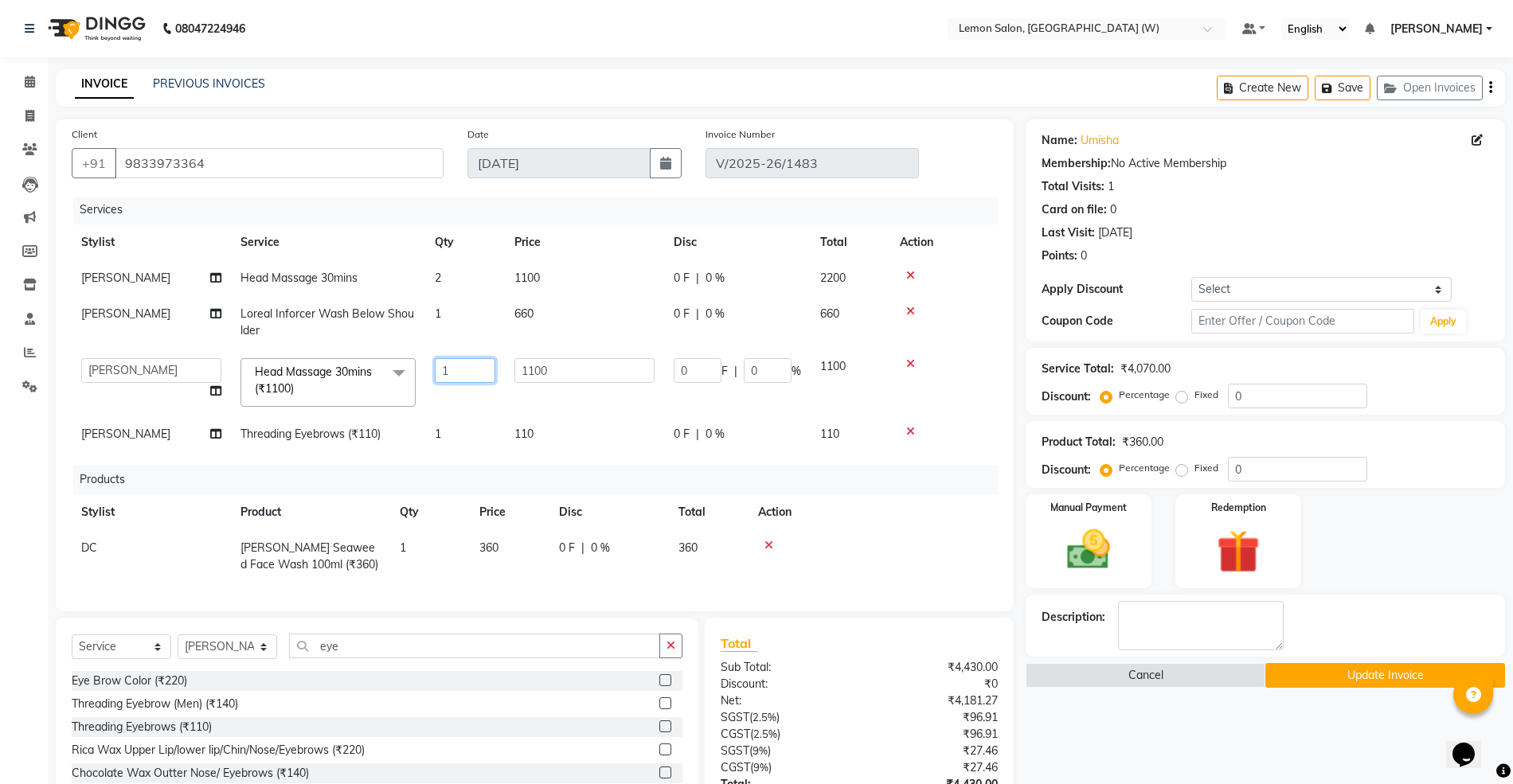
click at [438, 358] on input "1" at bounding box center [464, 370] width 60 height 25
drag, startPoint x: 438, startPoint y: 352, endPoint x: 447, endPoint y: 339, distance: 15.8
click at [440, 358] on input "1" at bounding box center [464, 370] width 60 height 25
type input "2"
click at [1086, 724] on div "Name: Umisha Membership: No Active Membership Total Visits: 1 Card on file: 0 L…" at bounding box center [1270, 519] width 491 height 799
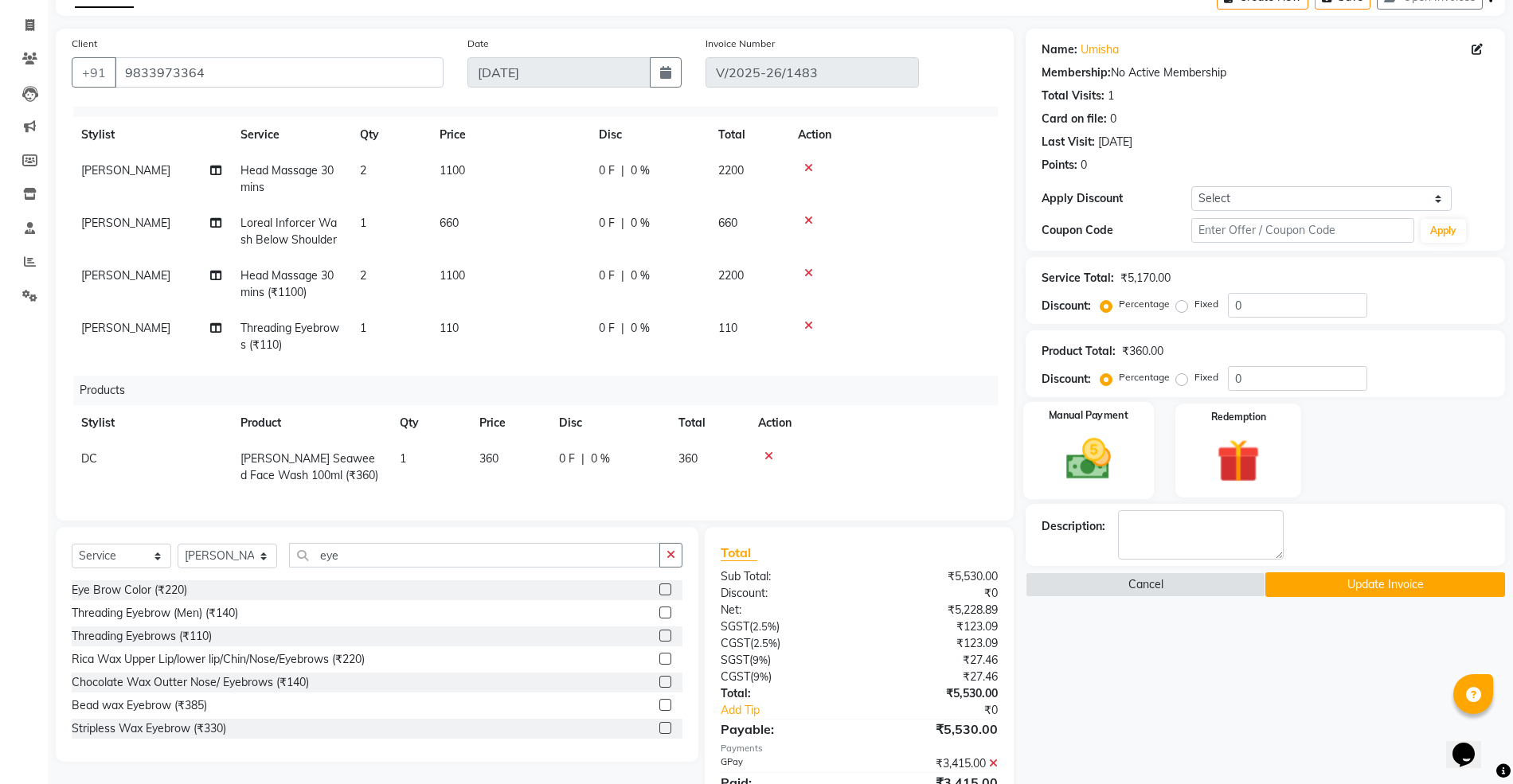
scroll to position [157, 0]
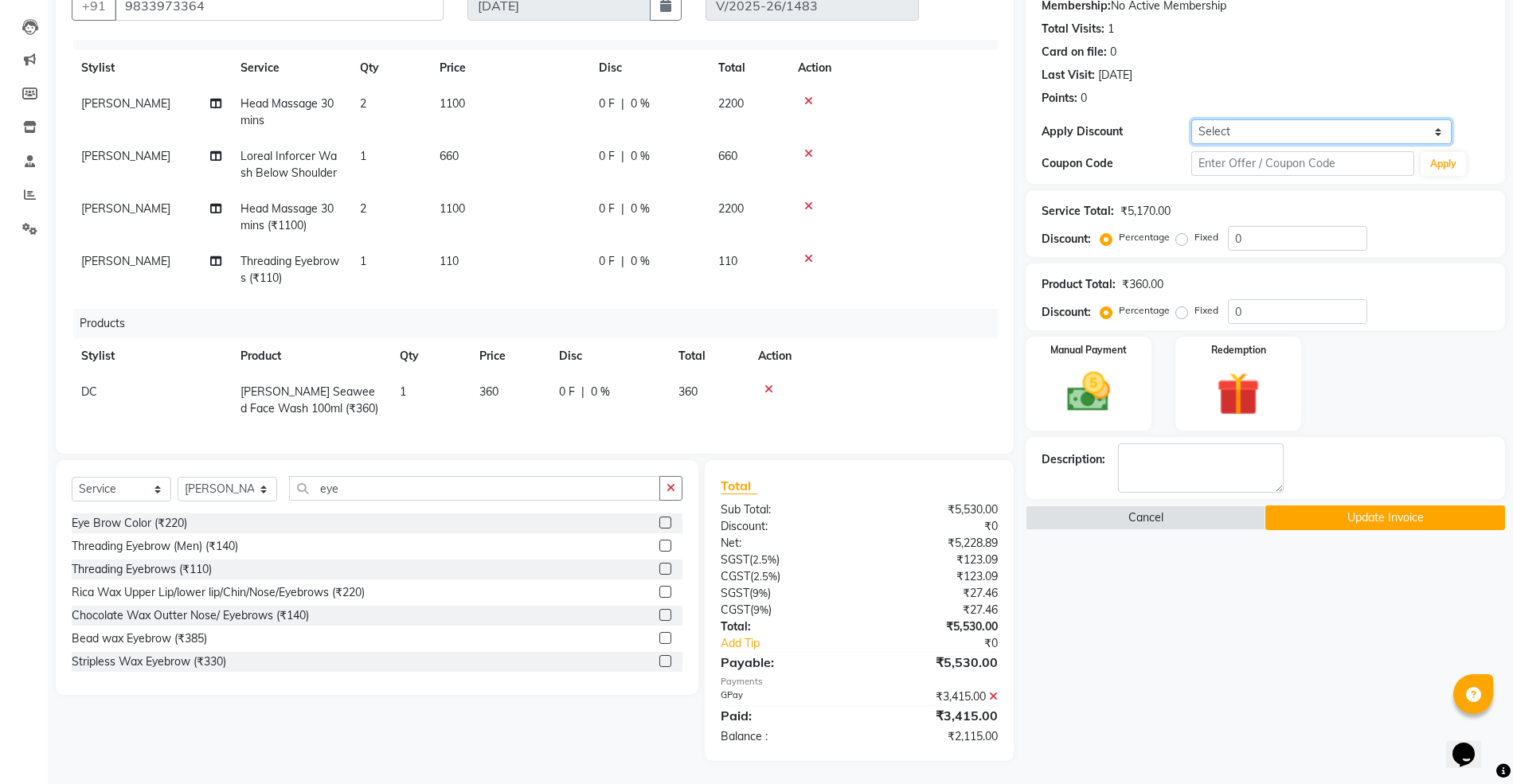
click at [1256, 133] on select "Select Coupon → Abc" at bounding box center [1321, 132] width 261 height 25
select select "1: Object"
click at [1191, 120] on select "Select Coupon → Abc" at bounding box center [1321, 132] width 261 height 25
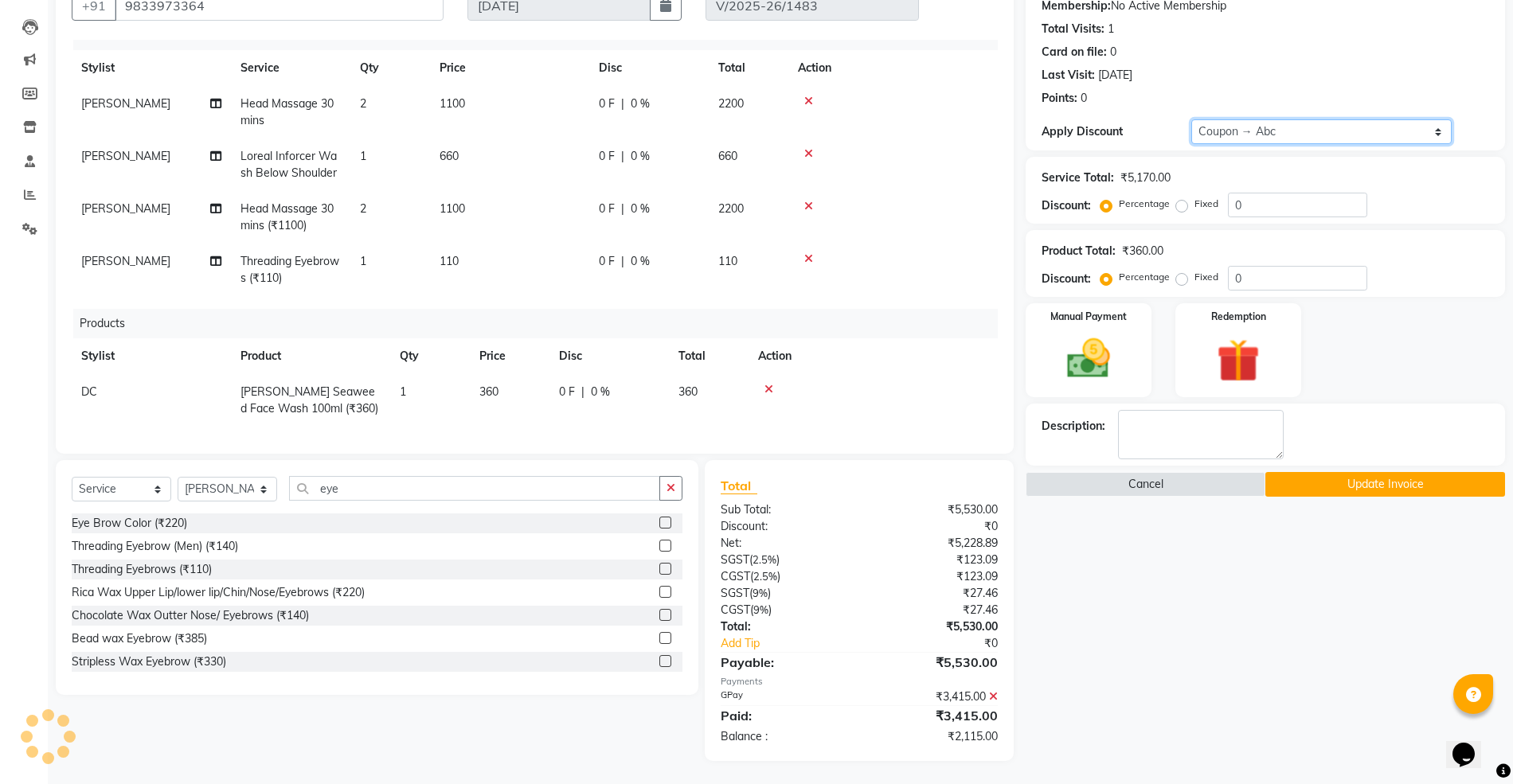
type input "20"
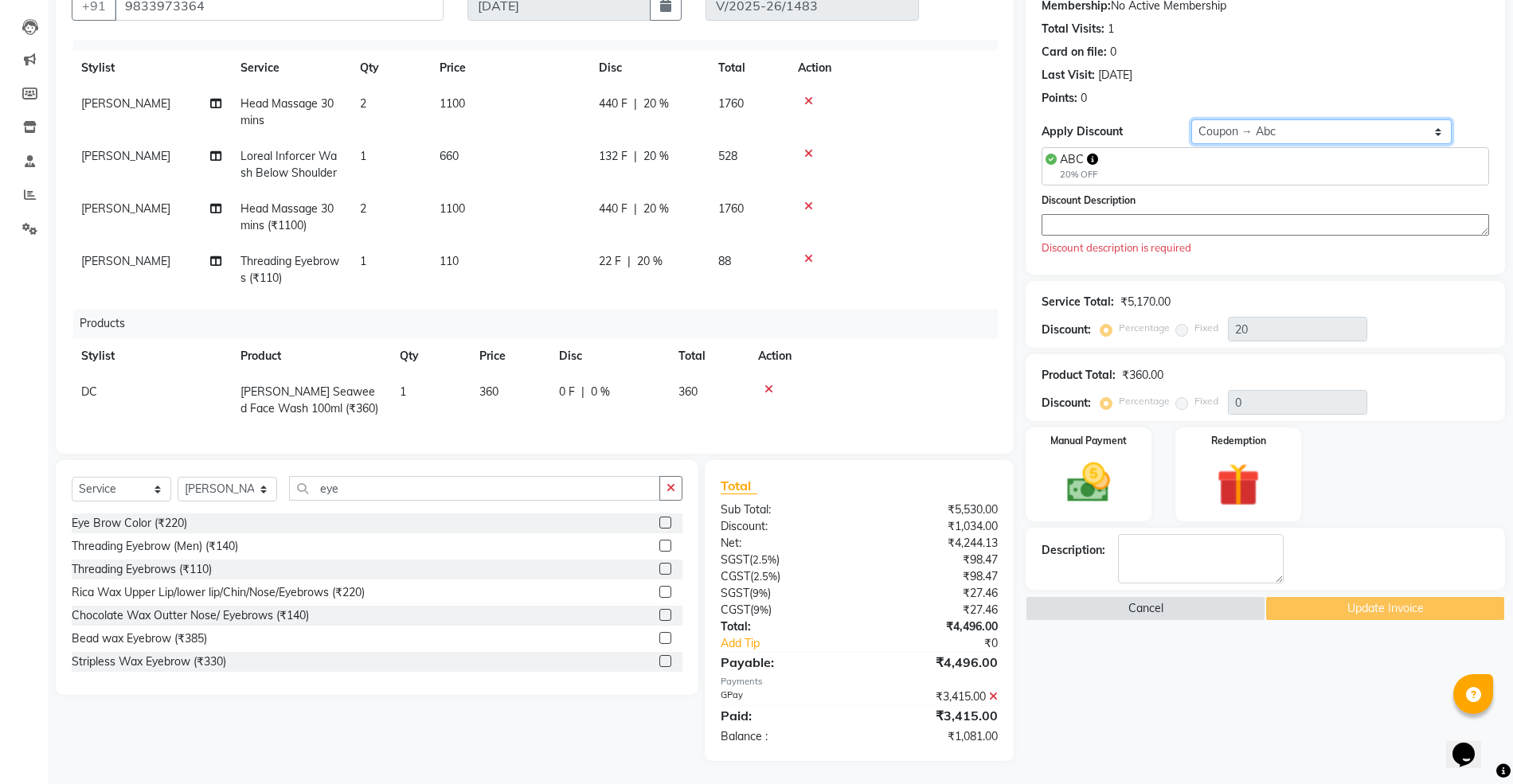
click at [1228, 132] on select "Select Coupon → Abc" at bounding box center [1321, 132] width 261 height 25
select select "0:"
click at [1191, 120] on select "Select Coupon → Abc" at bounding box center [1321, 132] width 261 height 25
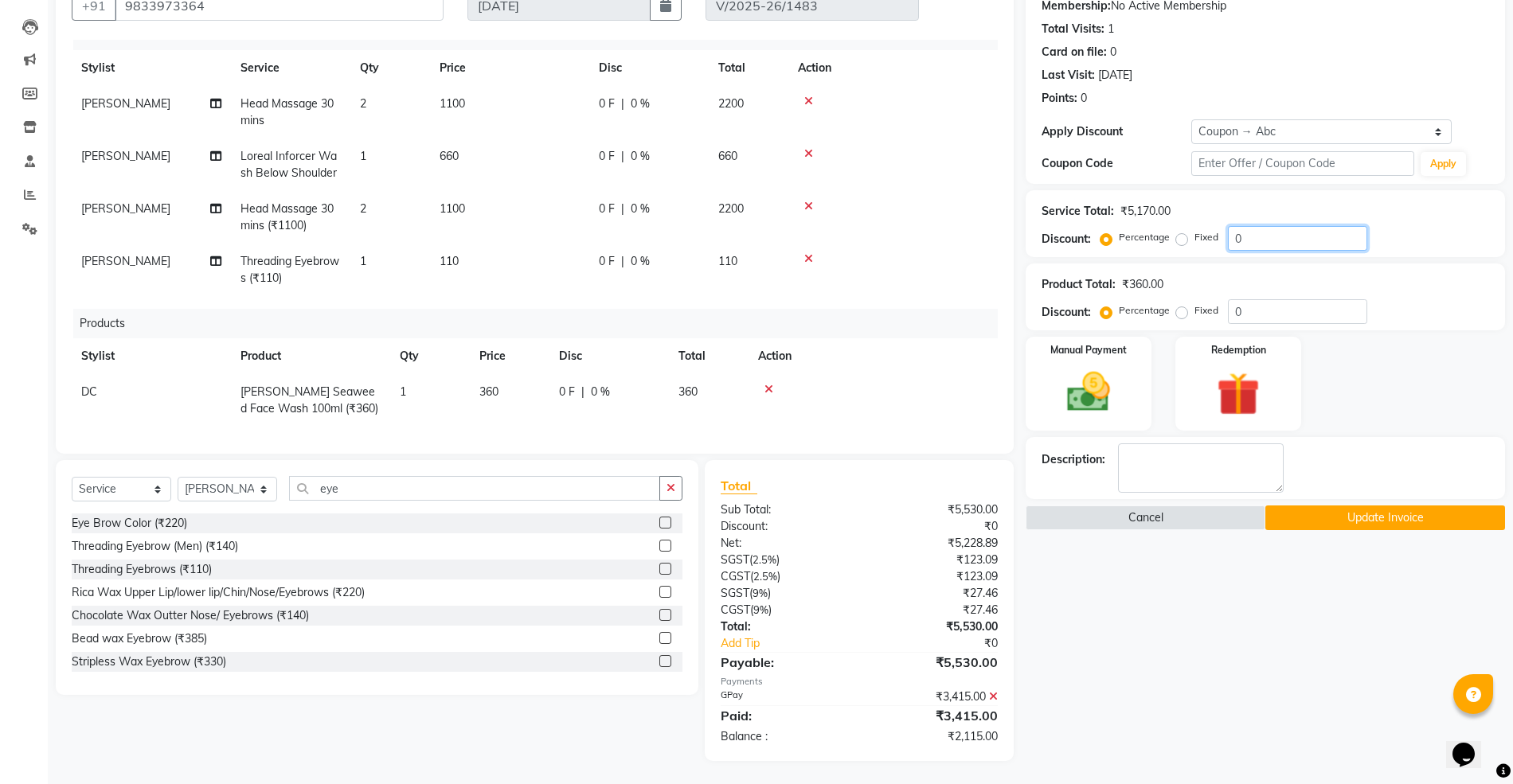
click at [1233, 242] on input "0" at bounding box center [1297, 238] width 139 height 25
type input "20"
click at [1229, 137] on select "Select Coupon → Abc" at bounding box center [1321, 132] width 261 height 25
click at [1191, 120] on select "Select Coupon → Abc" at bounding box center [1321, 132] width 261 height 25
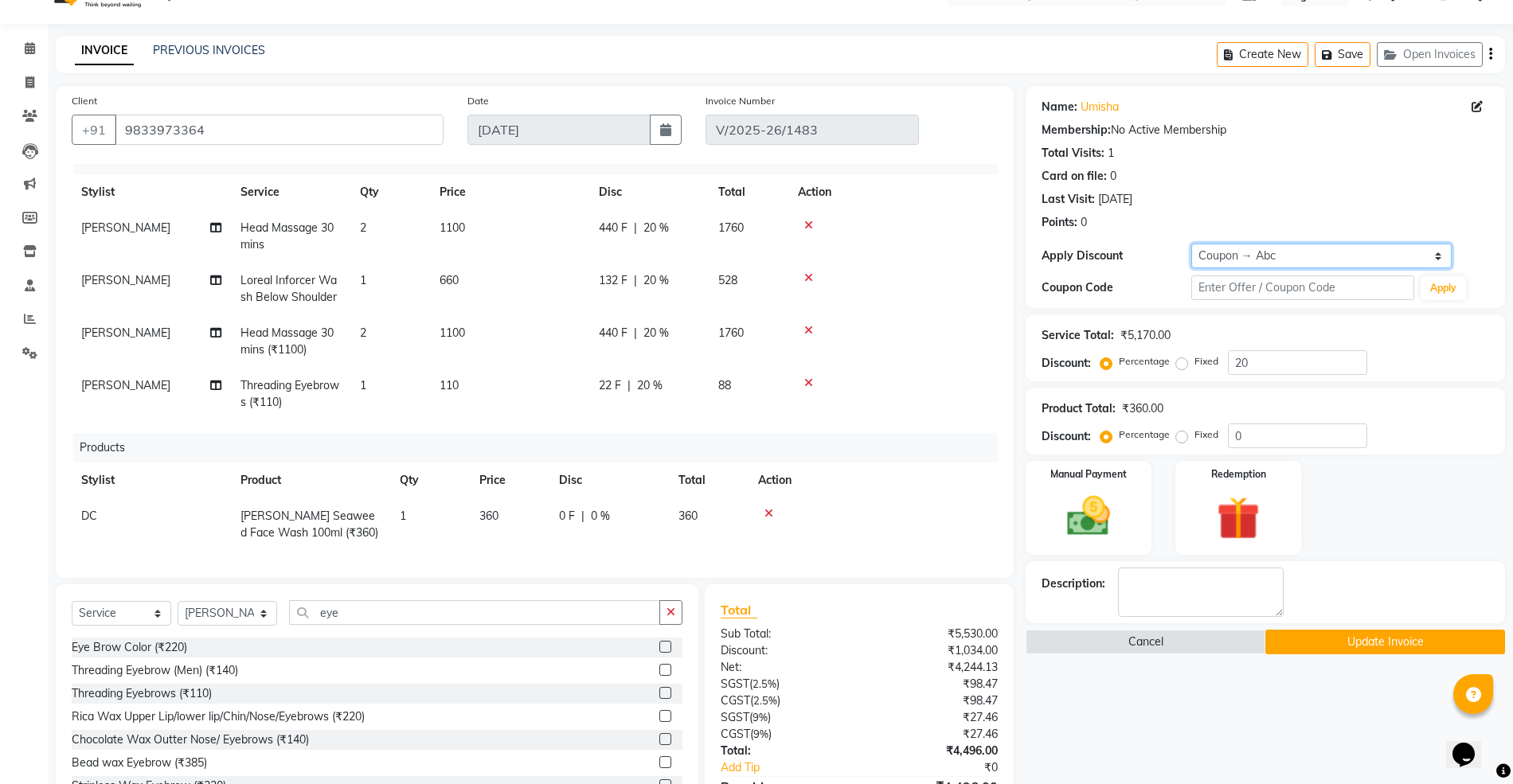
scroll to position [0, 0]
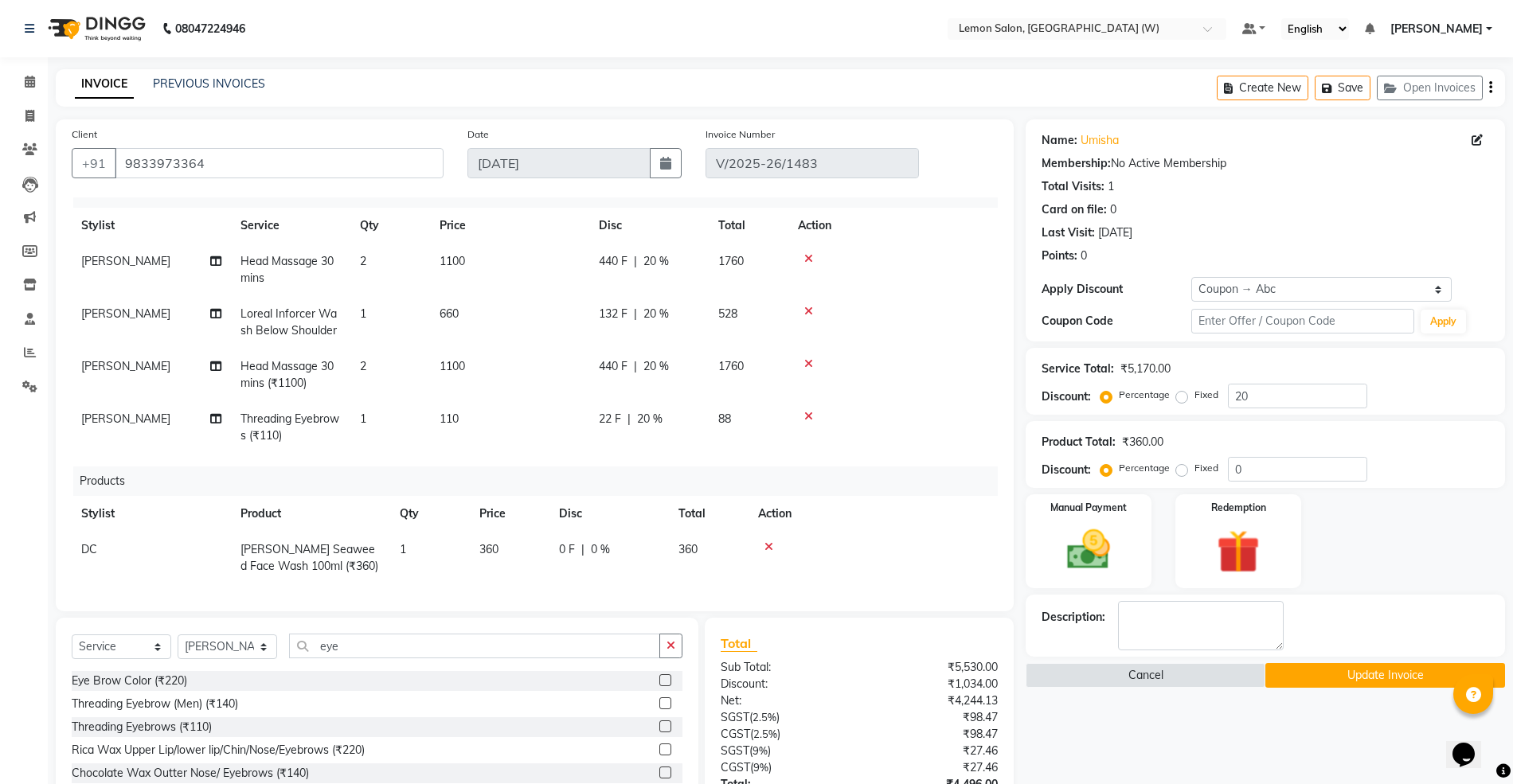
click at [812, 360] on icon at bounding box center [808, 364] width 9 height 11
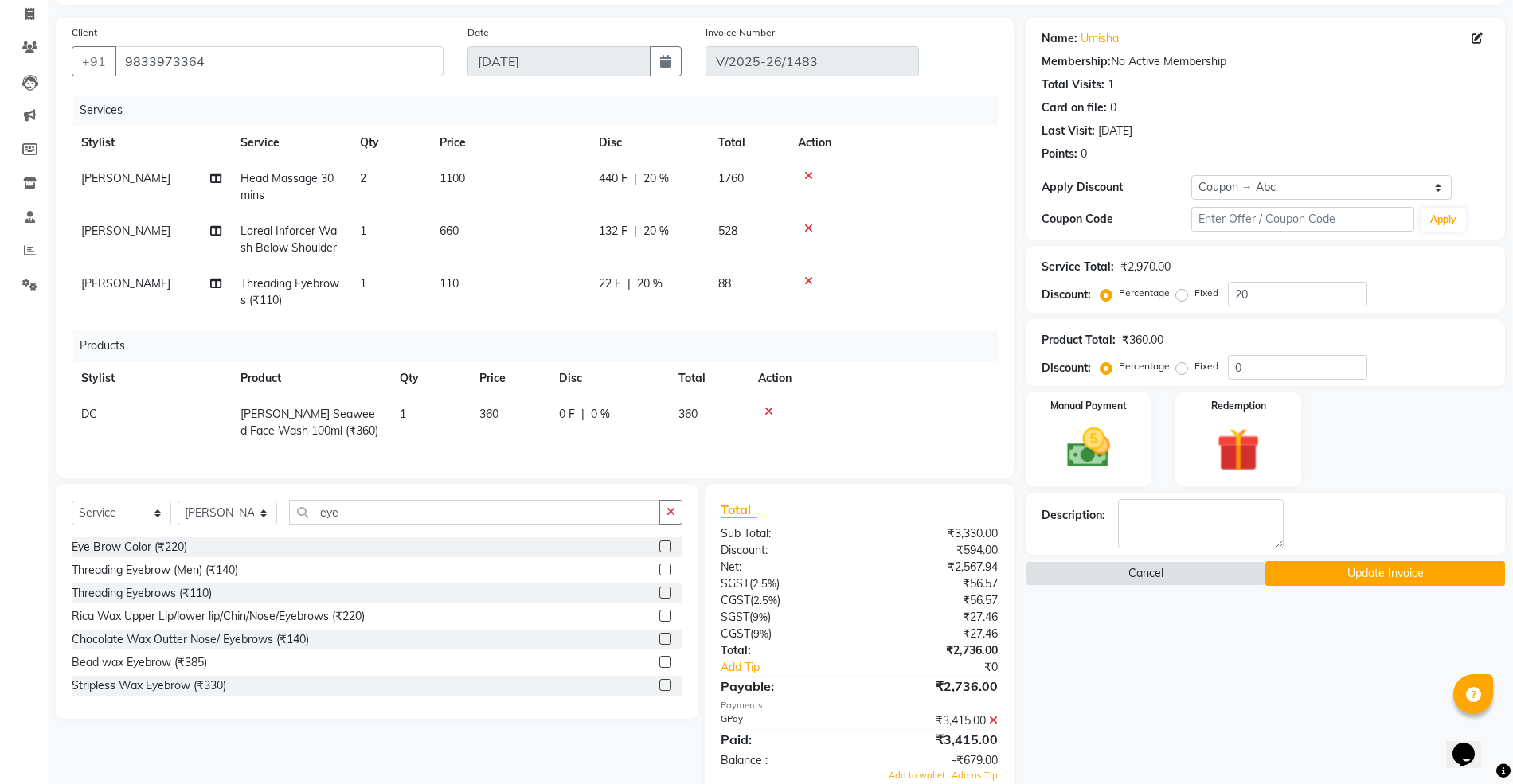
scroll to position [140, 0]
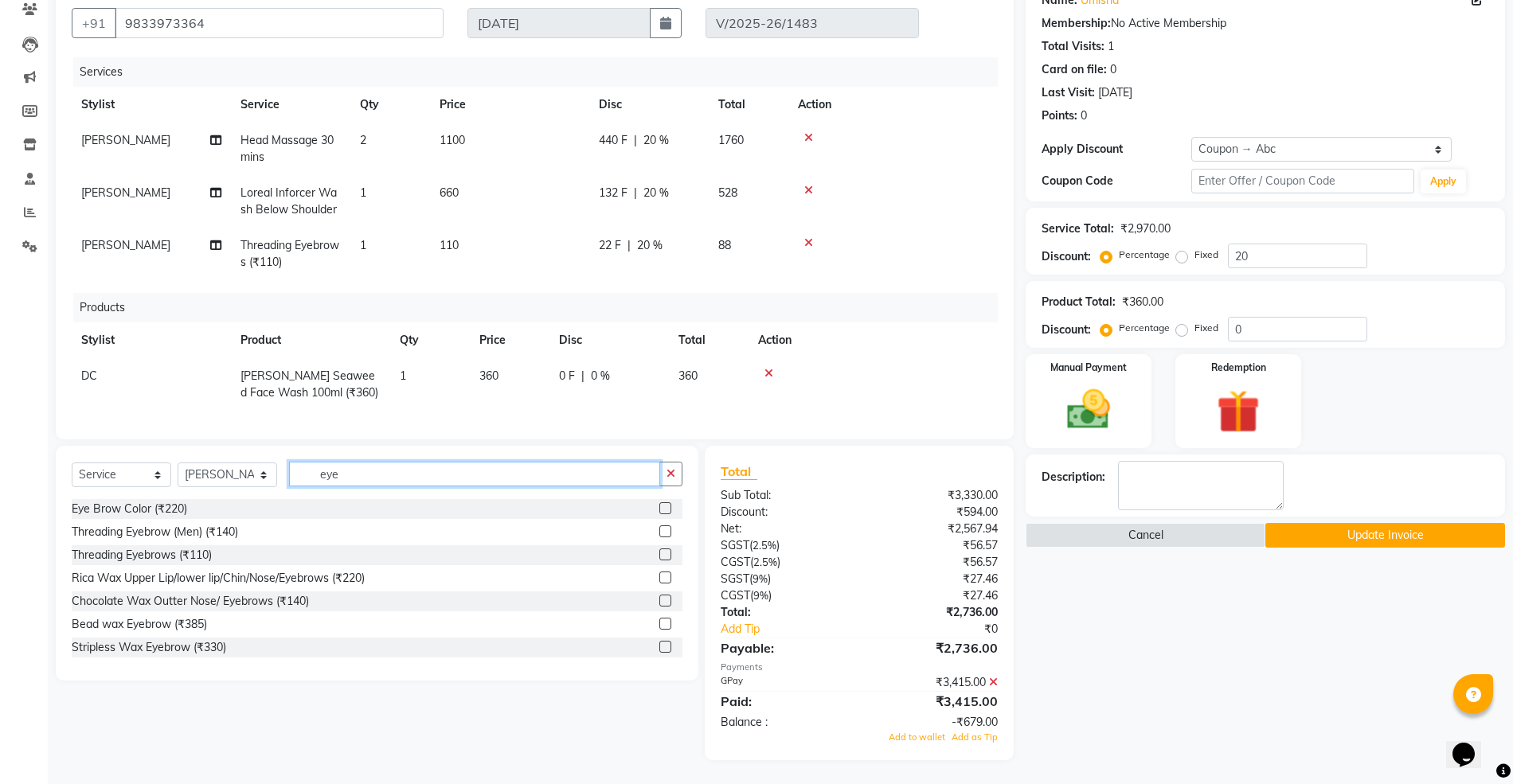
click at [415, 476] on input "eye" at bounding box center [475, 474] width 371 height 25
type input "upp"
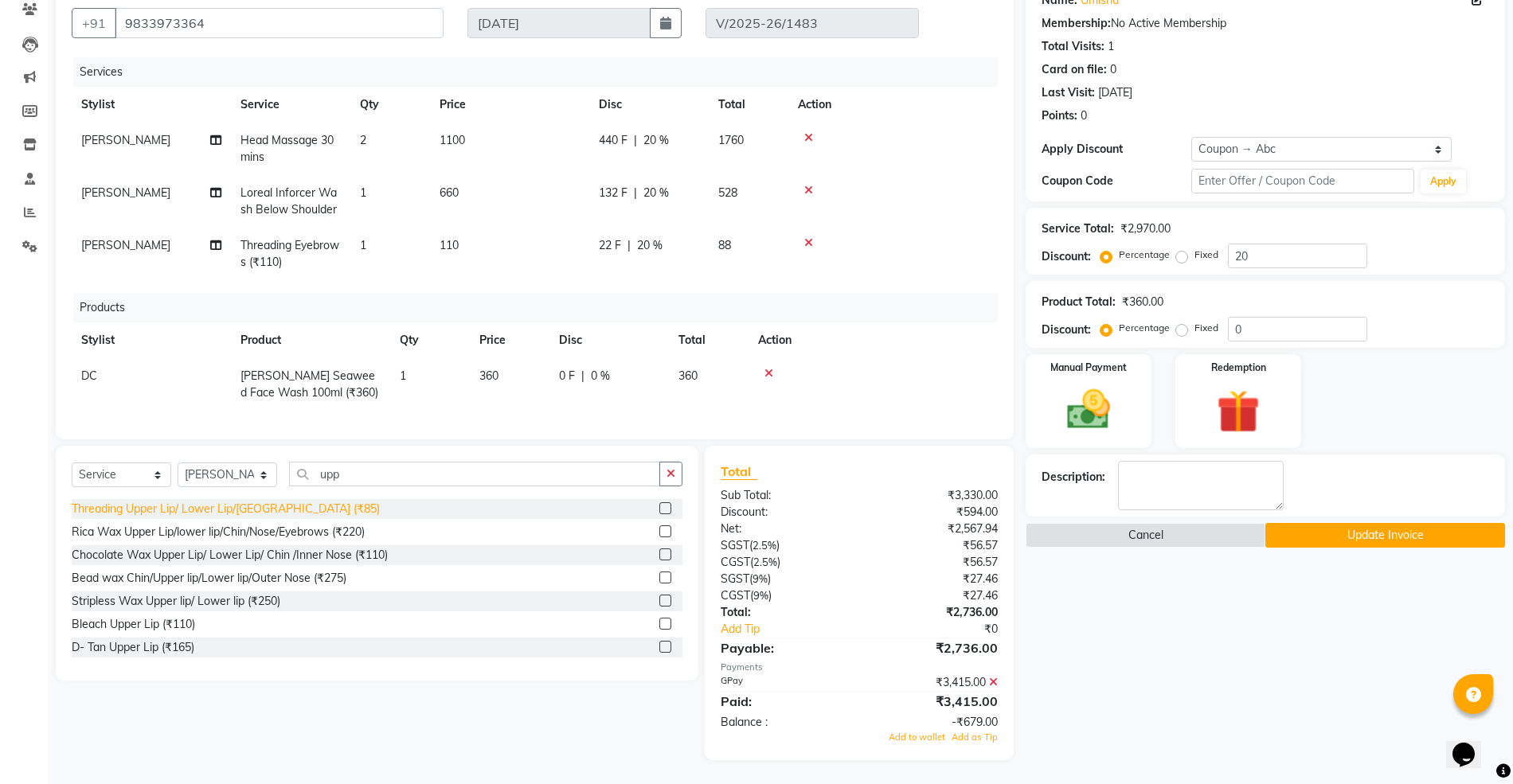
click at [272, 513] on div "Threading Upper Lip/ Lower Lip/Chin (₹85)" at bounding box center [225, 508] width 308 height 17
checkbox input "false"
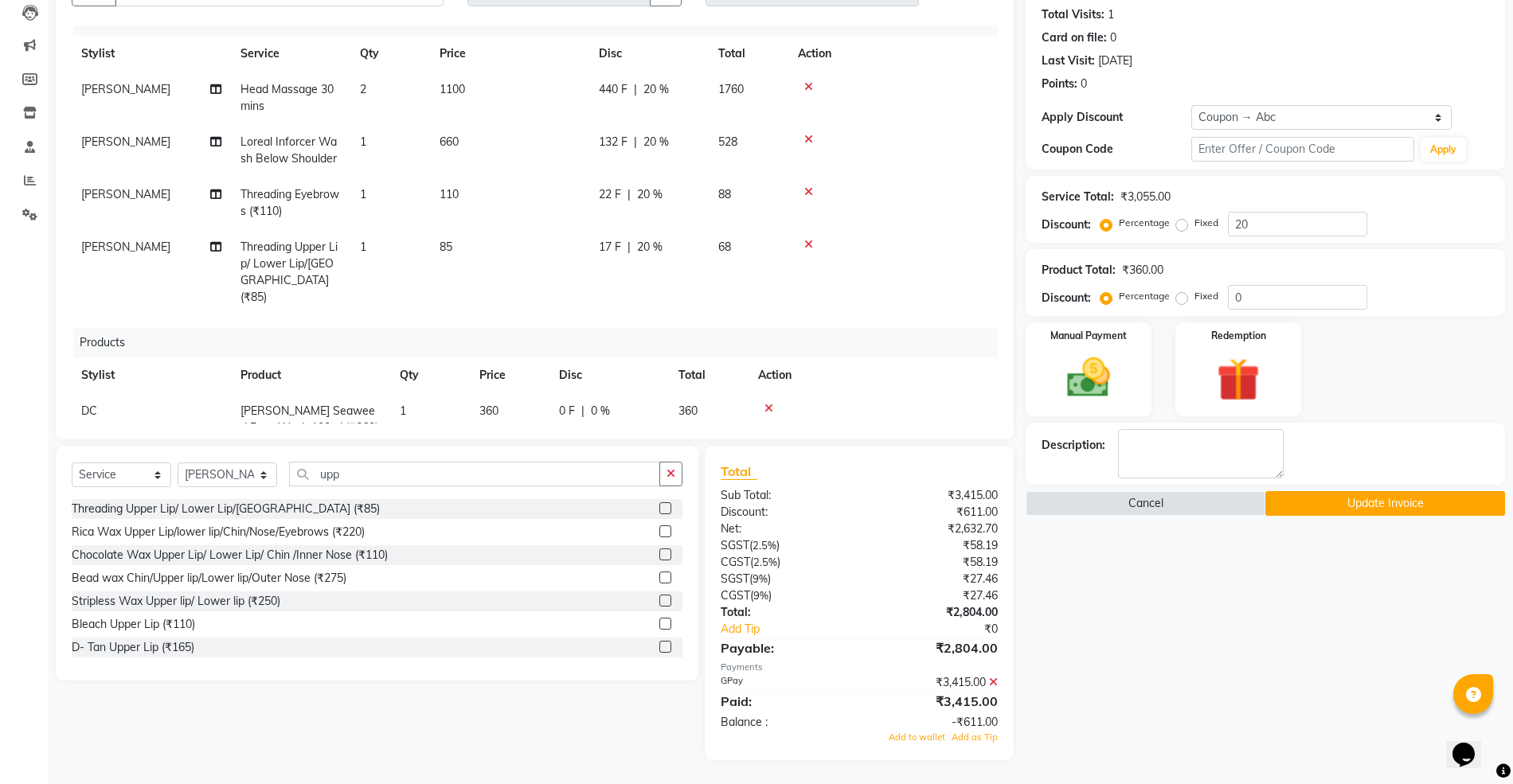
scroll to position [0, 0]
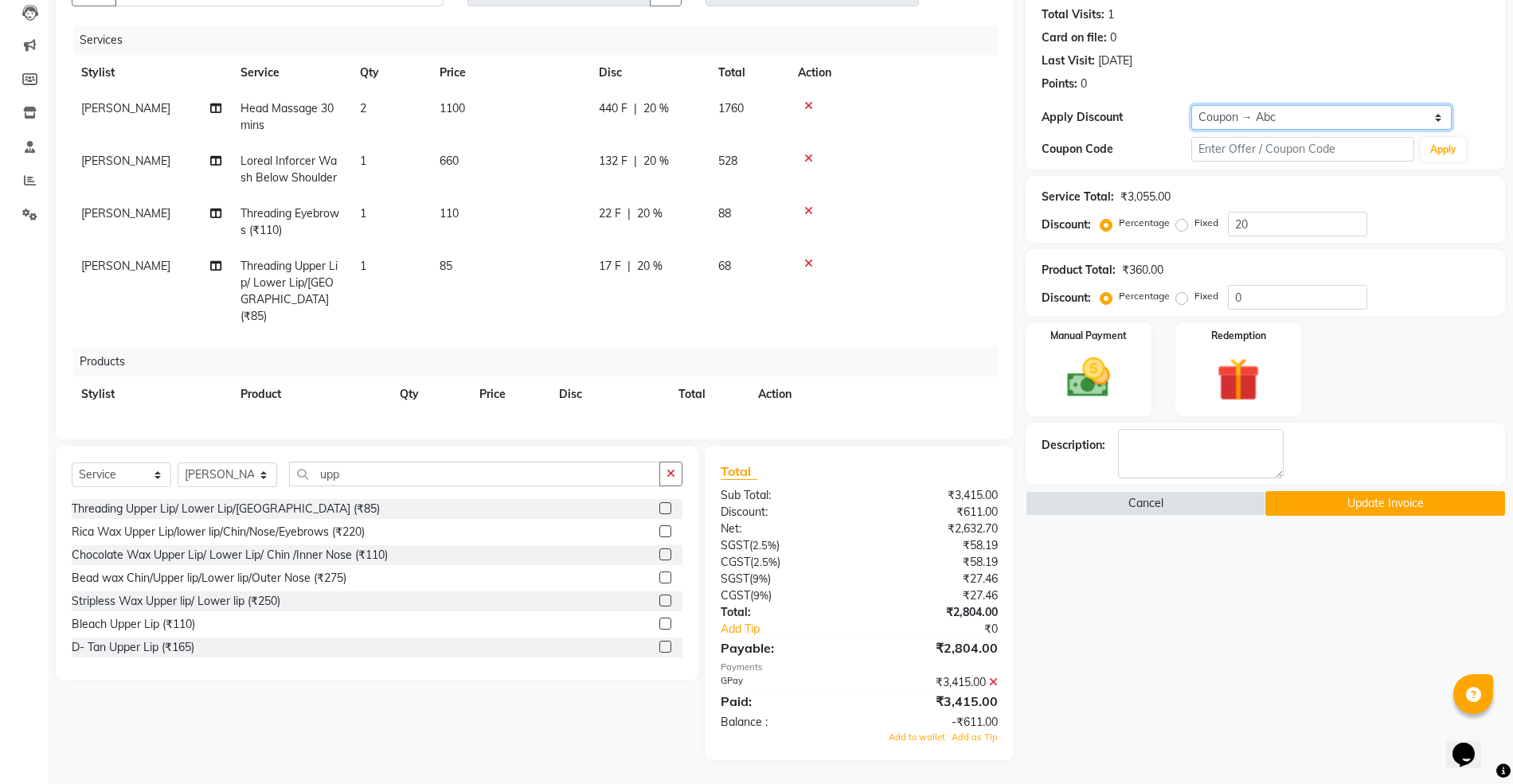
click at [1227, 115] on select "Select Coupon → Abc" at bounding box center [1321, 117] width 261 height 25
click at [1191, 105] on select "Select Coupon → Abc" at bounding box center [1321, 117] width 261 height 25
click at [995, 681] on icon at bounding box center [993, 682] width 9 height 11
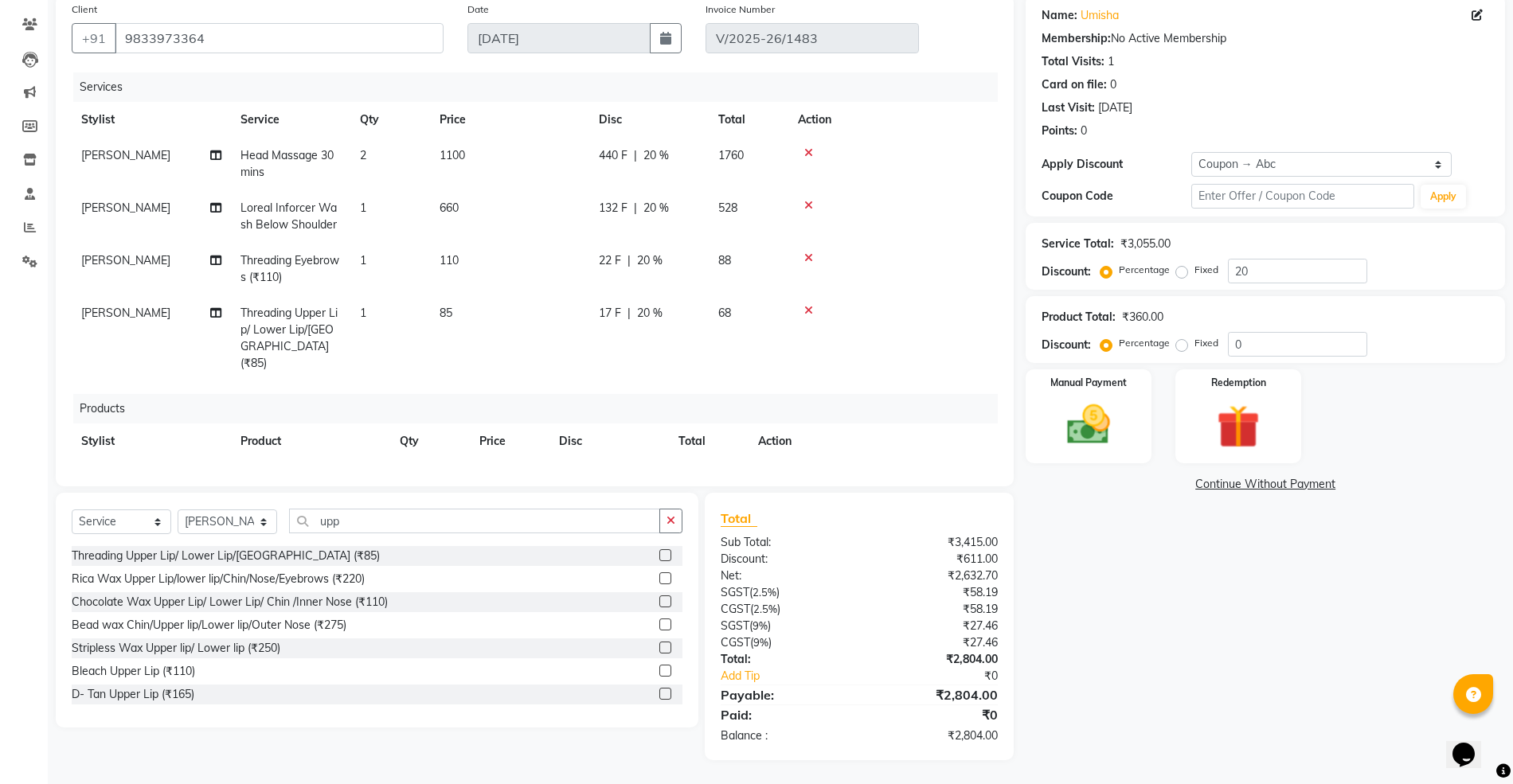
scroll to position [125, 0]
click at [1259, 172] on select "Select Coupon → Abc" at bounding box center [1321, 164] width 261 height 25
click at [1225, 153] on select "Select Coupon → Abc" at bounding box center [1321, 164] width 261 height 25
click at [1214, 157] on select "Select Coupon → Abc" at bounding box center [1321, 164] width 261 height 25
click at [1191, 152] on select "Select Coupon → Abc" at bounding box center [1321, 164] width 261 height 25
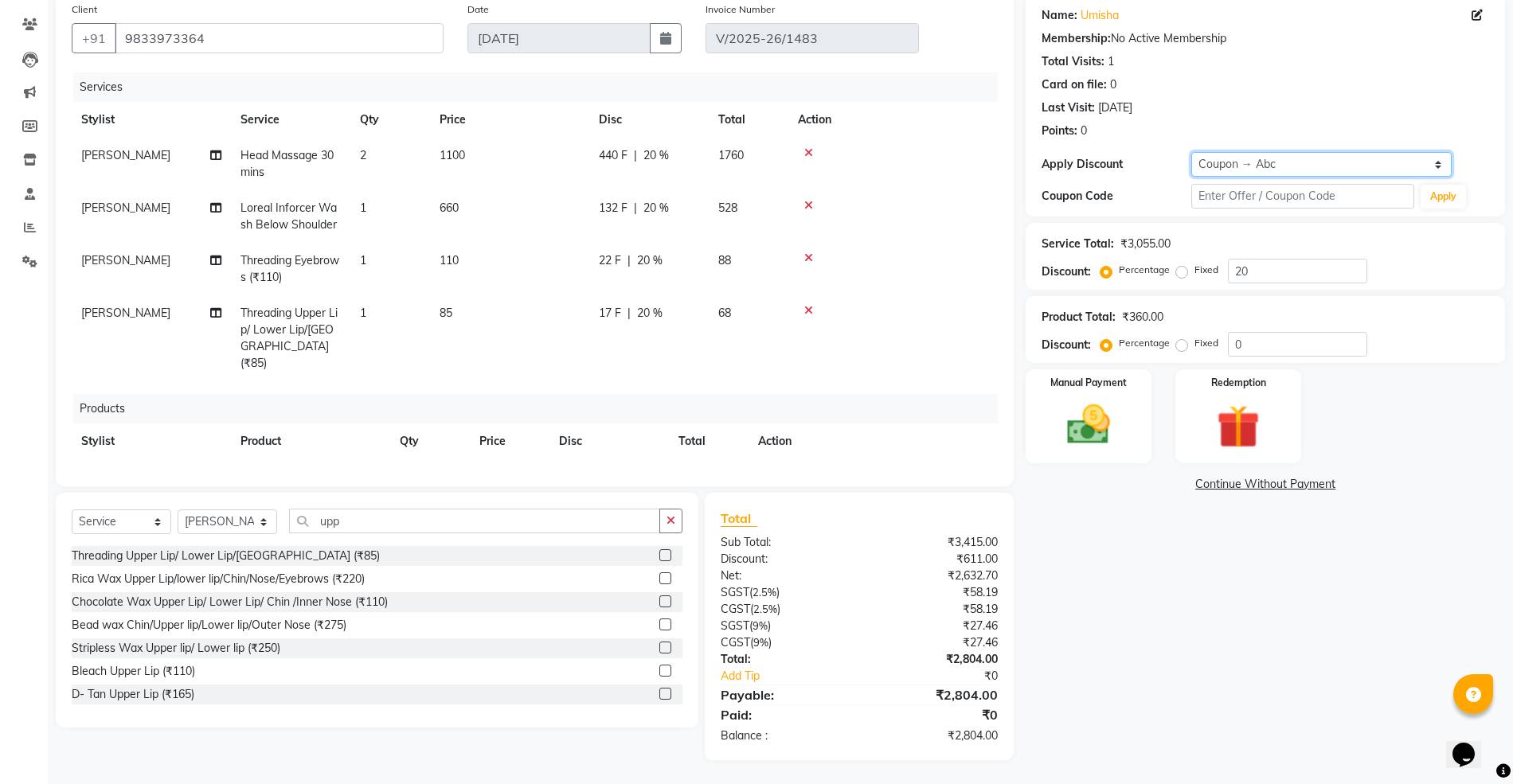
drag, startPoint x: 1231, startPoint y: 159, endPoint x: 1231, endPoint y: 172, distance: 13.0
click at [1231, 159] on select "Select Coupon → Abc" at bounding box center [1321, 164] width 261 height 25
select select "1: Object"
click at [1191, 152] on select "Select Coupon → Abc" at bounding box center [1321, 164] width 261 height 25
type input "20"
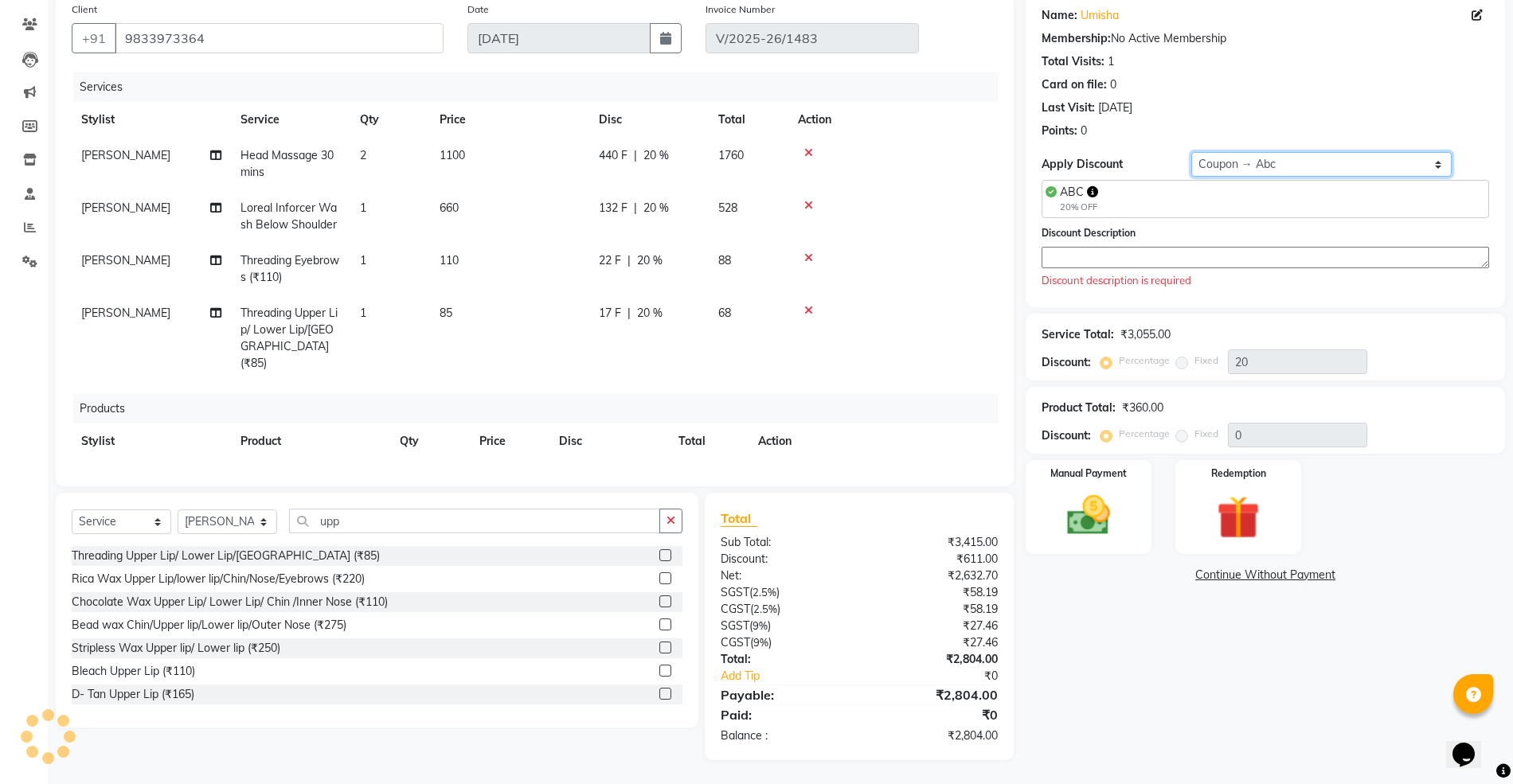
click at [1223, 165] on select "Select Coupon → Abc" at bounding box center [1321, 164] width 261 height 25
select select "0:"
click at [1191, 152] on select "Select Coupon → Abc" at bounding box center [1321, 164] width 261 height 25
type input "0"
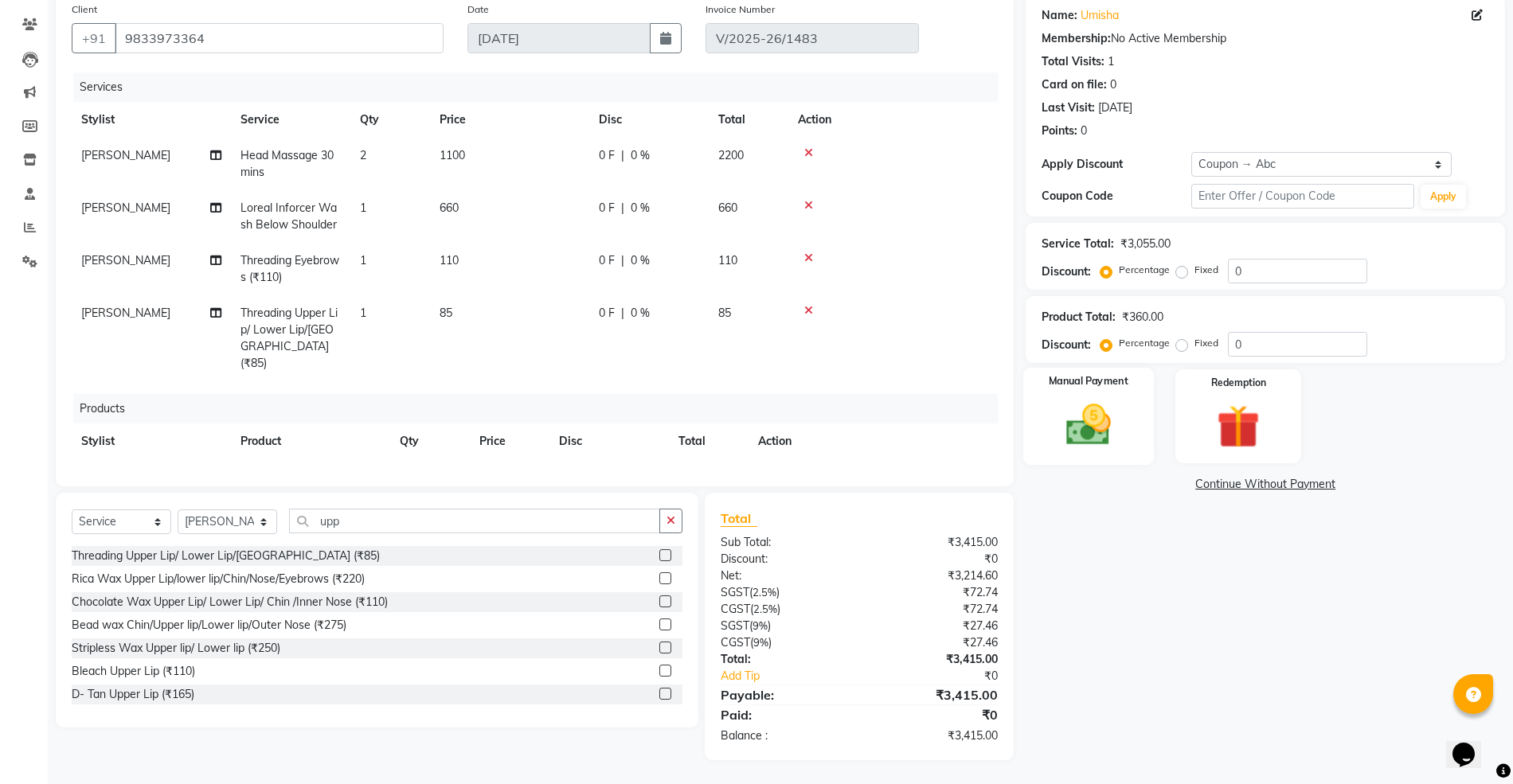
click at [1099, 399] on img at bounding box center [1088, 424] width 73 height 51
click at [1239, 480] on span "CARD" at bounding box center [1237, 485] width 35 height 18
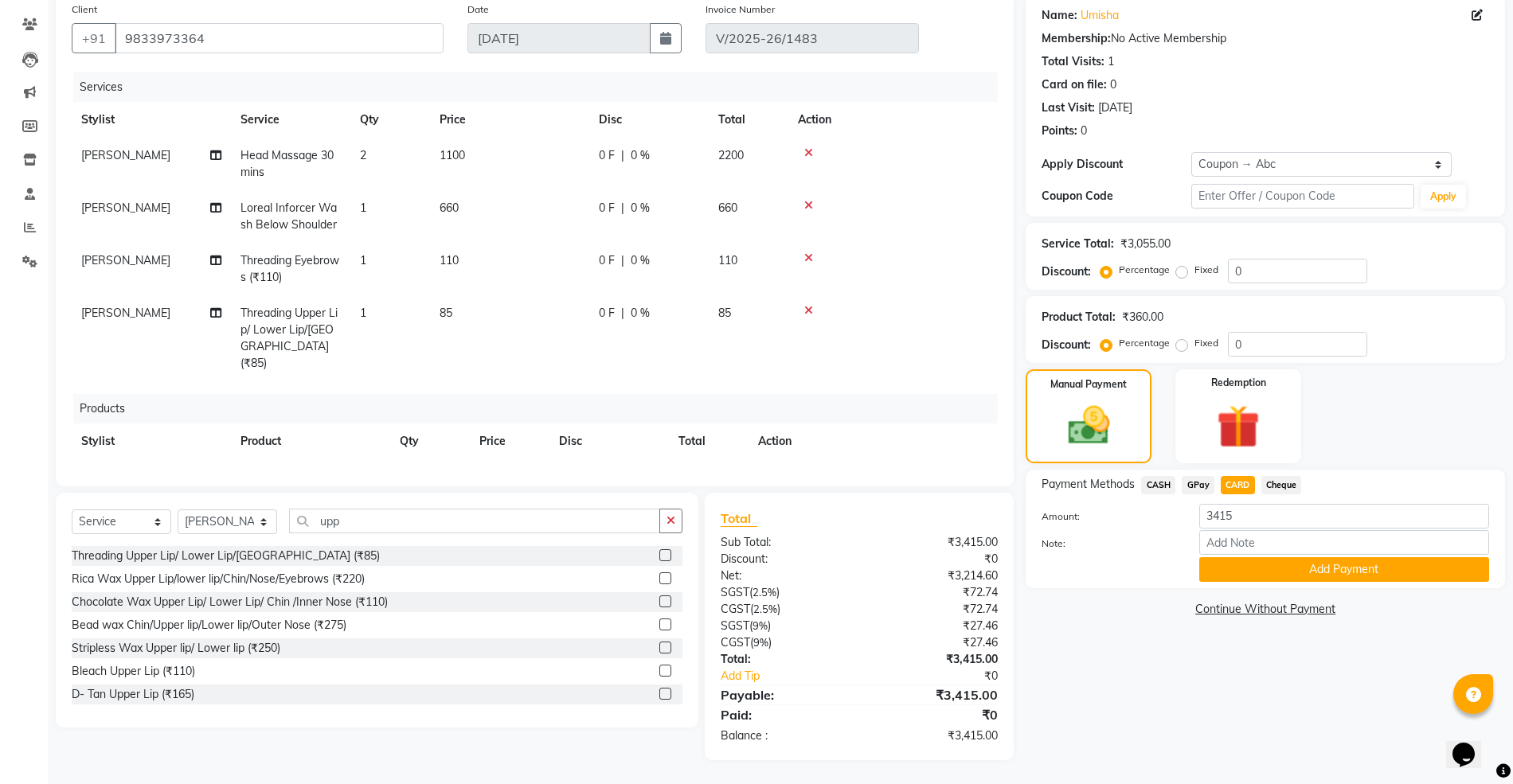
click at [1199, 478] on span "GPay" at bounding box center [1197, 485] width 33 height 18
click at [1233, 558] on button "Add Payment" at bounding box center [1343, 570] width 290 height 25
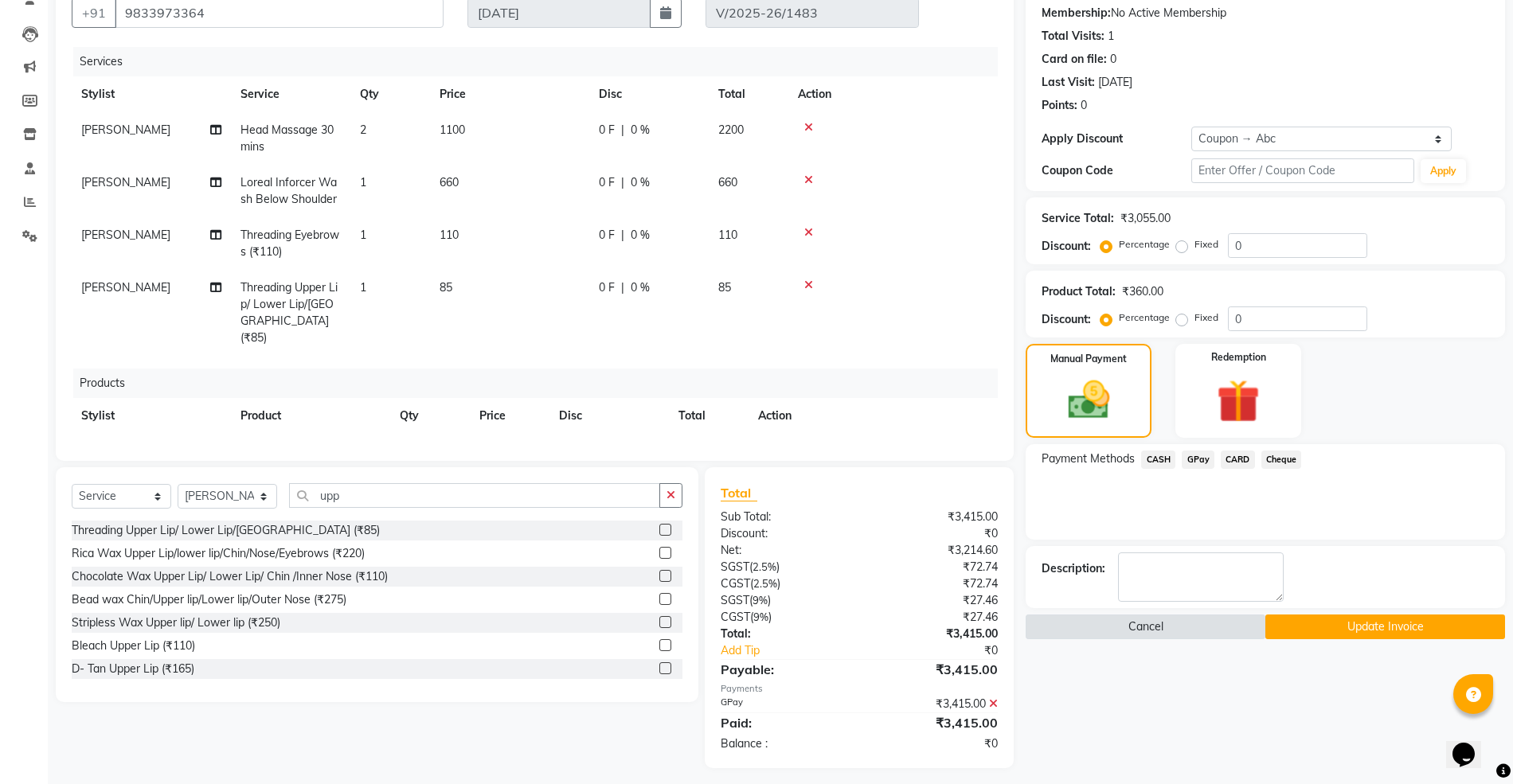
scroll to position [157, 0]
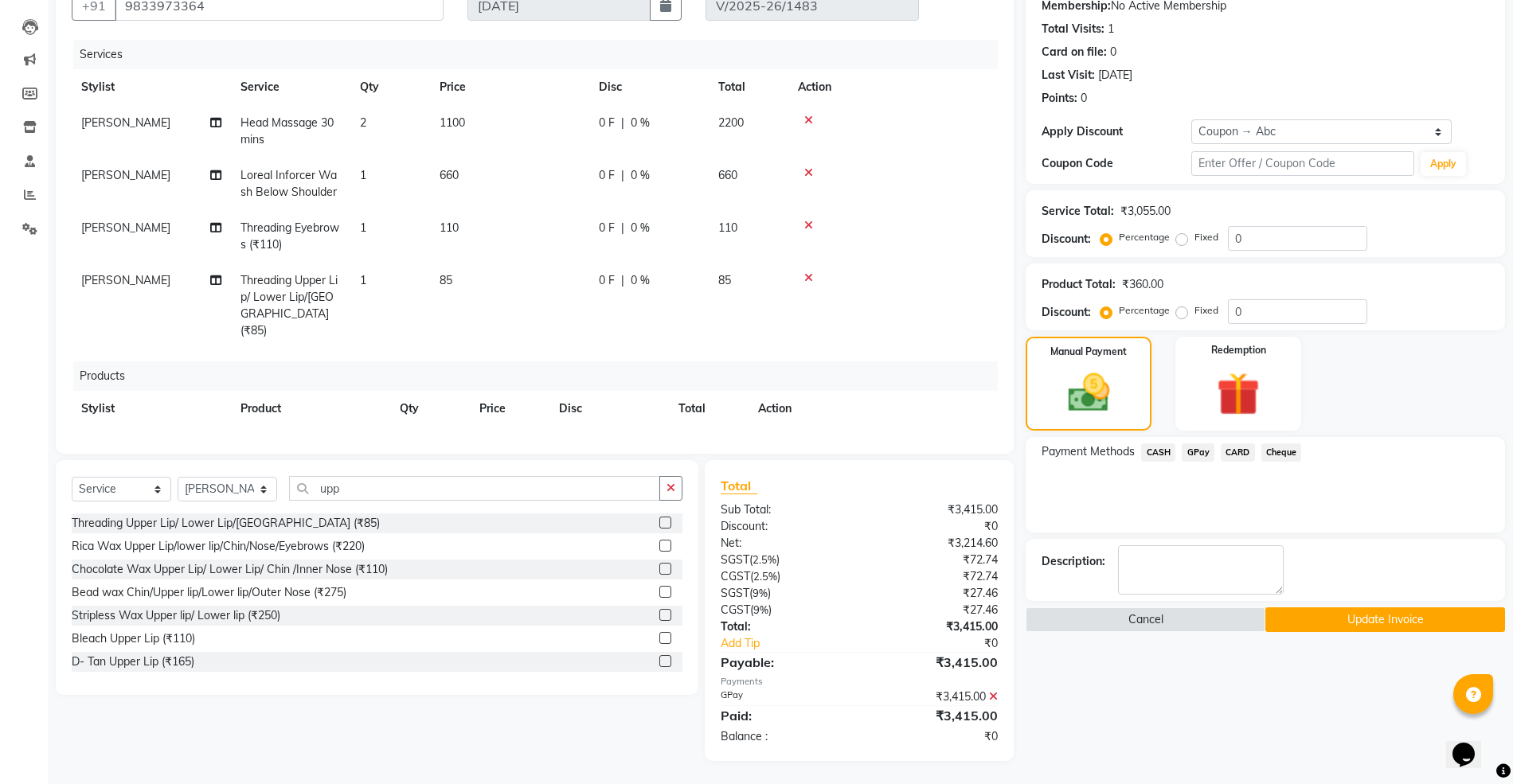
click at [1298, 616] on button "Update Invoice" at bounding box center [1385, 619] width 239 height 25
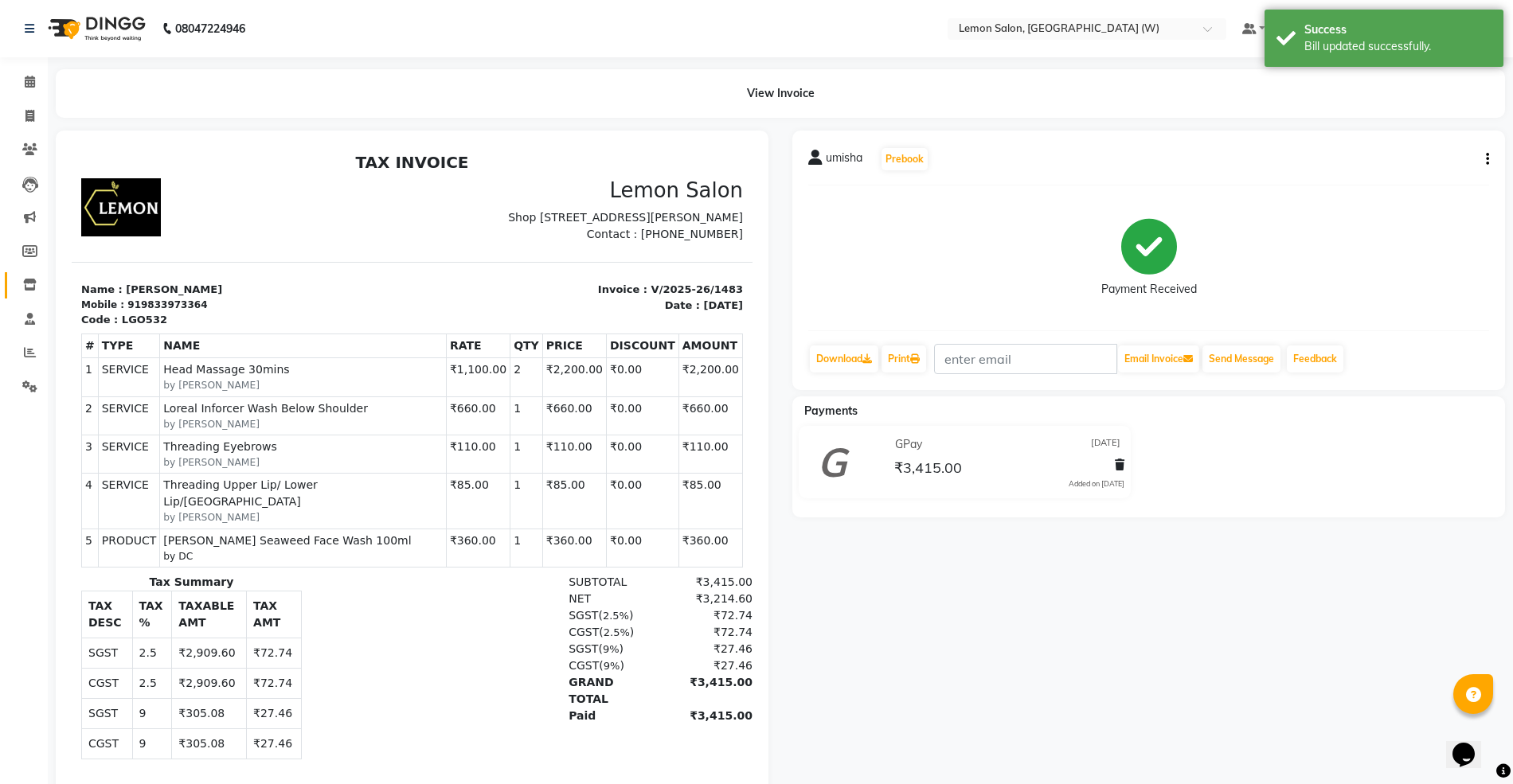
click at [32, 277] on span at bounding box center [30, 285] width 28 height 18
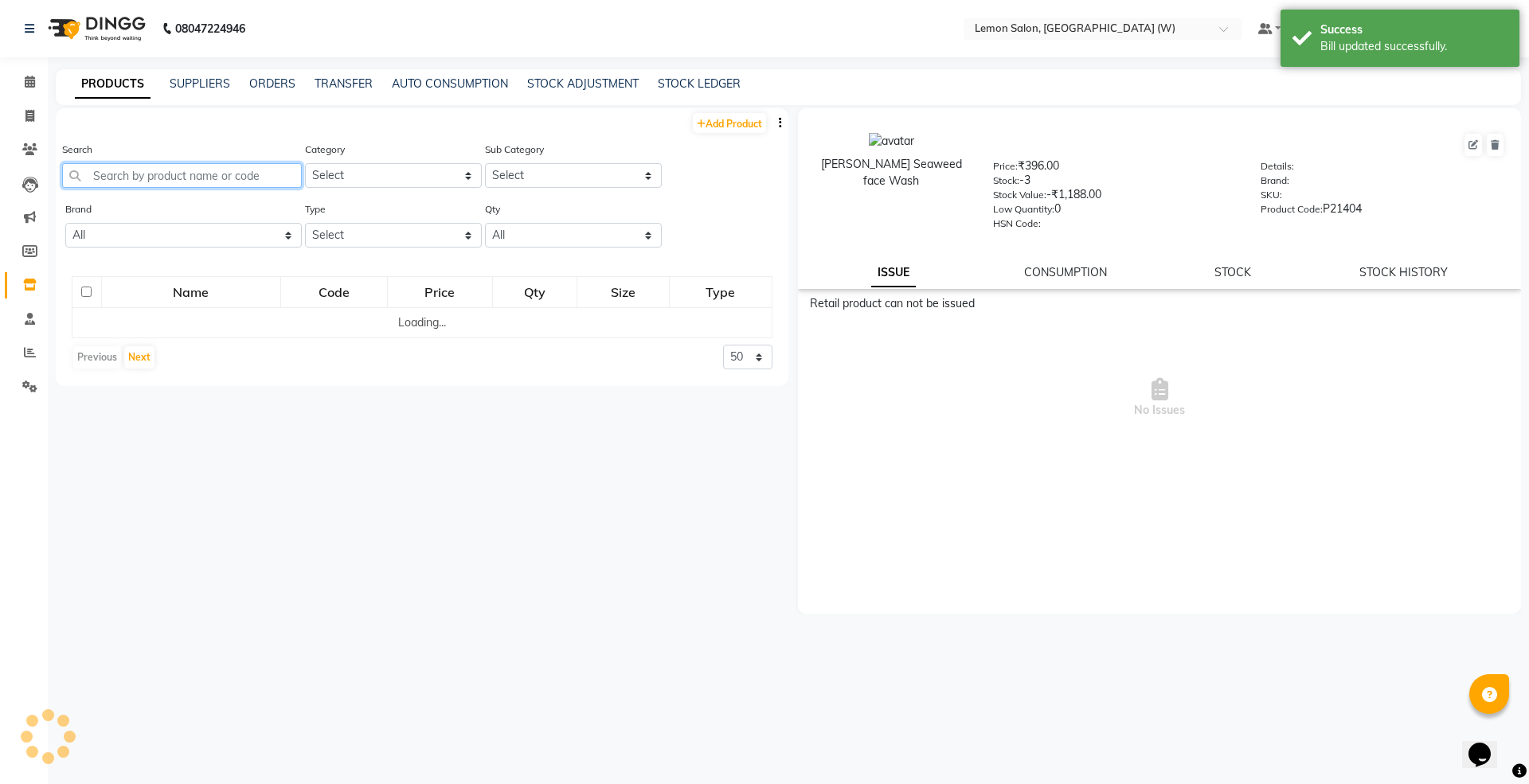
click at [179, 175] on input "text" at bounding box center [182, 175] width 239 height 25
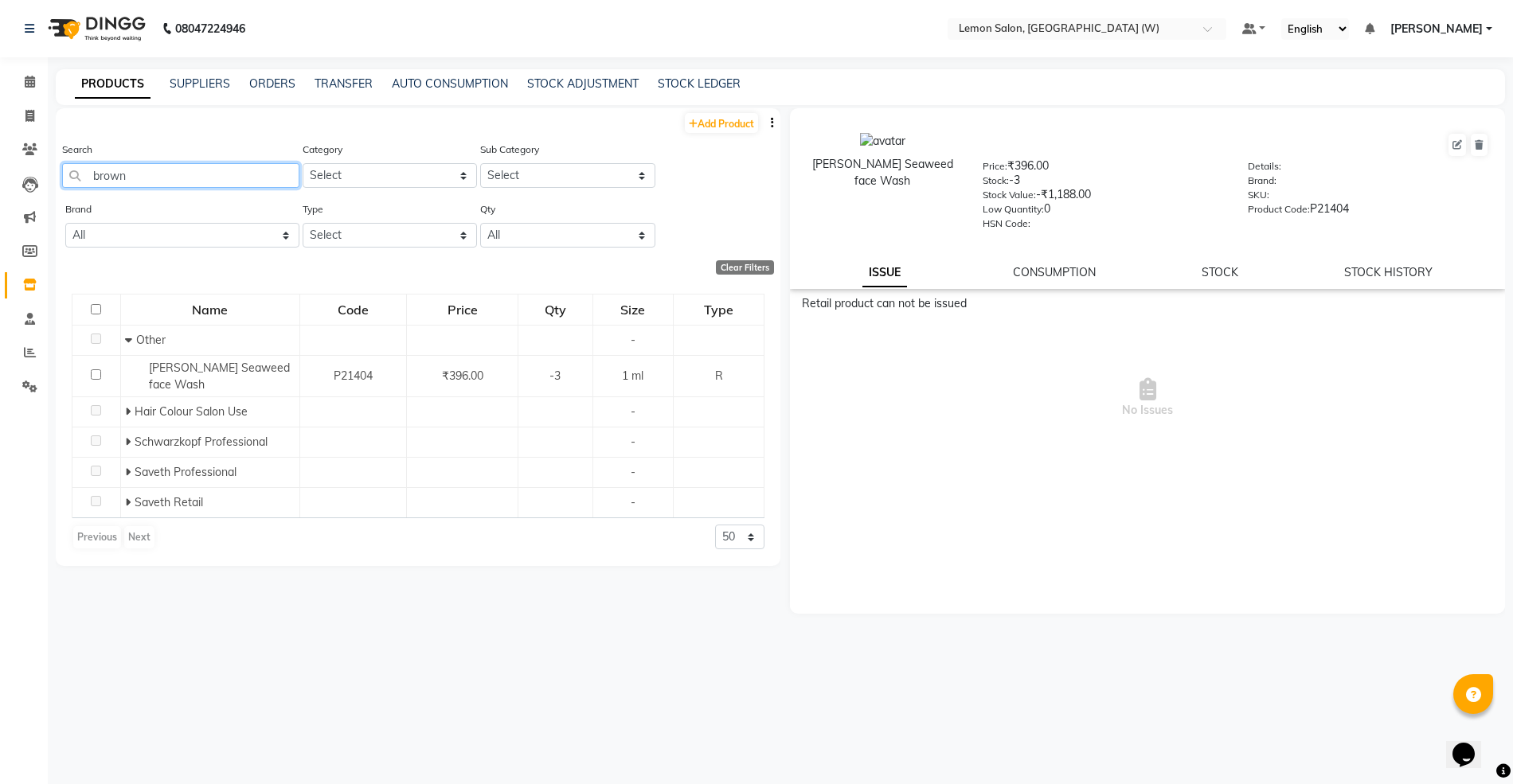
type input "brown"
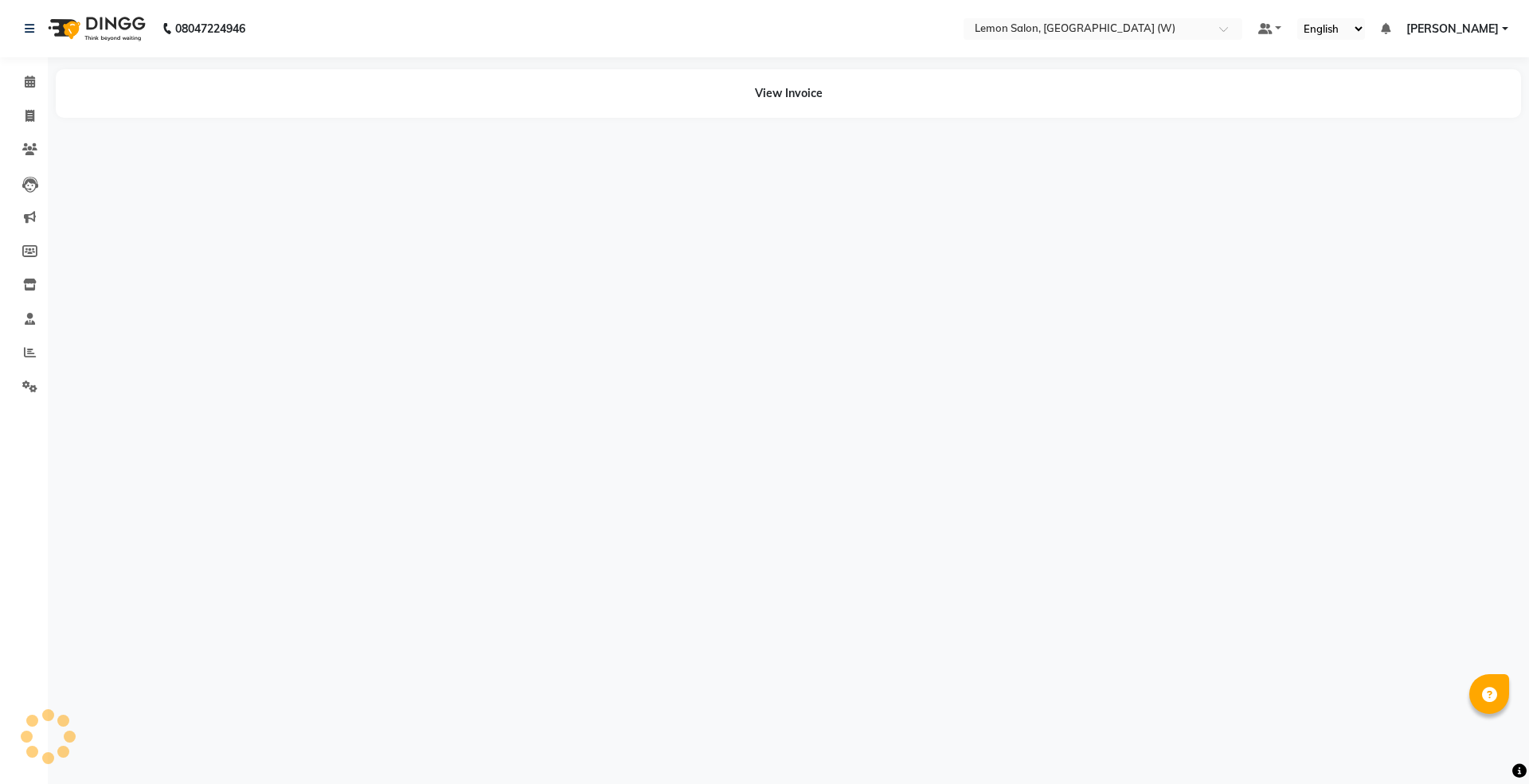
select select "en"
